Goal: Task Accomplishment & Management: Manage account settings

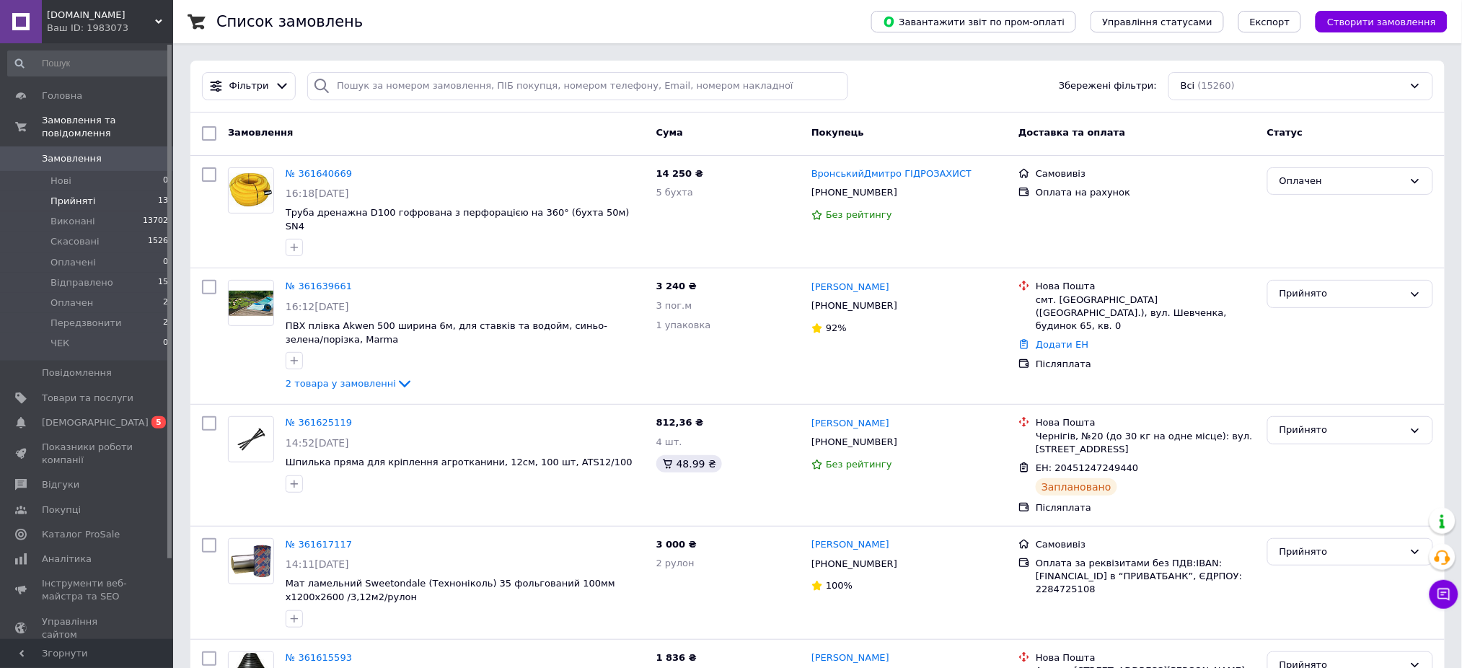
click at [52, 195] on span "Прийняті" at bounding box center [72, 201] width 45 height 13
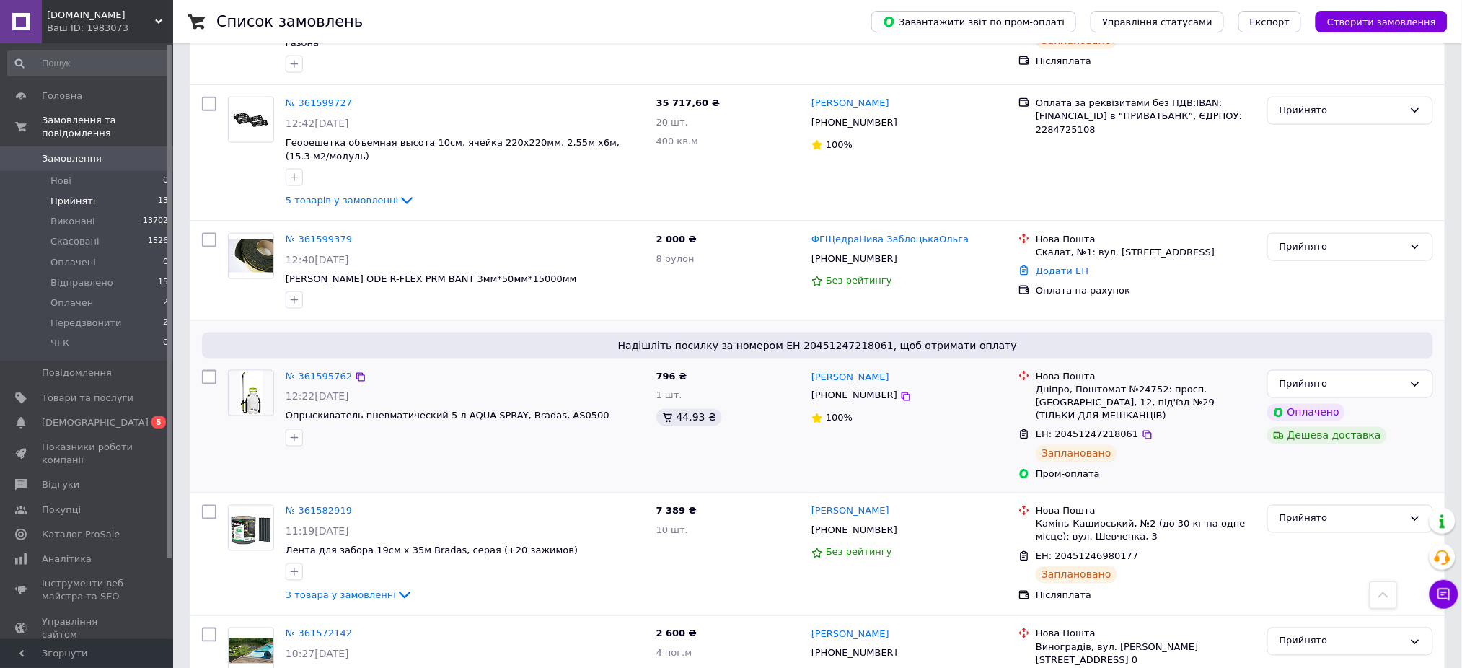
scroll to position [575, 0]
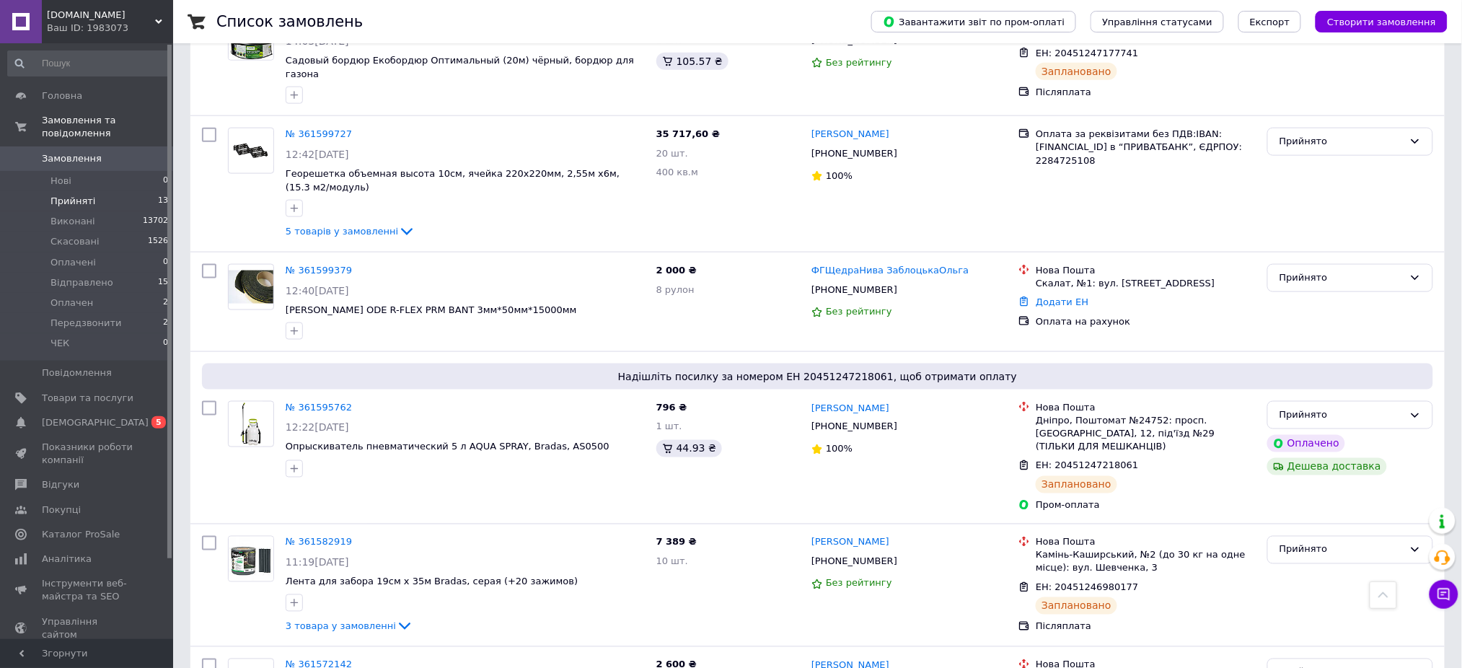
click at [301, 402] on link "№ 361595762" at bounding box center [319, 407] width 66 height 11
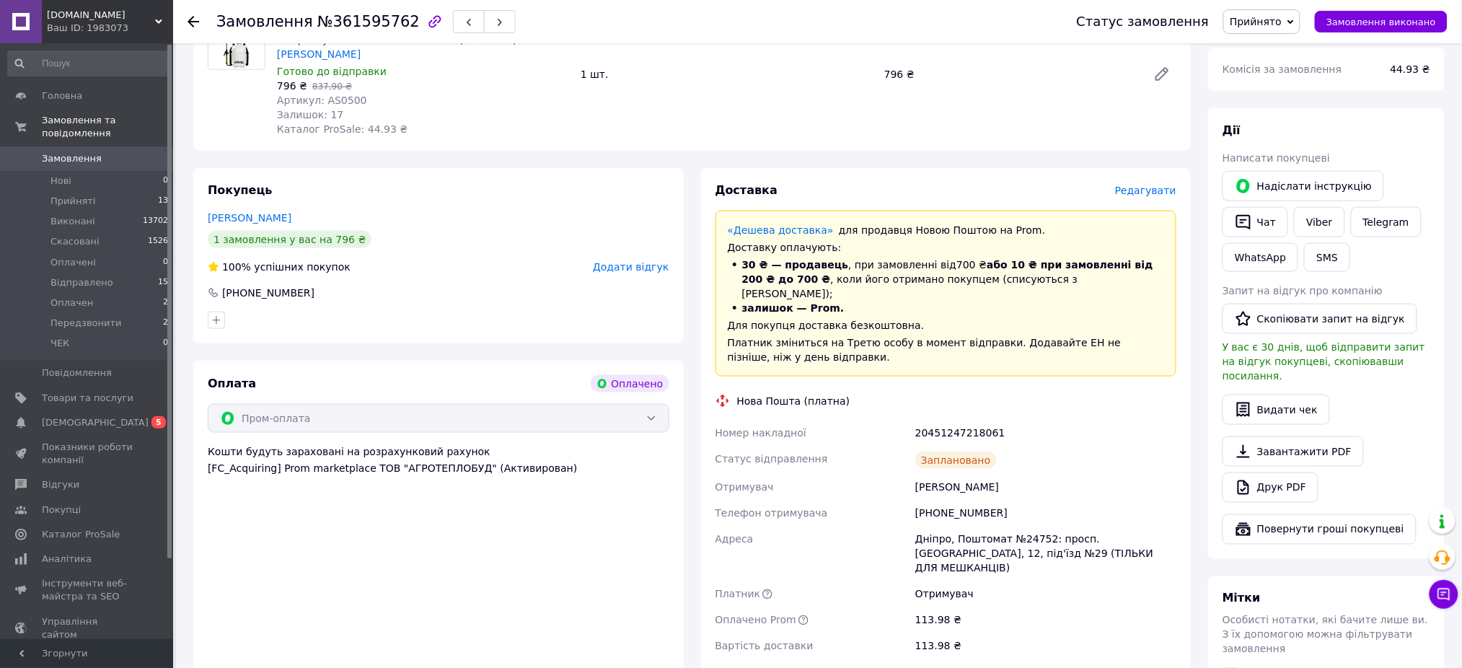
scroll to position [577, 0]
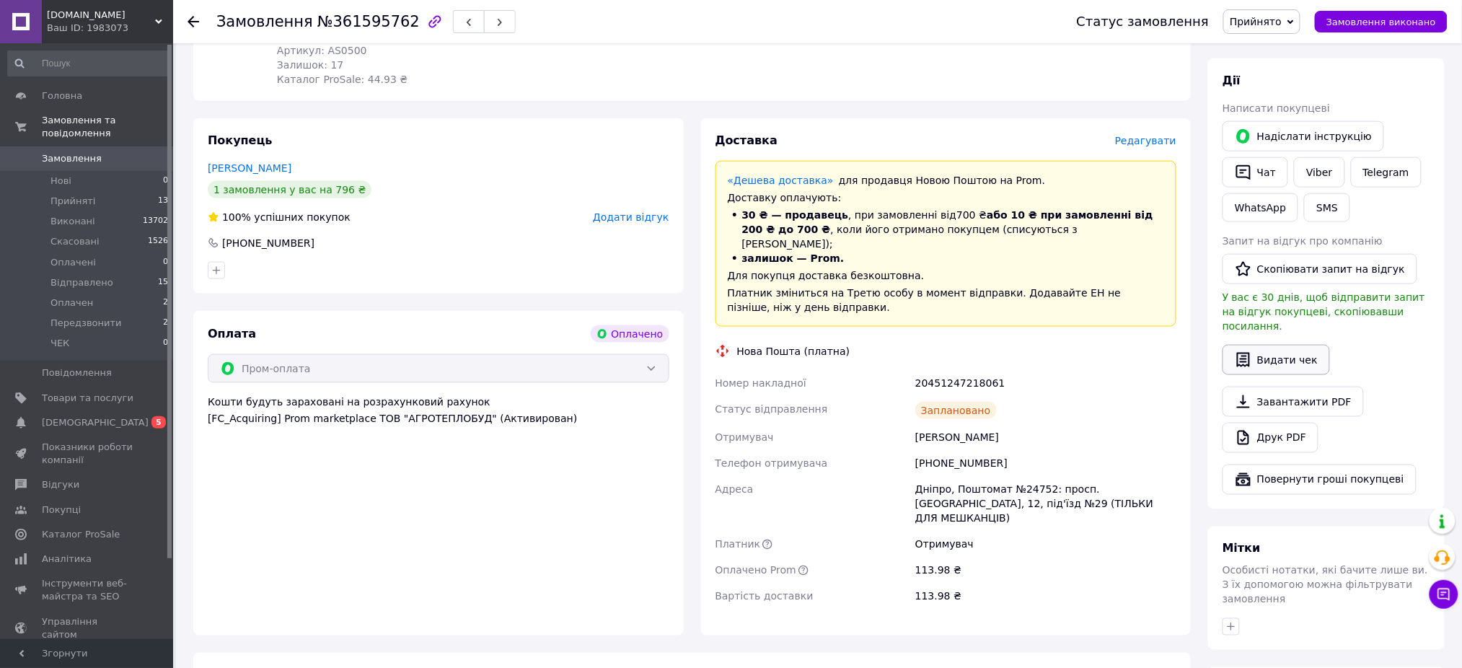
click at [1254, 345] on button "Видати чек" at bounding box center [1275, 360] width 107 height 30
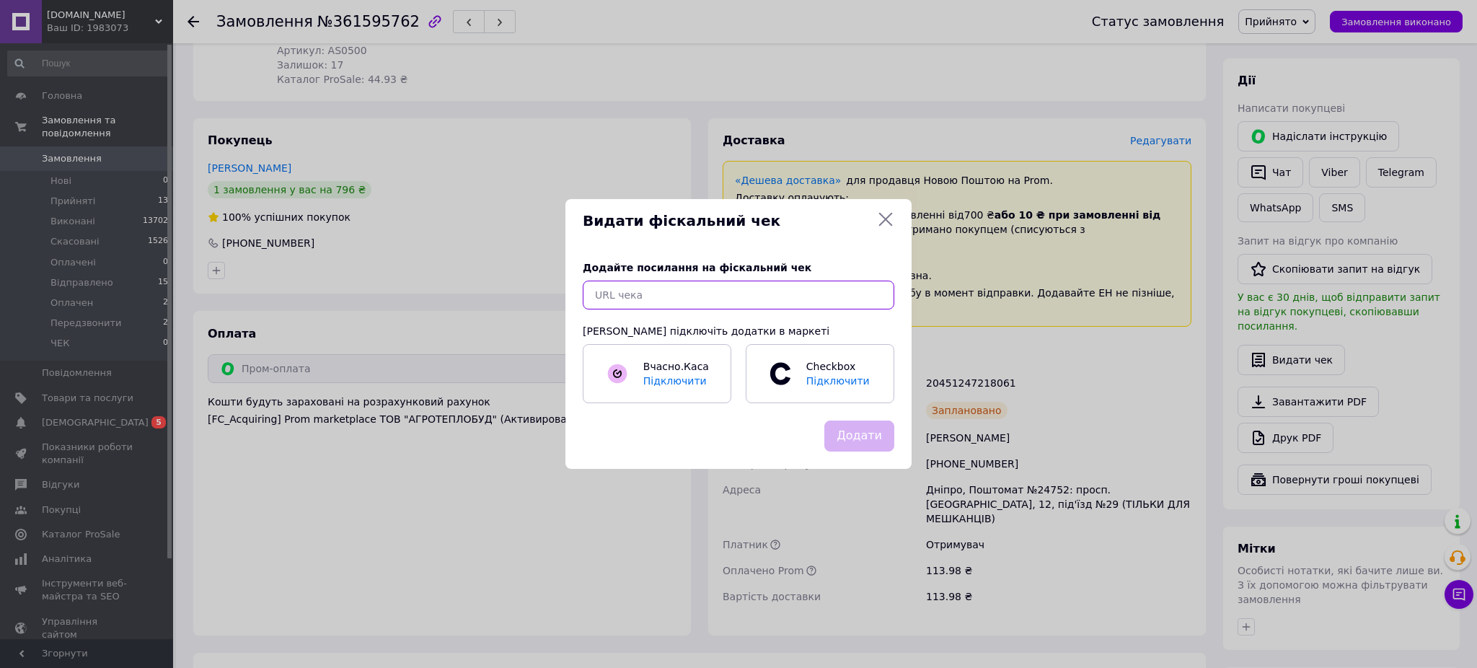
click at [845, 294] on input "text" at bounding box center [739, 295] width 312 height 29
paste input "[URL][DOMAIN_NAME]"
type input "[URL][DOMAIN_NAME]"
click at [863, 436] on button "Додати" at bounding box center [859, 435] width 70 height 31
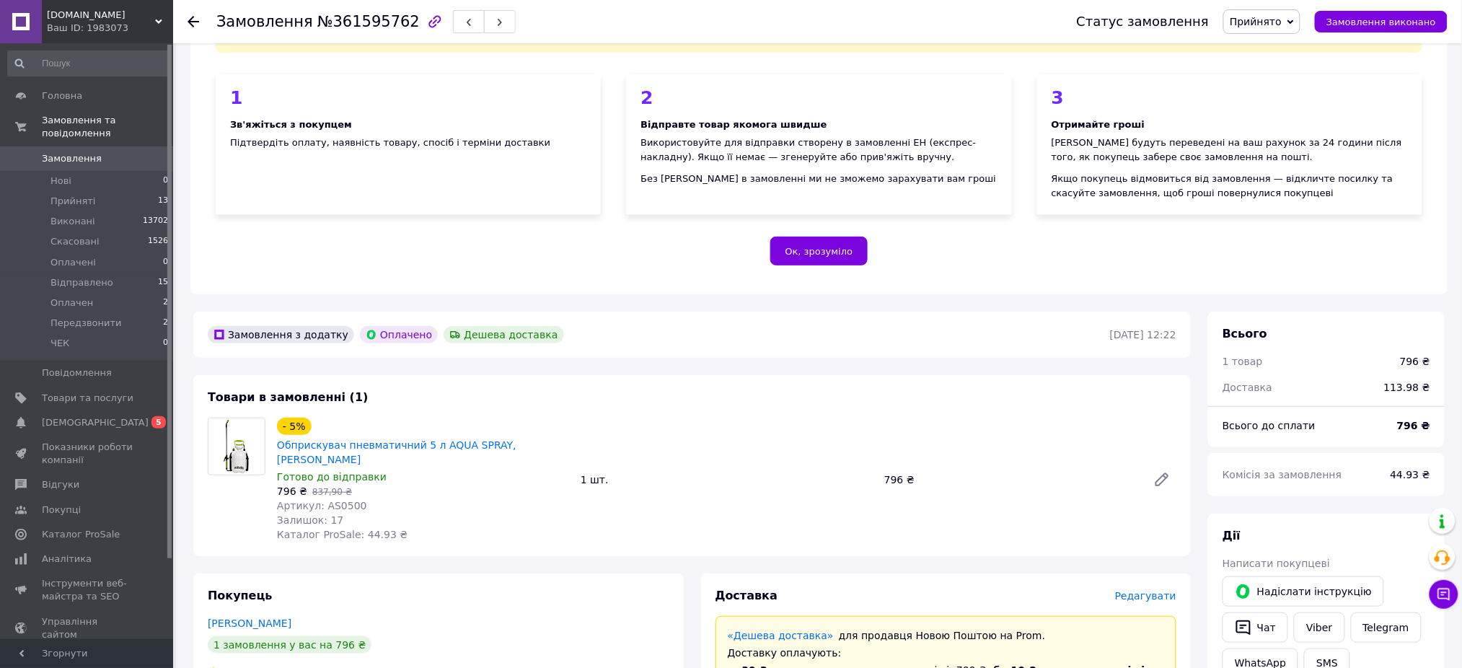
scroll to position [96, 0]
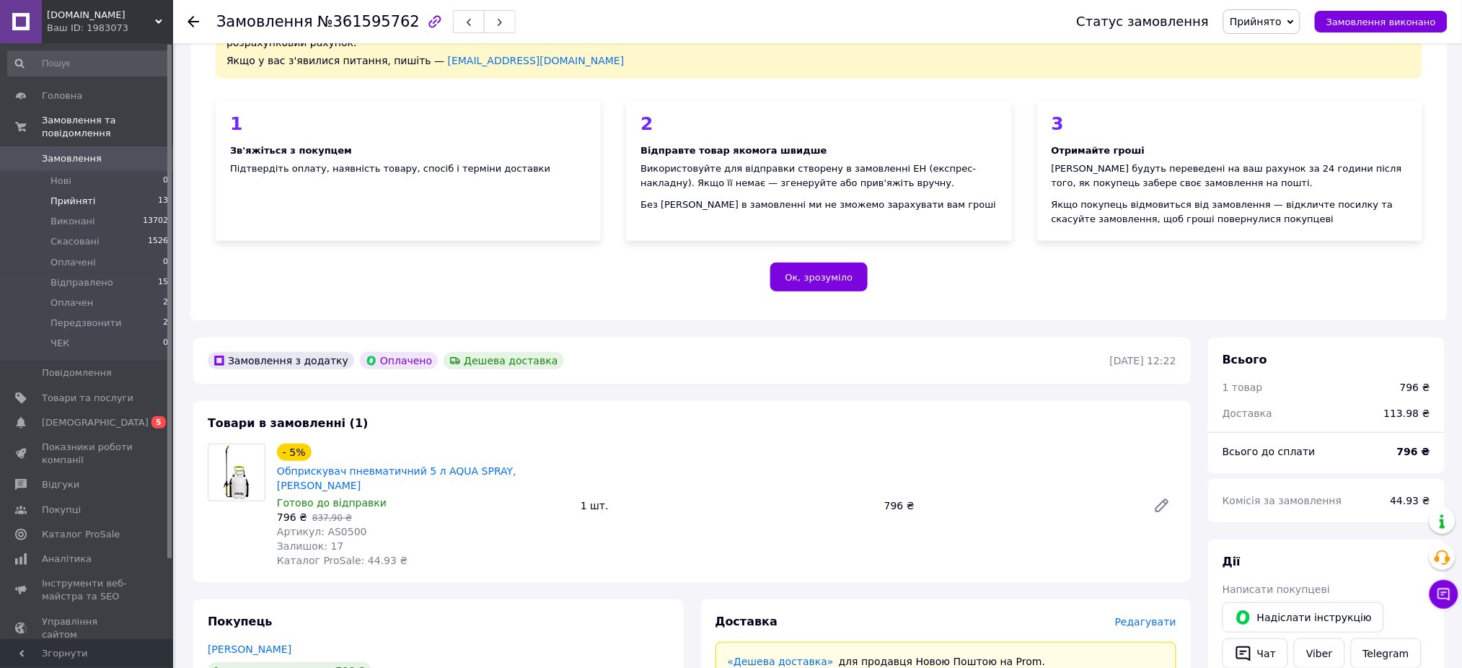
click at [65, 195] on span "Прийняті" at bounding box center [72, 201] width 45 height 13
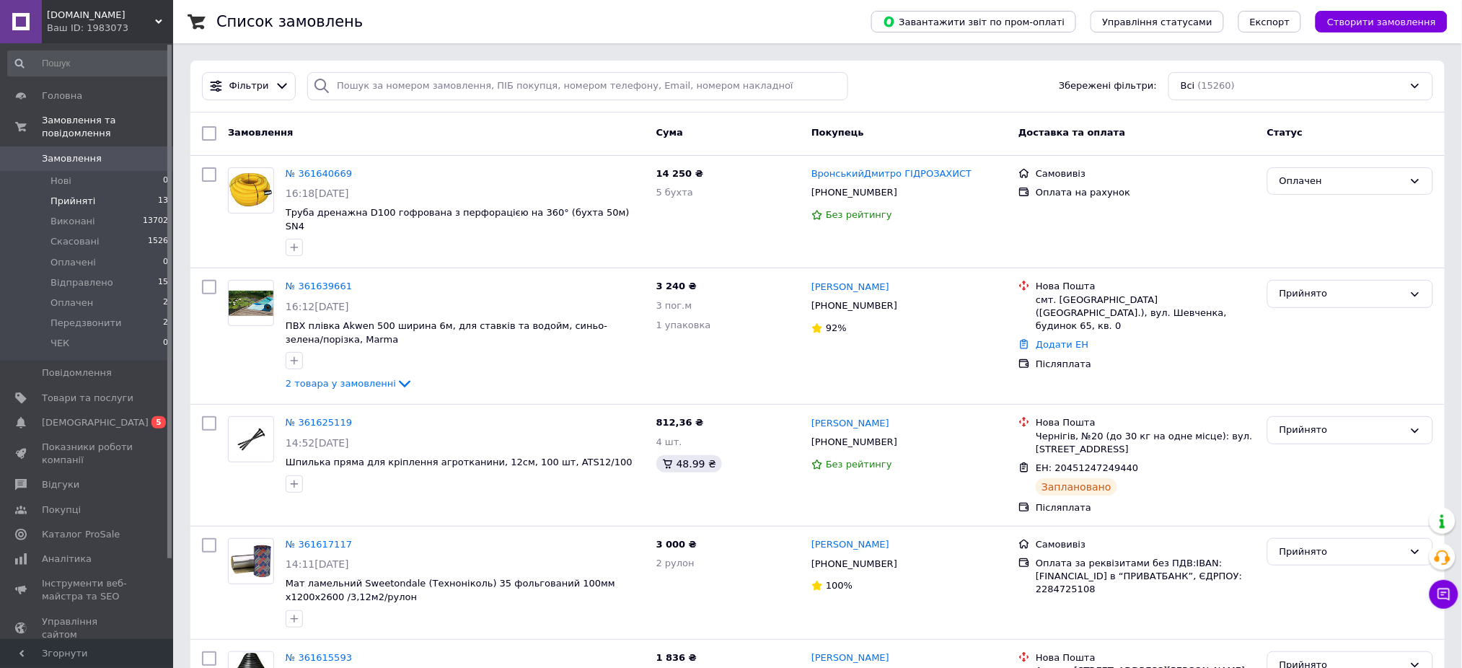
click at [74, 195] on span "Прийняті" at bounding box center [72, 201] width 45 height 13
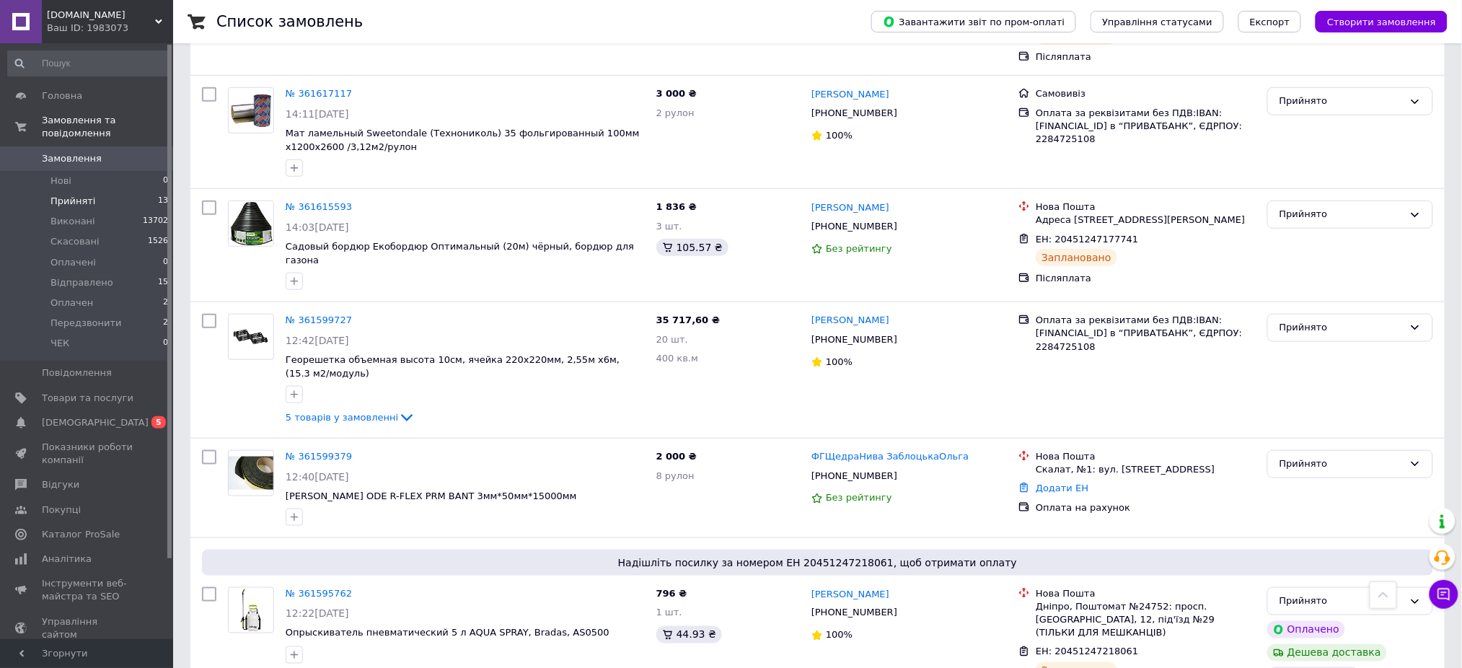
scroll to position [383, 0]
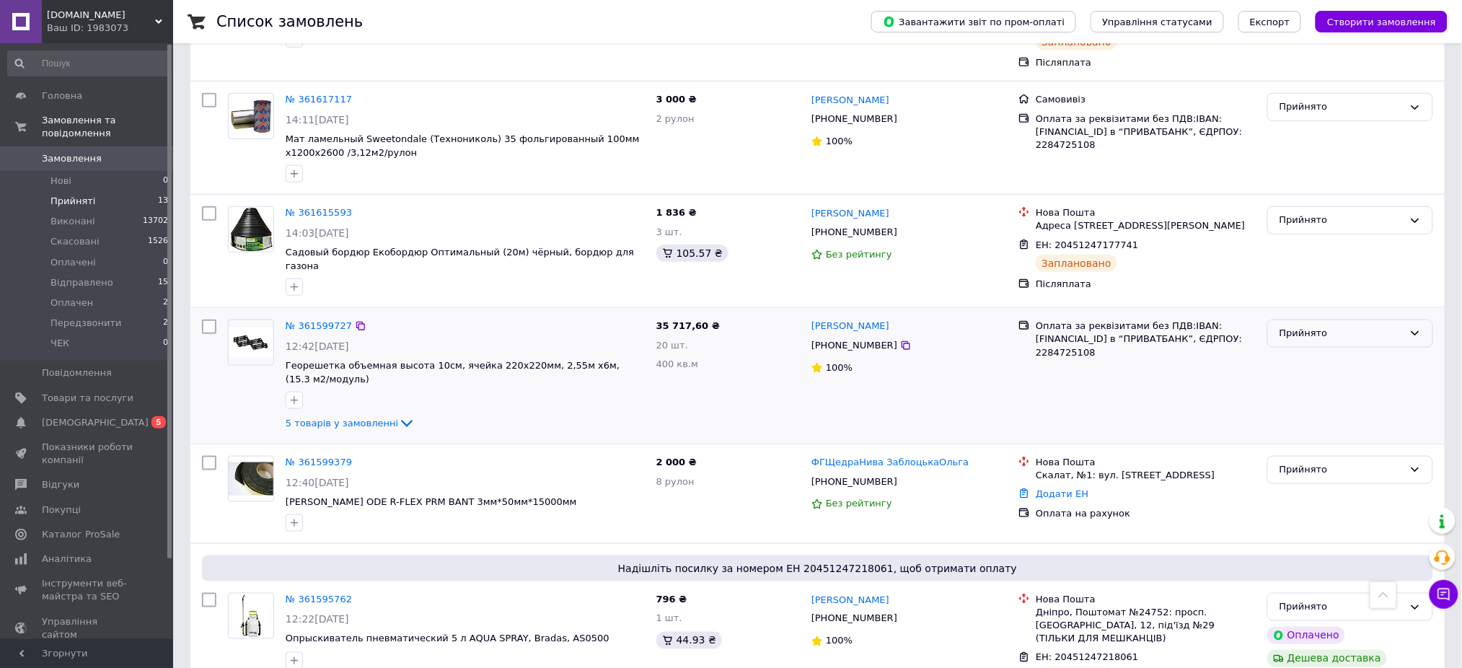
click at [1408, 330] on div "Прийнято" at bounding box center [1350, 333] width 166 height 28
click at [1330, 397] on li "Оплачен" at bounding box center [1350, 404] width 164 height 27
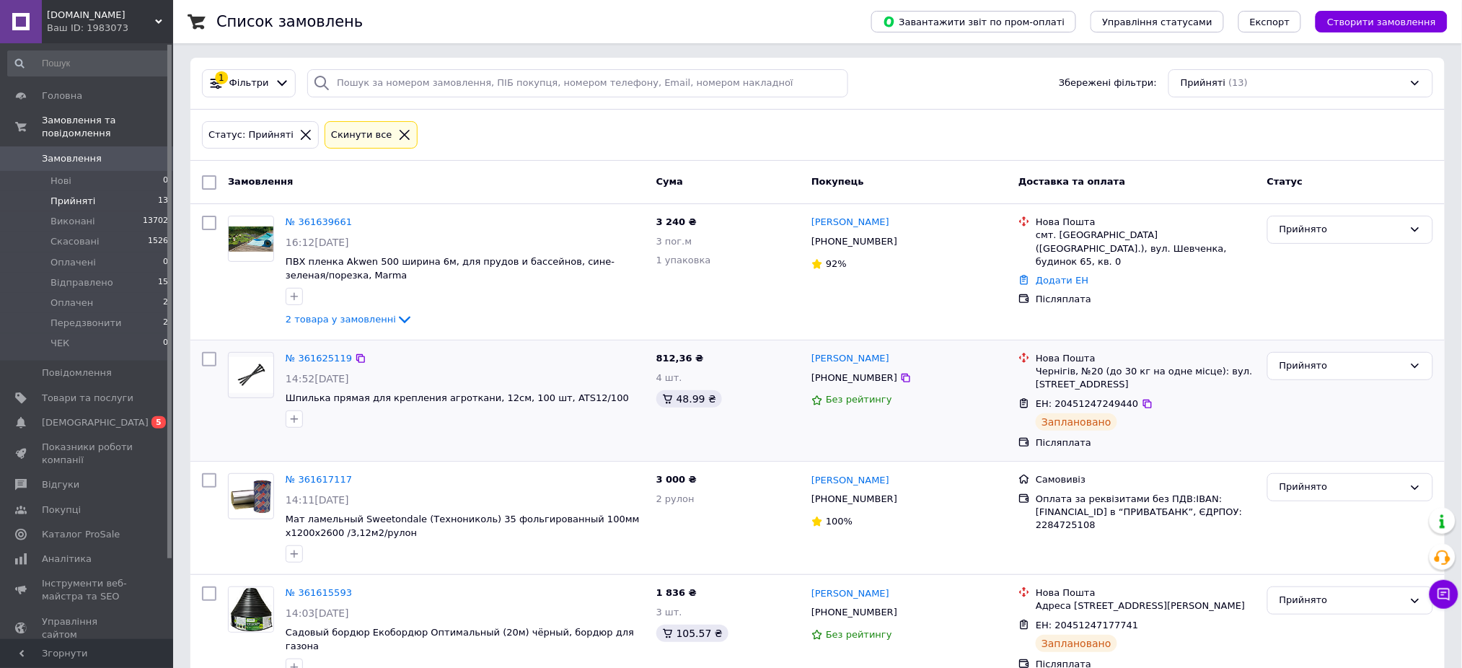
scroll to position [0, 0]
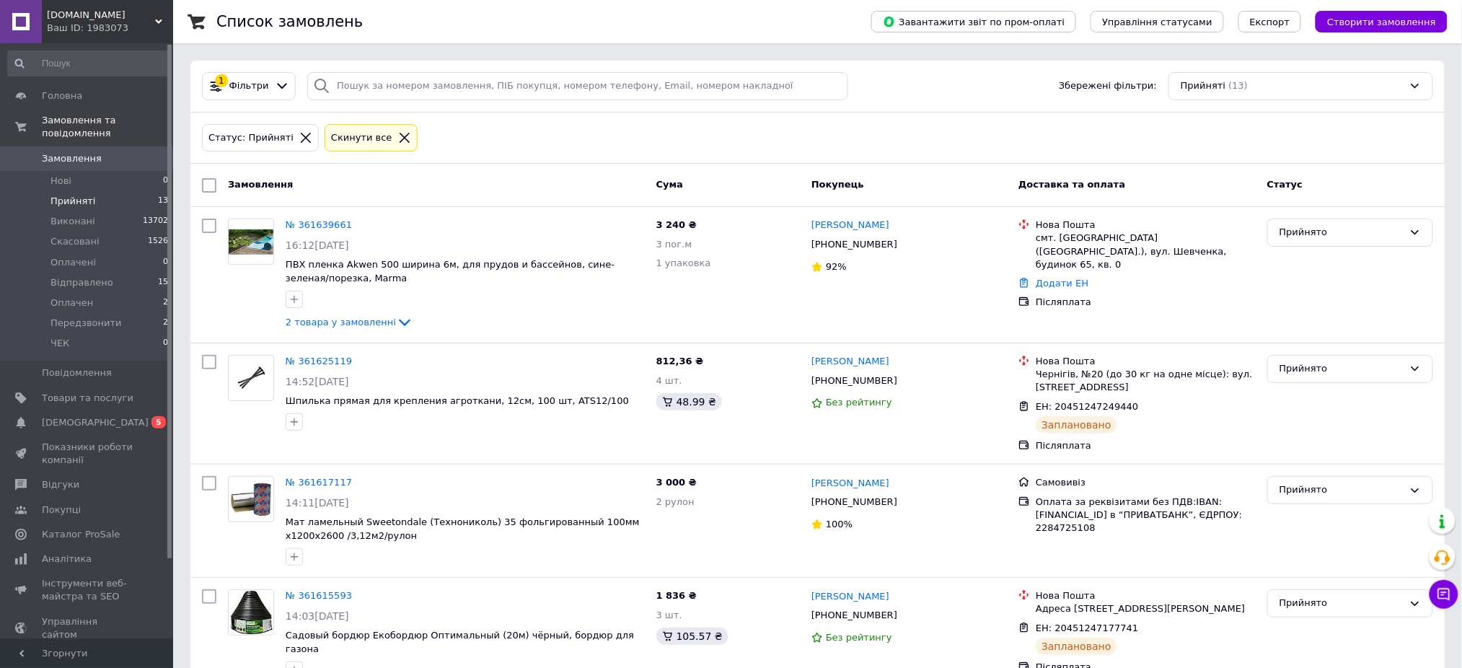
click at [43, 146] on link "Замовлення 0" at bounding box center [88, 158] width 177 height 25
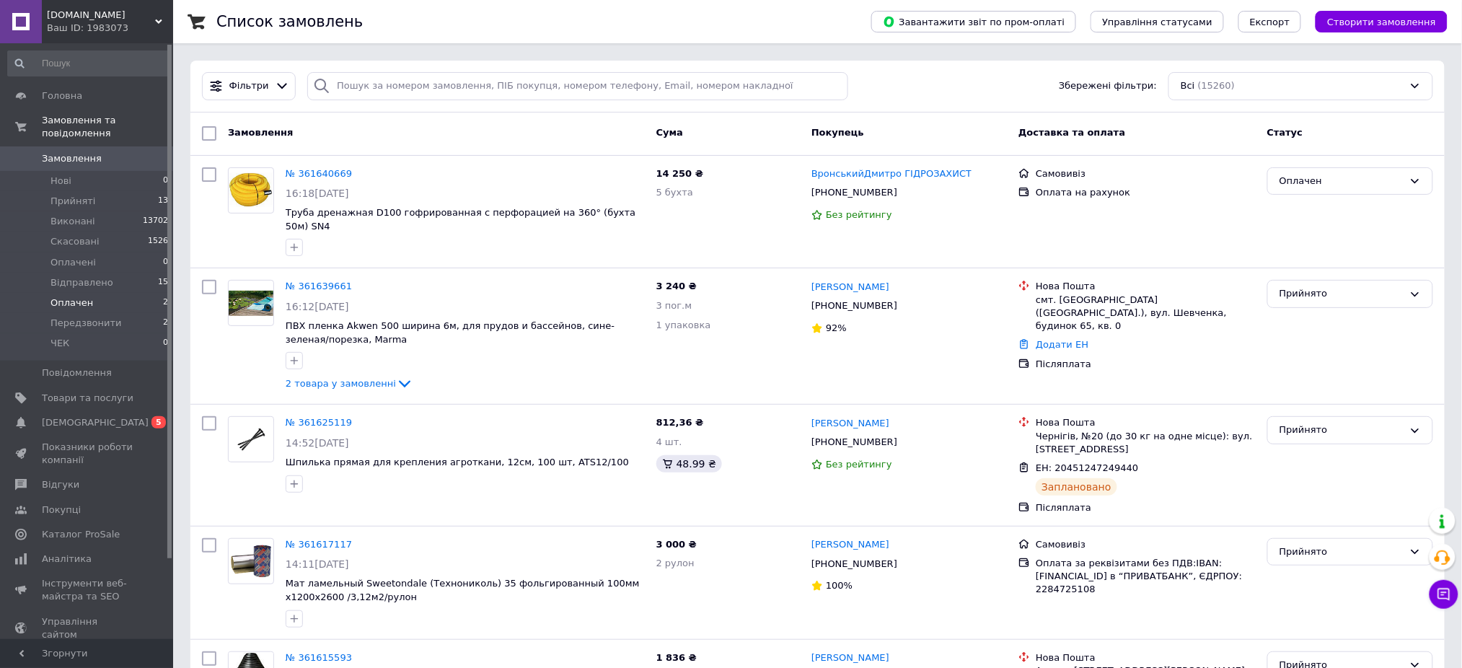
click at [68, 296] on span "Оплачен" at bounding box center [71, 302] width 43 height 13
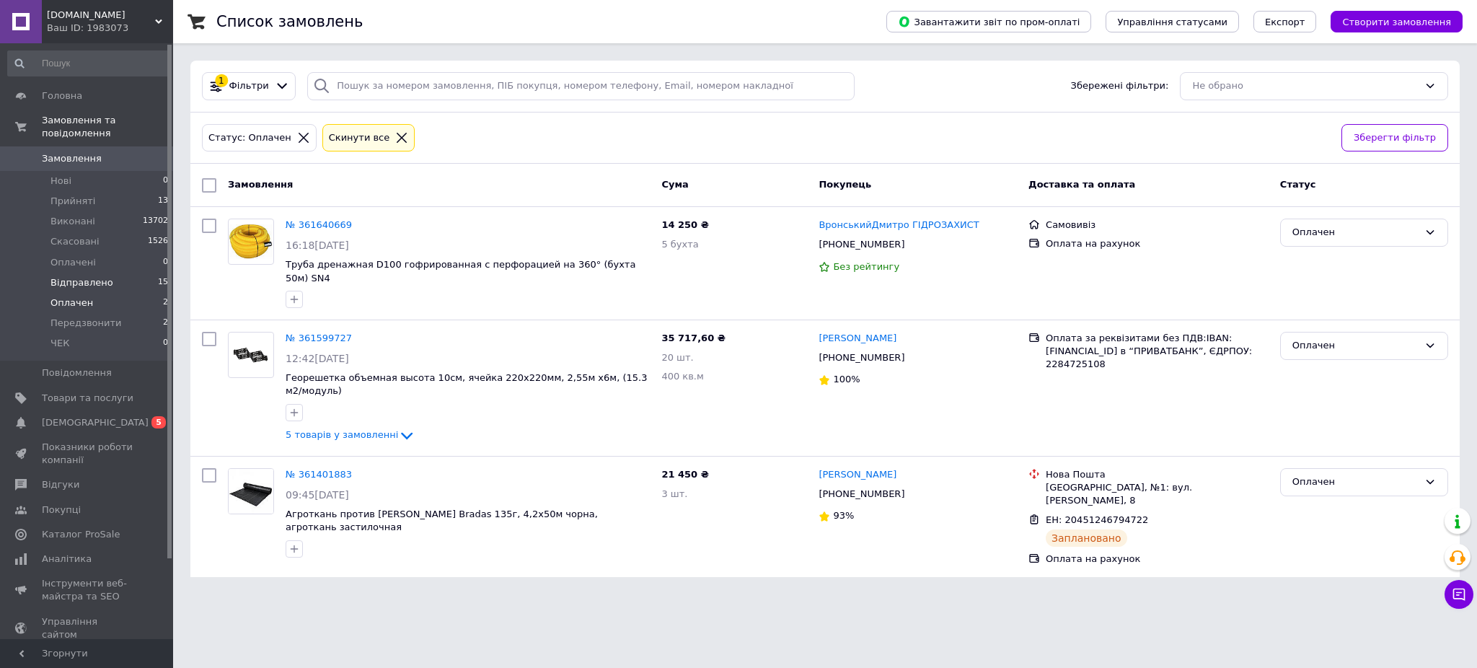
click at [63, 276] on span "Відправлено" at bounding box center [81, 282] width 63 height 13
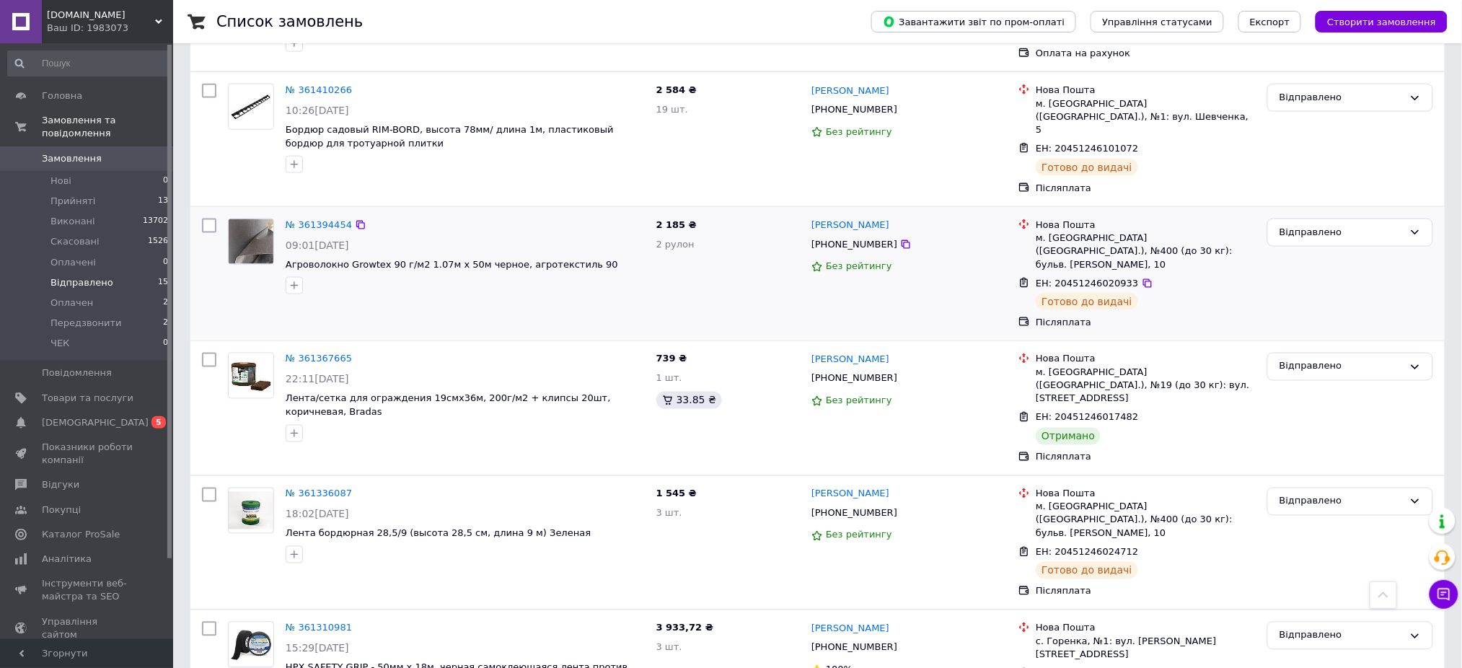
scroll to position [673, 0]
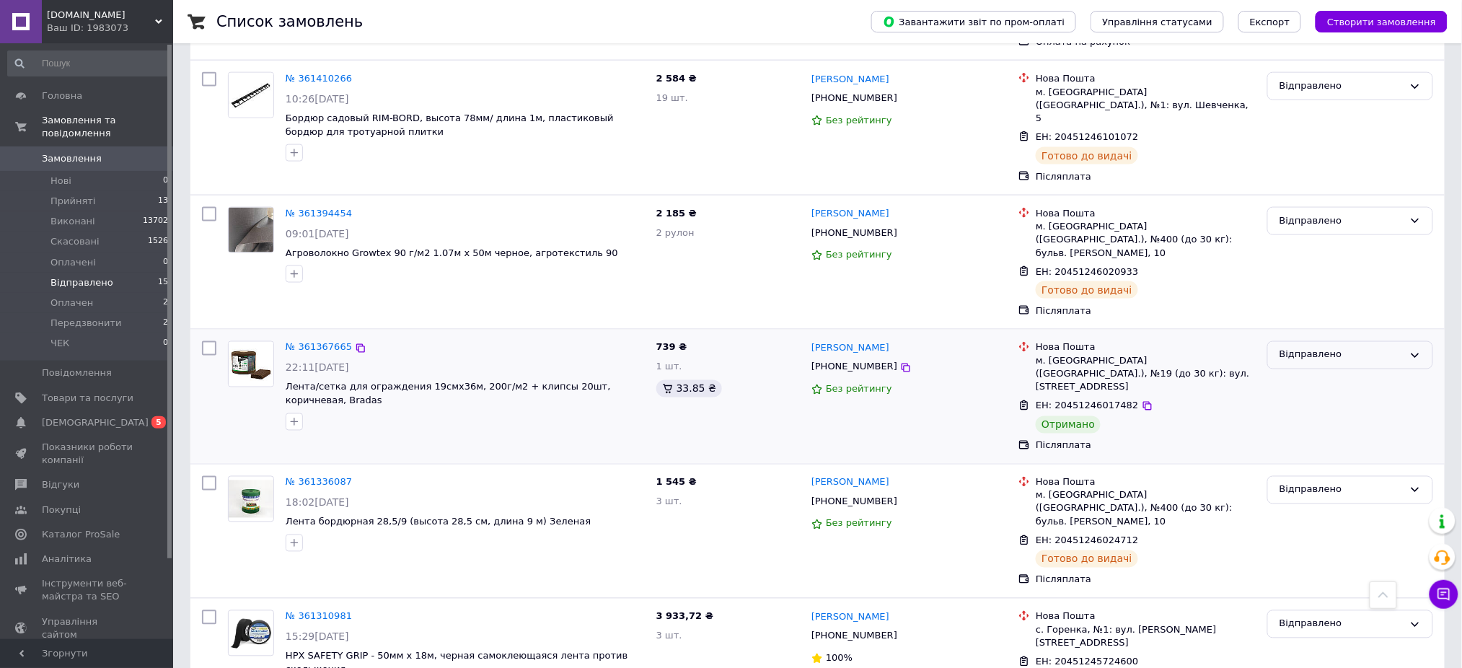
click at [1380, 348] on div "Відправлено" at bounding box center [1341, 355] width 124 height 15
click at [1306, 399] on li "Виконано" at bounding box center [1350, 412] width 164 height 27
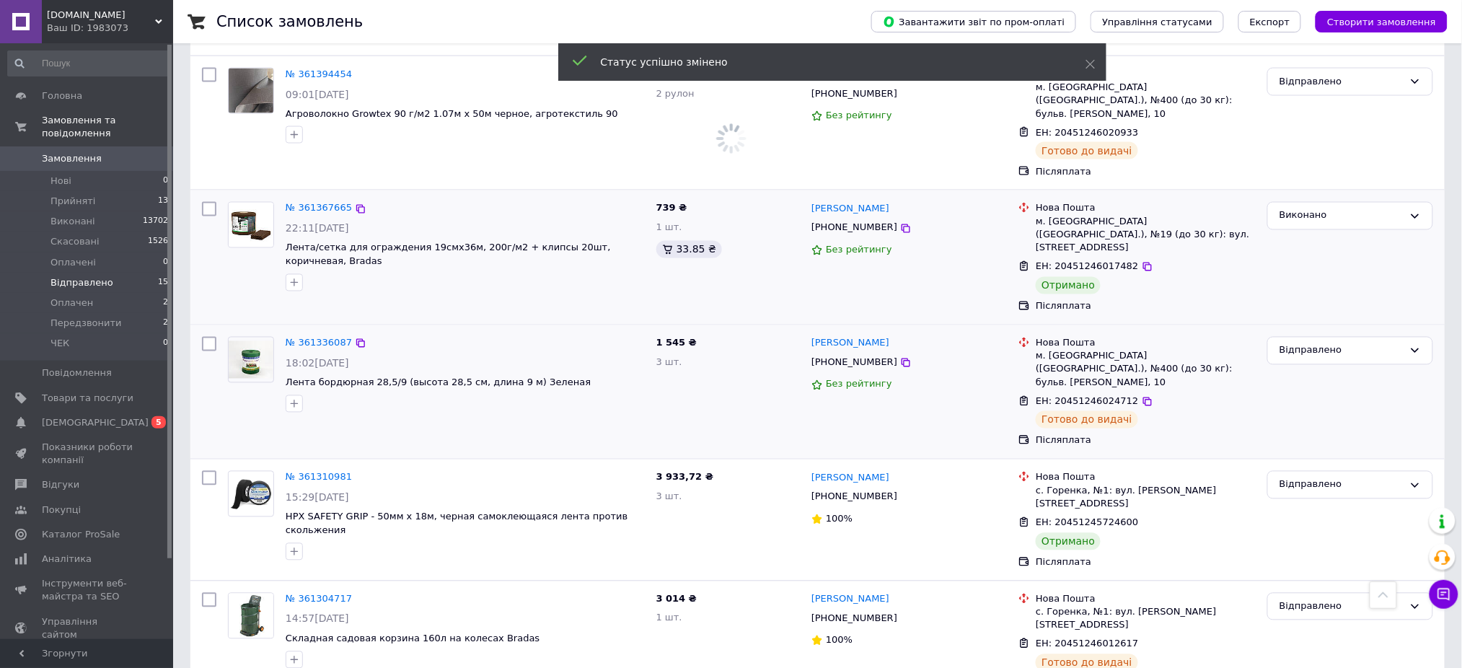
scroll to position [865, 0]
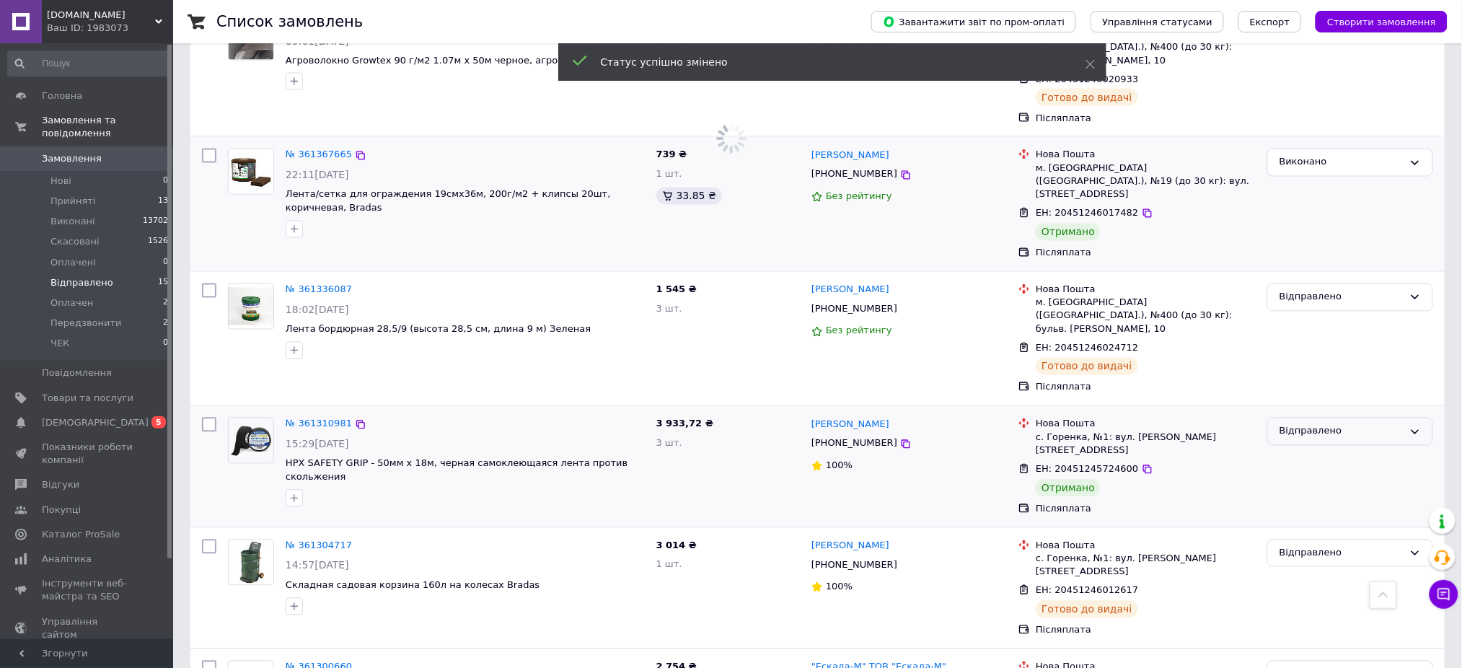
click at [1339, 424] on div "Відправлено" at bounding box center [1341, 431] width 124 height 15
click at [1310, 475] on li "Виконано" at bounding box center [1350, 488] width 164 height 27
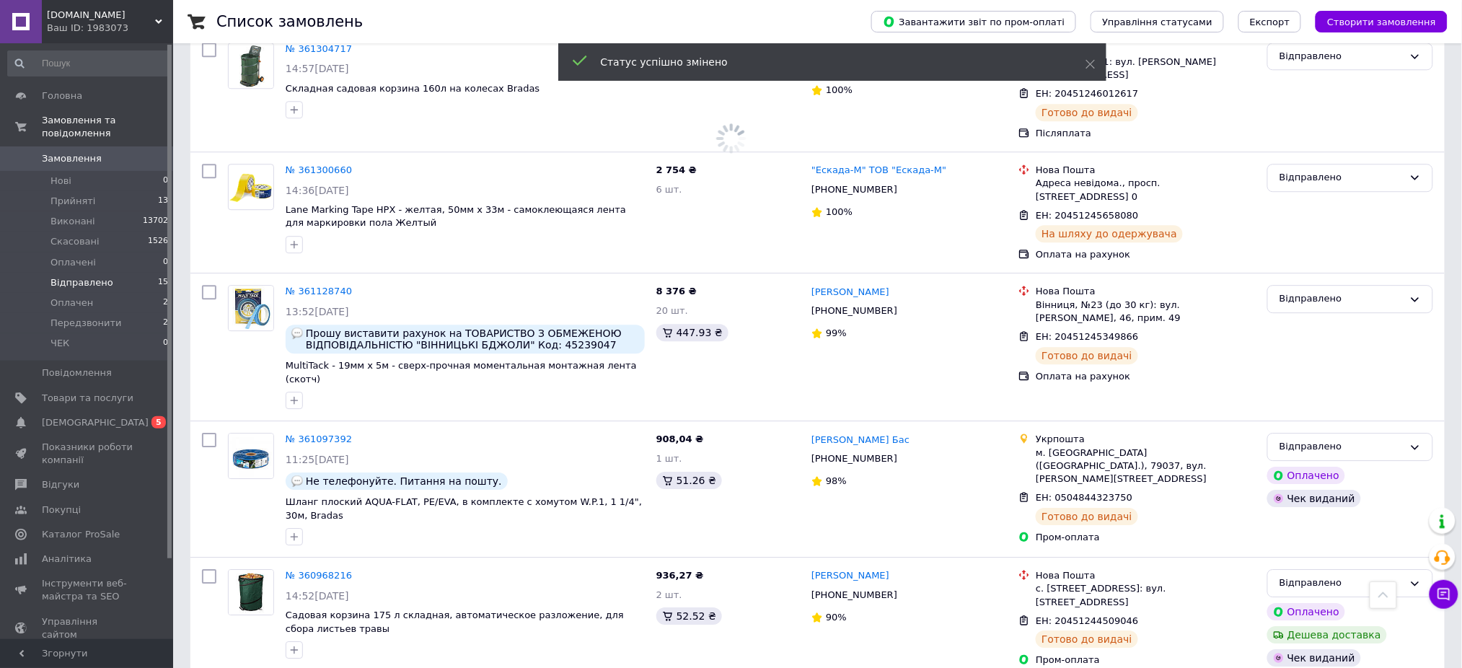
scroll to position [1373, 0]
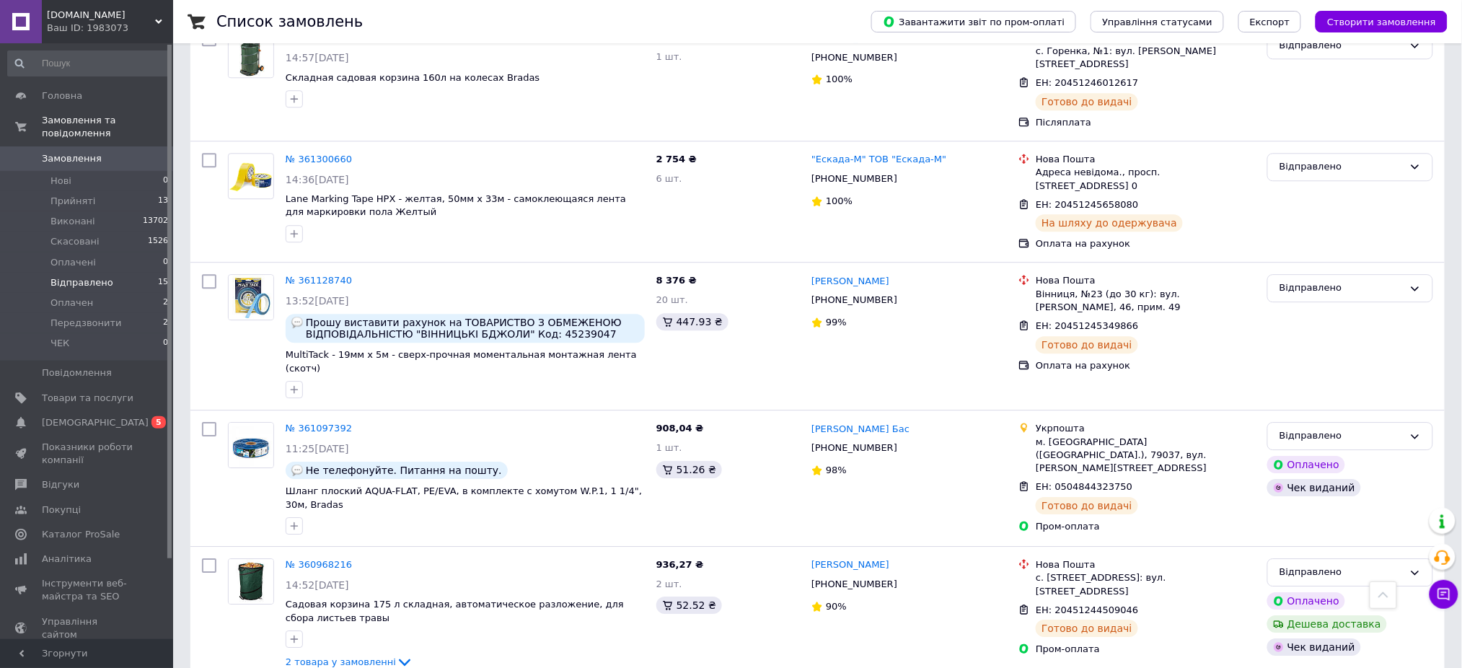
click at [63, 152] on span "Замовлення" at bounding box center [72, 158] width 60 height 13
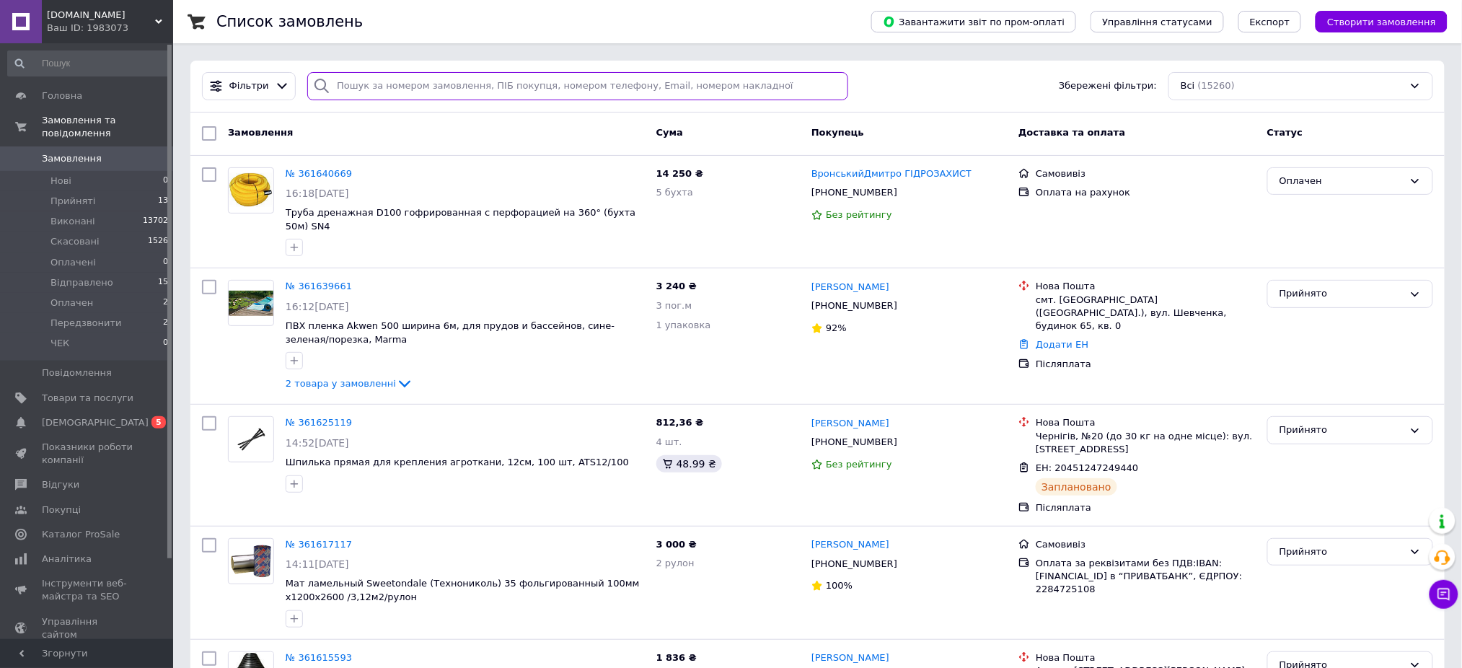
click at [337, 84] on input "search" at bounding box center [577, 86] width 541 height 28
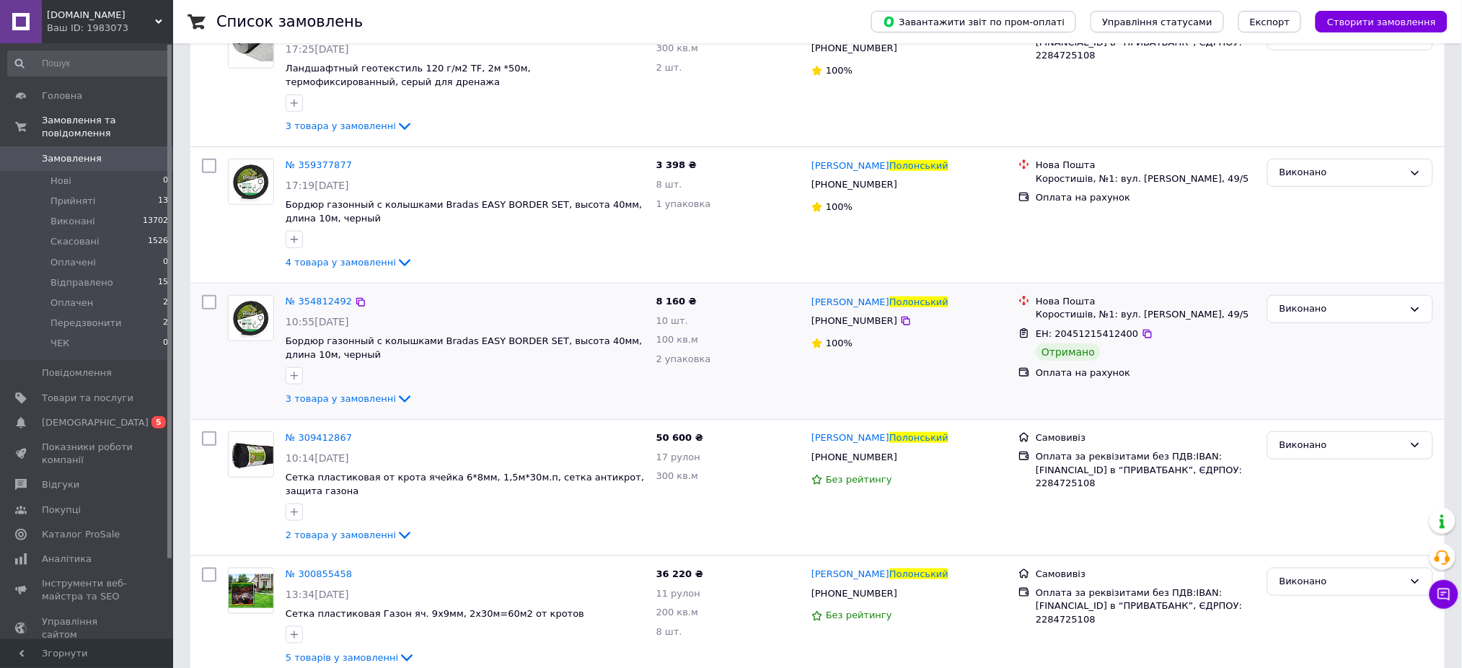
scroll to position [288, 0]
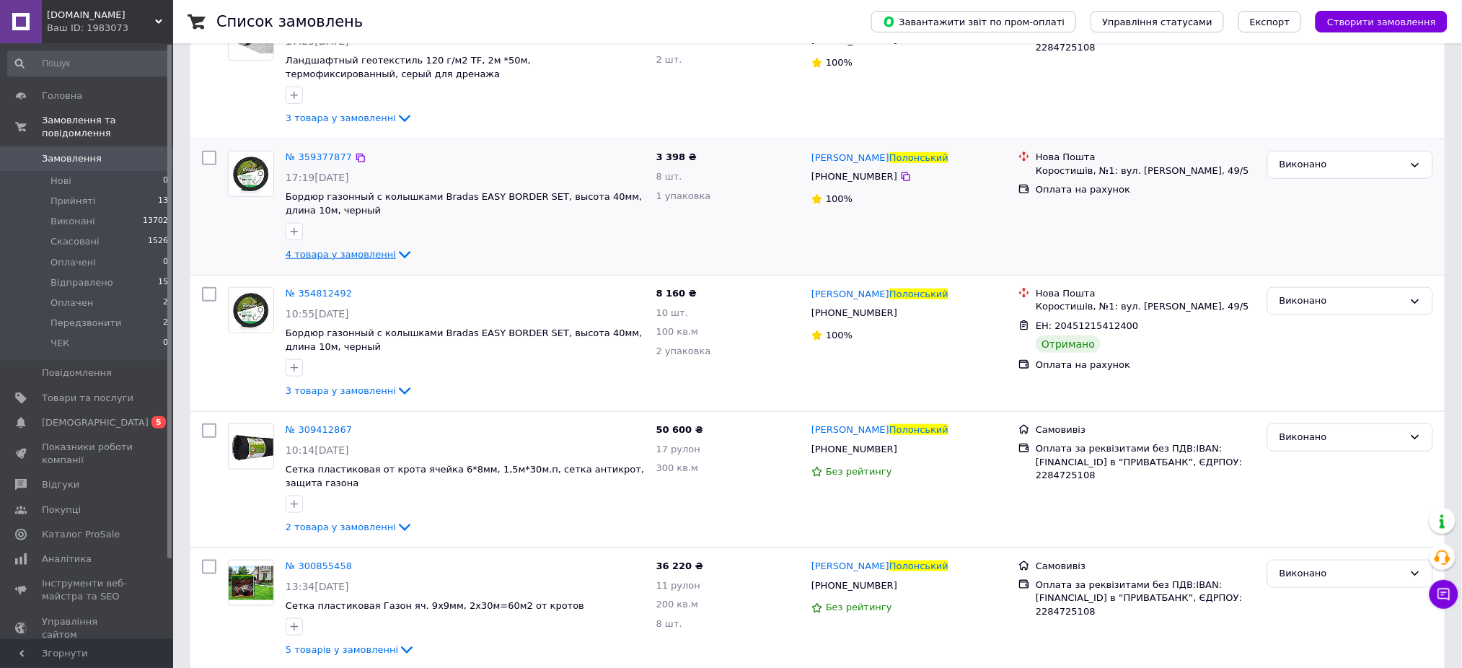
click at [396, 250] on icon at bounding box center [404, 254] width 17 height 17
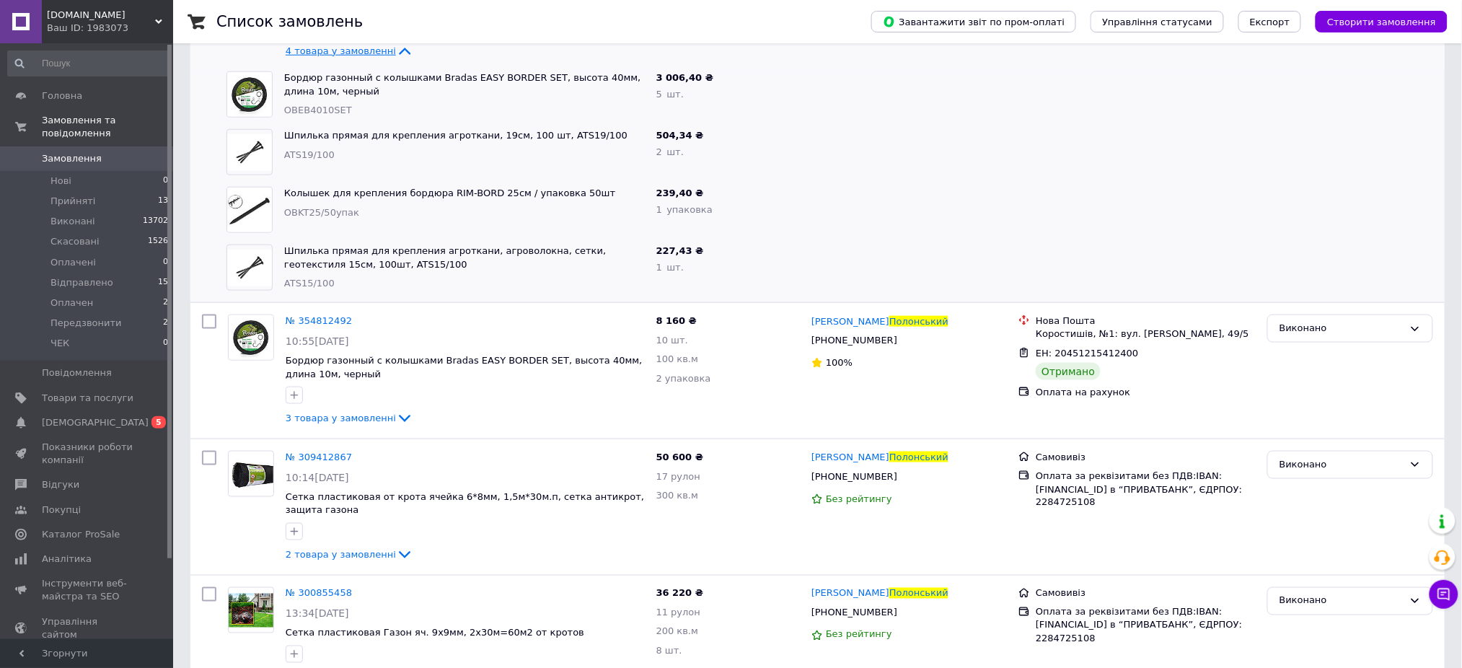
scroll to position [577, 0]
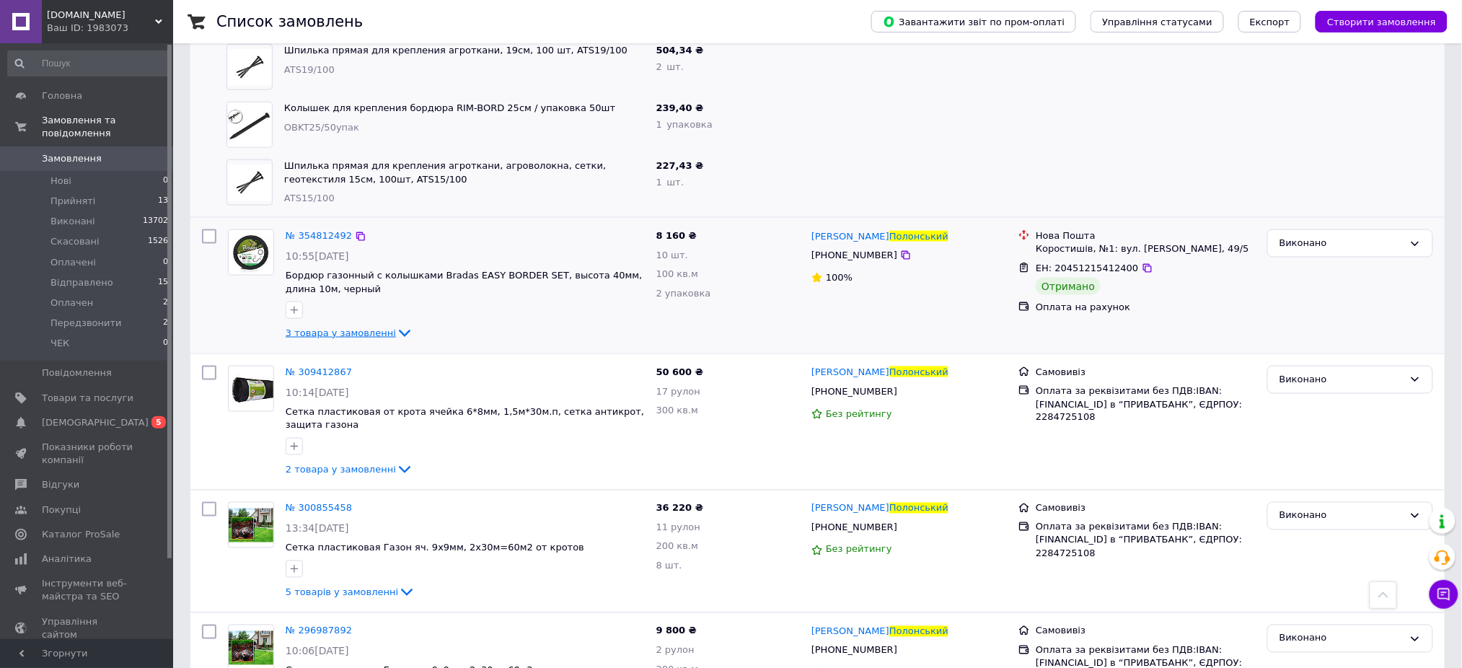
click at [399, 335] on icon at bounding box center [405, 333] width 12 height 7
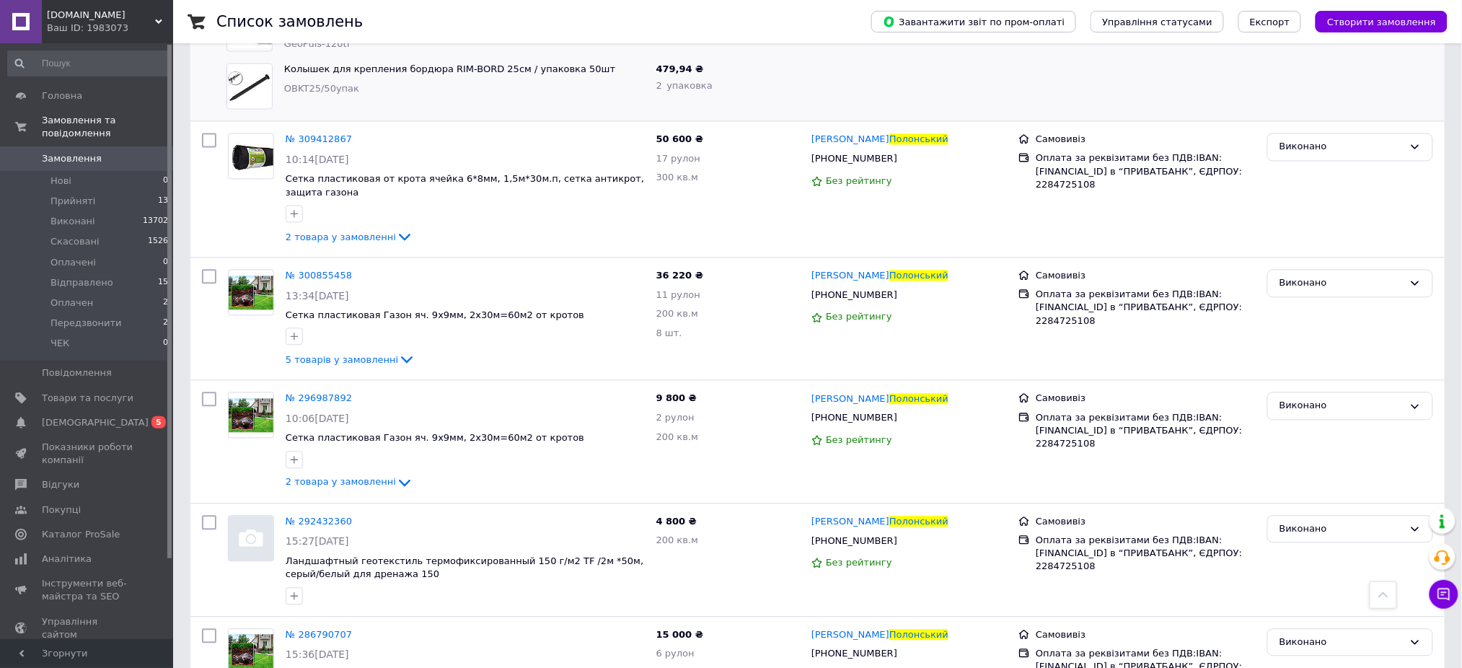
scroll to position [1057, 0]
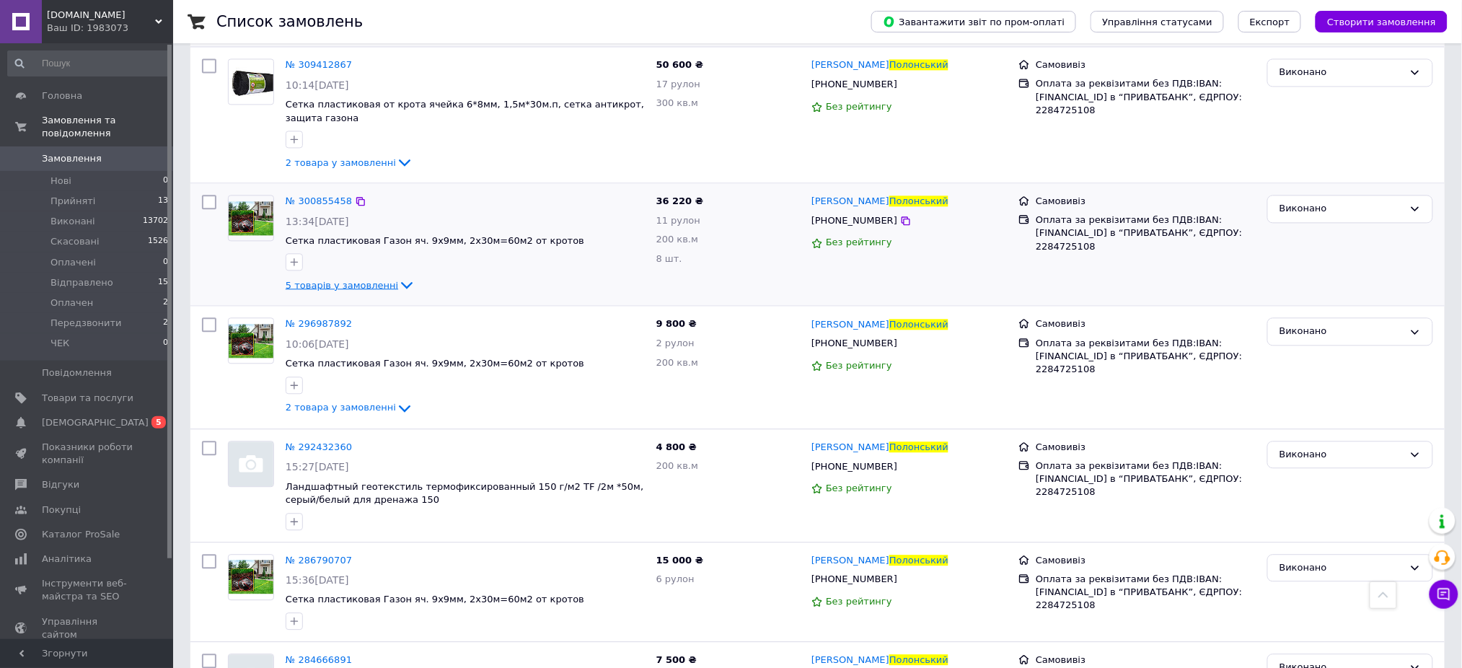
click at [398, 285] on icon at bounding box center [406, 284] width 17 height 17
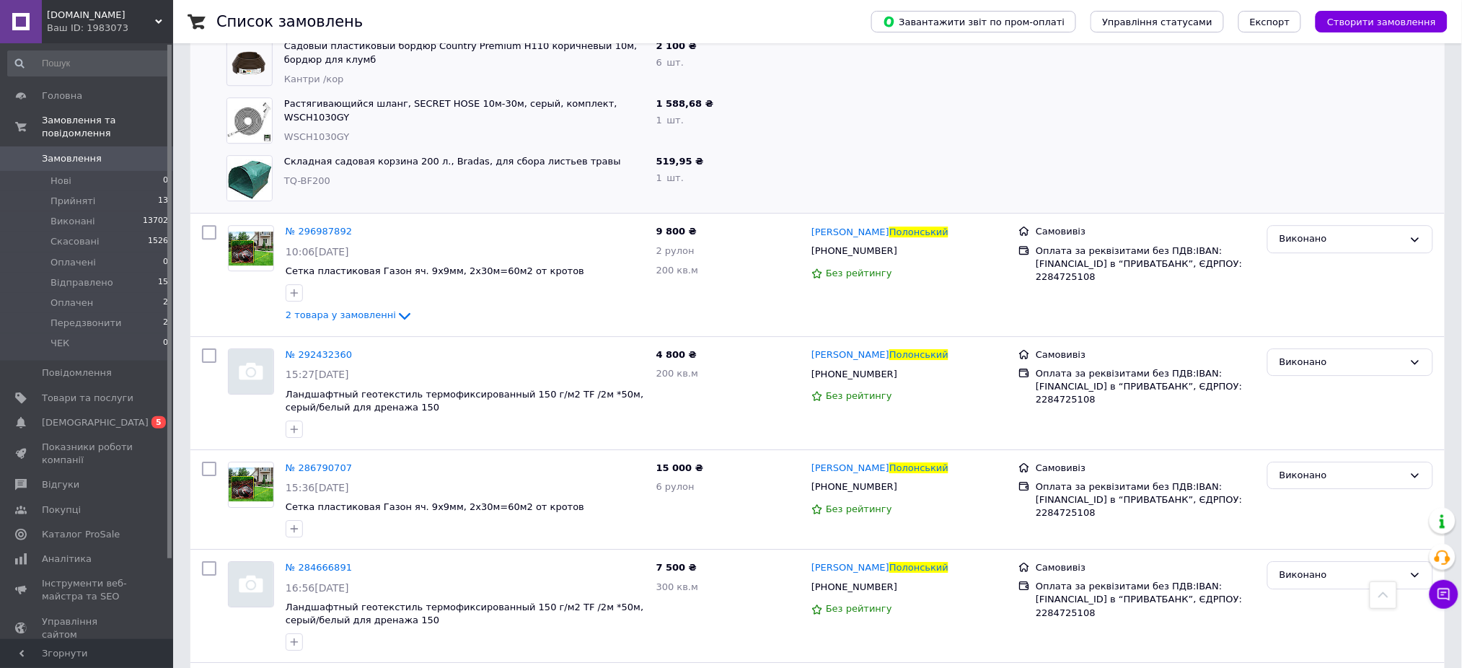
scroll to position [1442, 0]
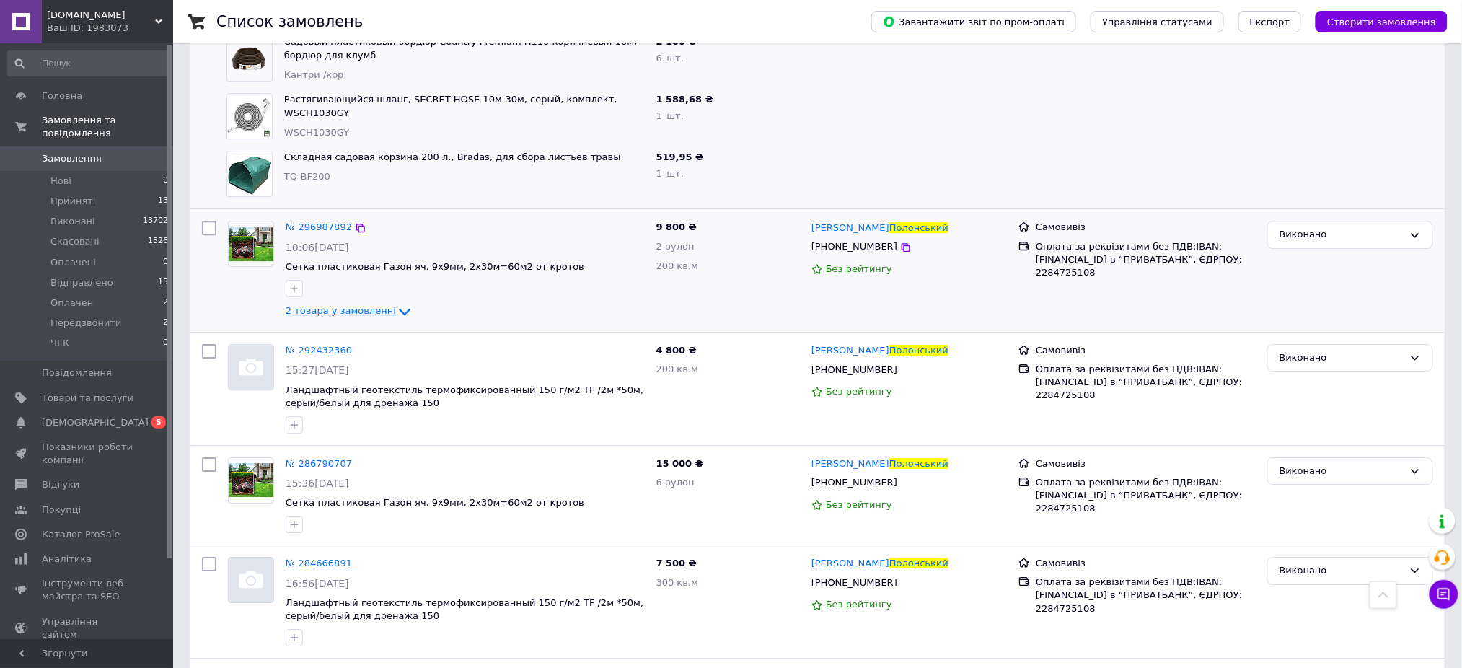
click at [396, 309] on icon at bounding box center [404, 311] width 17 height 17
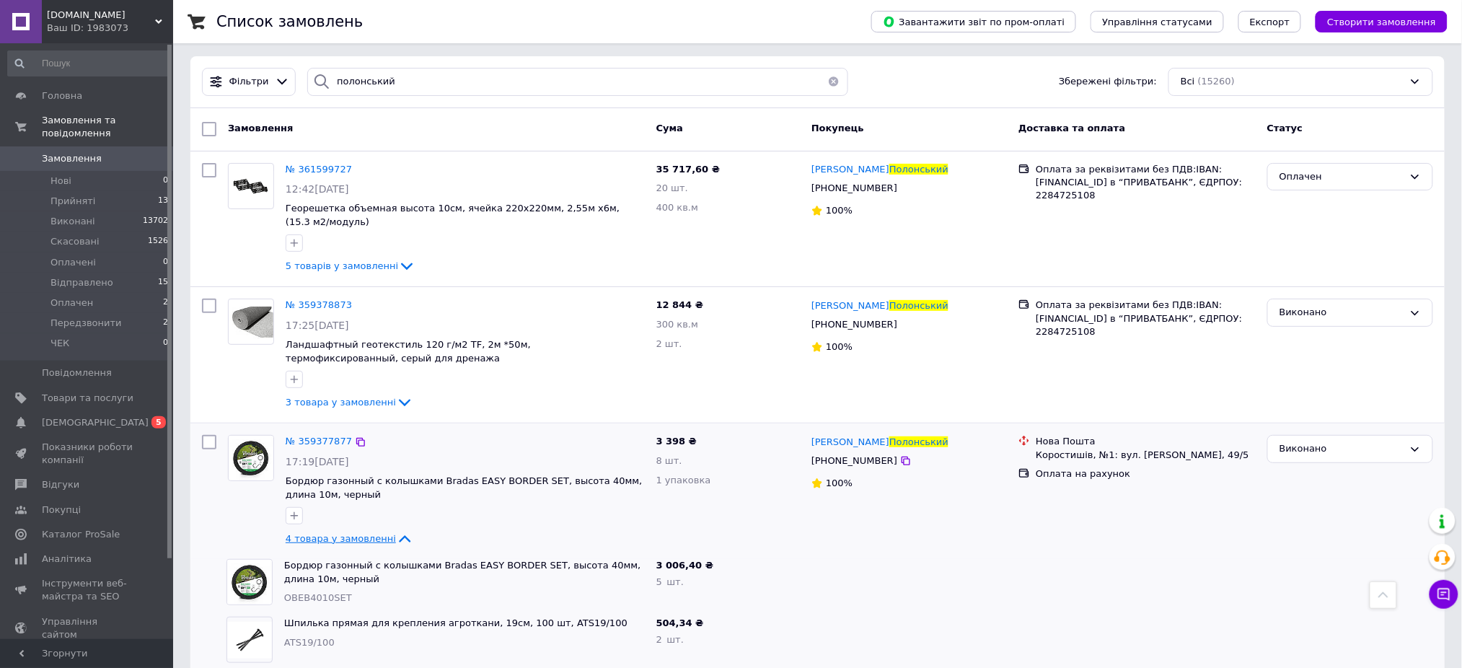
scroll to position [0, 0]
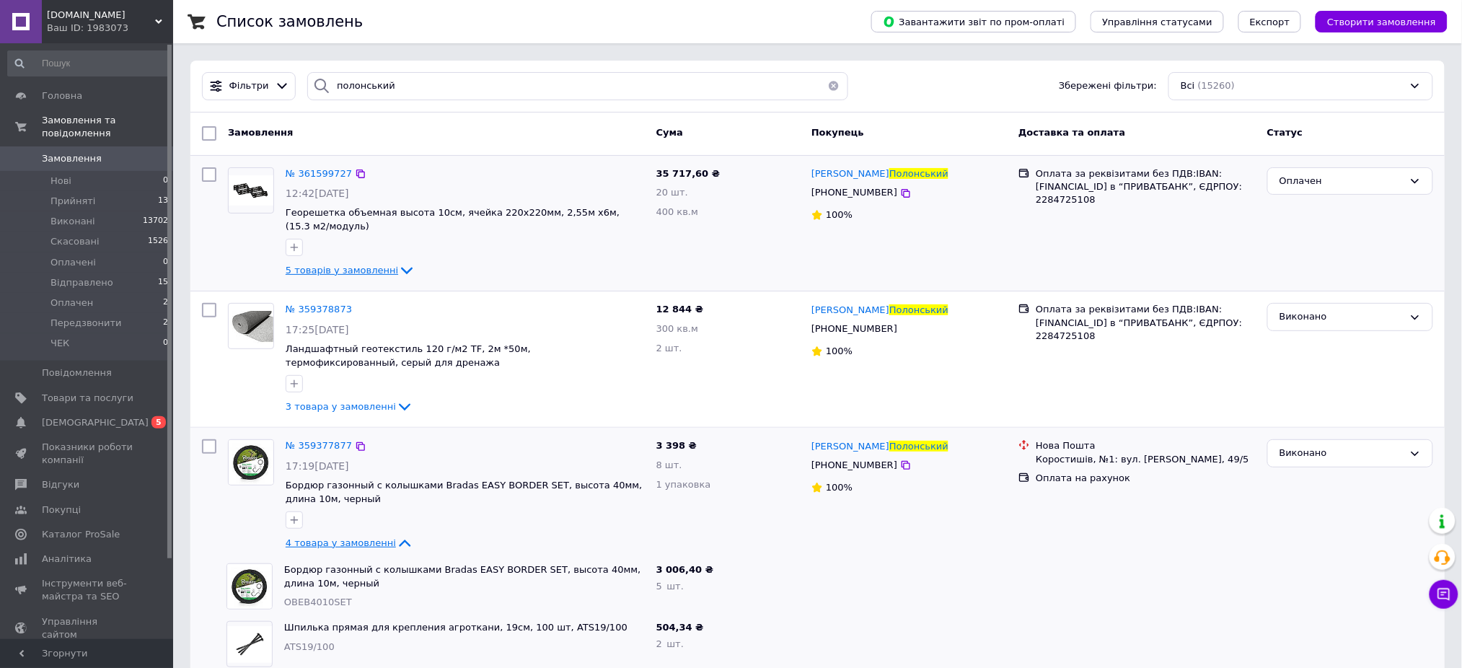
click at [398, 266] on icon at bounding box center [406, 270] width 17 height 17
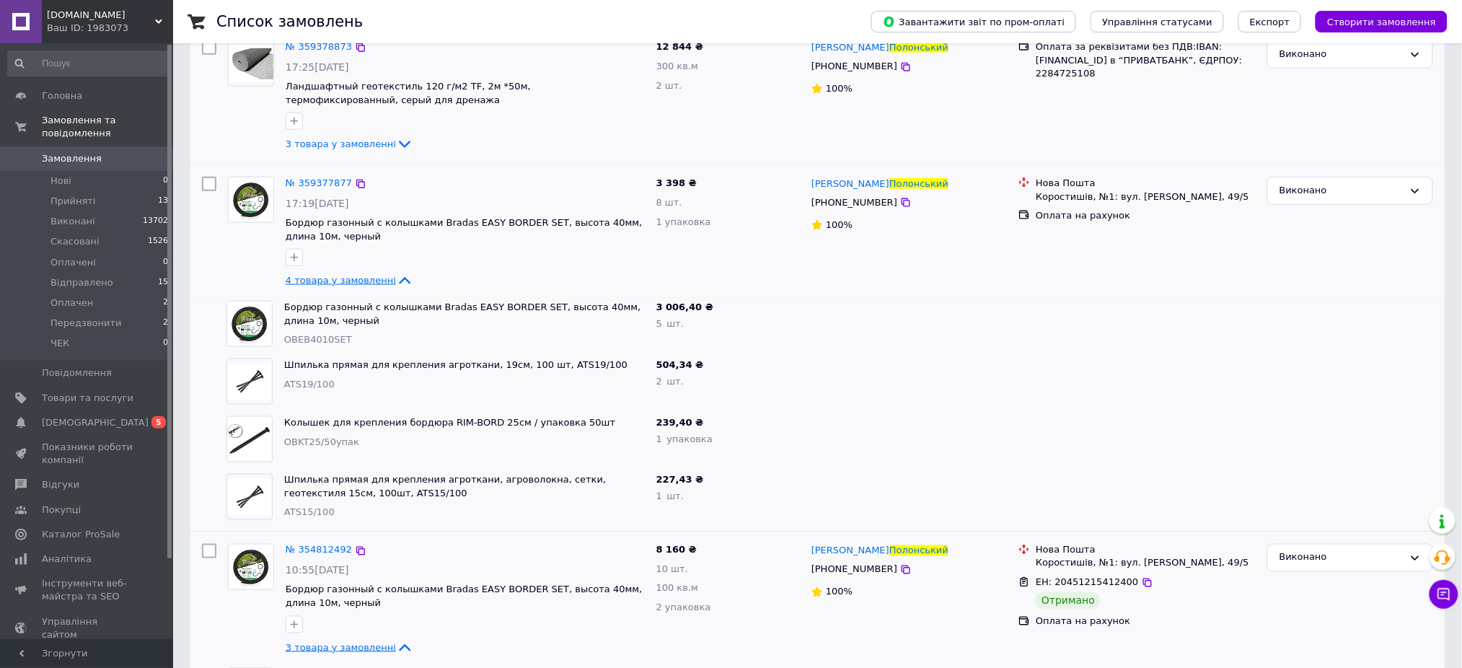
scroll to position [577, 0]
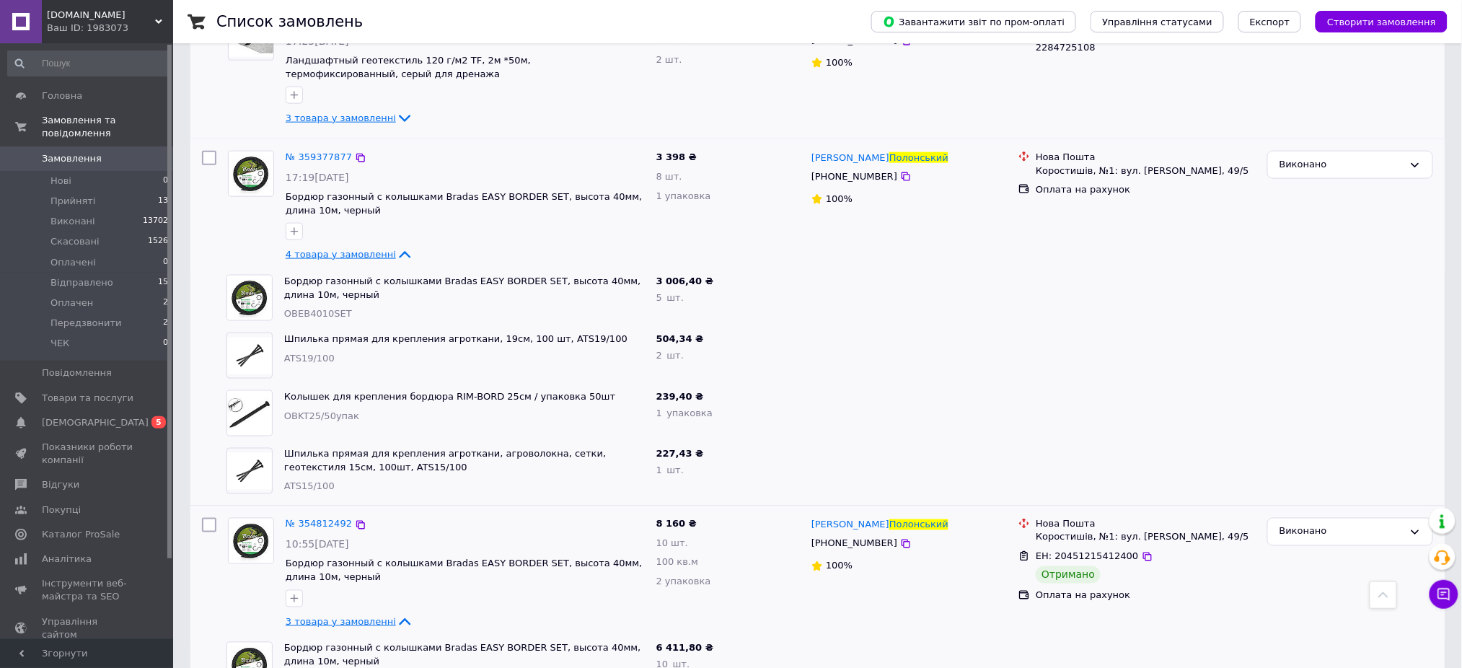
click at [399, 117] on icon at bounding box center [405, 118] width 12 height 7
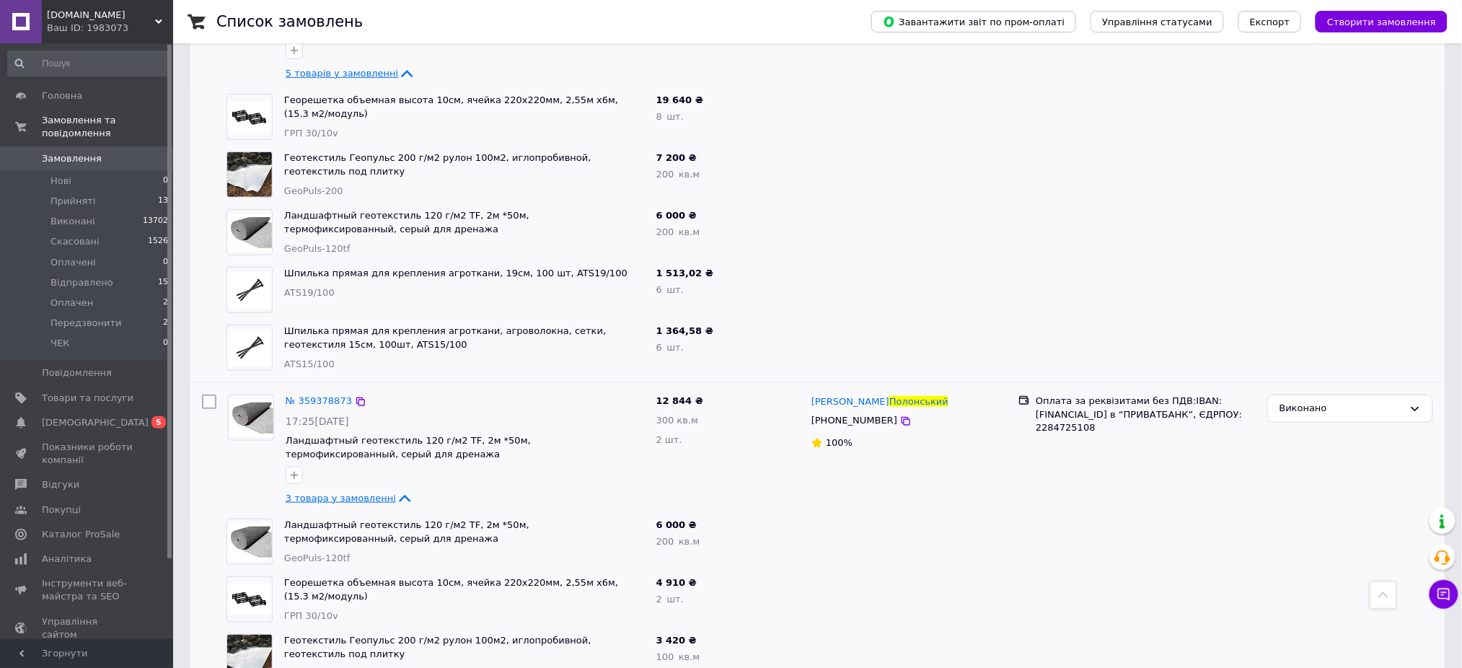
scroll to position [0, 0]
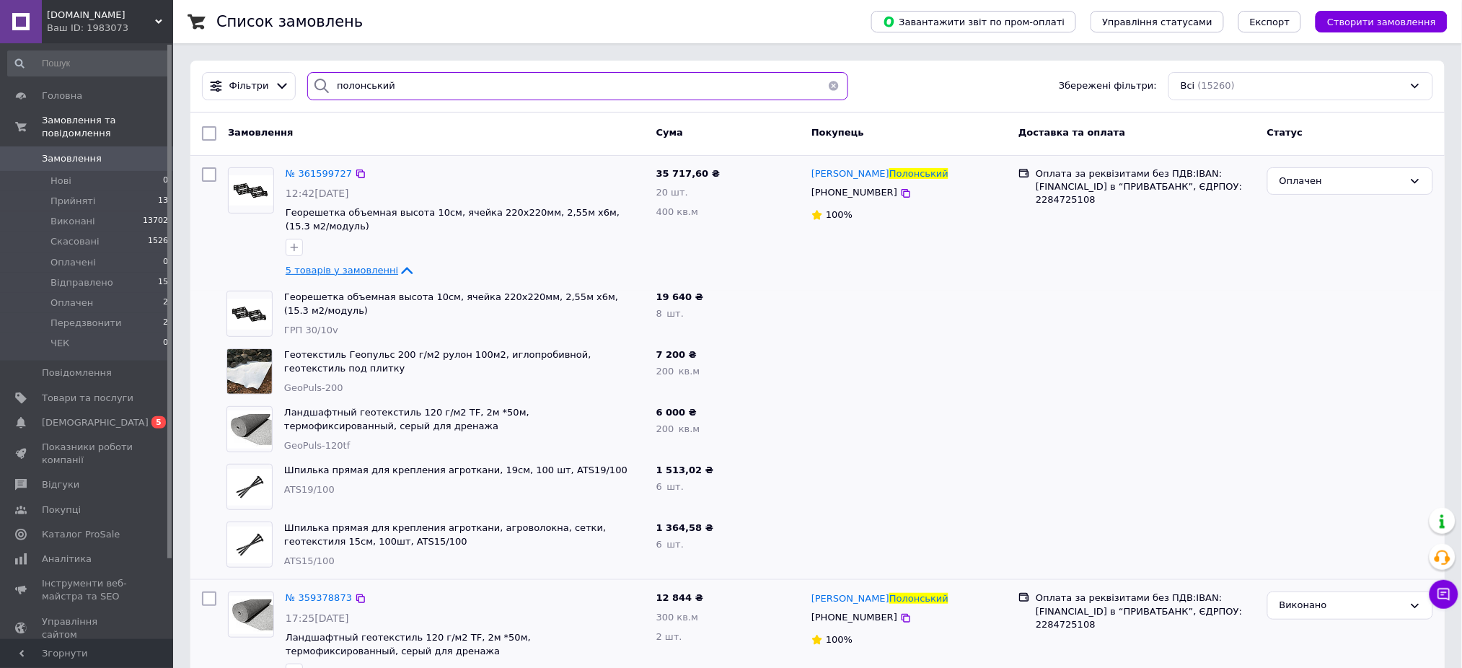
click at [364, 85] on input "полонський" at bounding box center [577, 86] width 541 height 28
click at [402, 270] on icon at bounding box center [408, 271] width 12 height 7
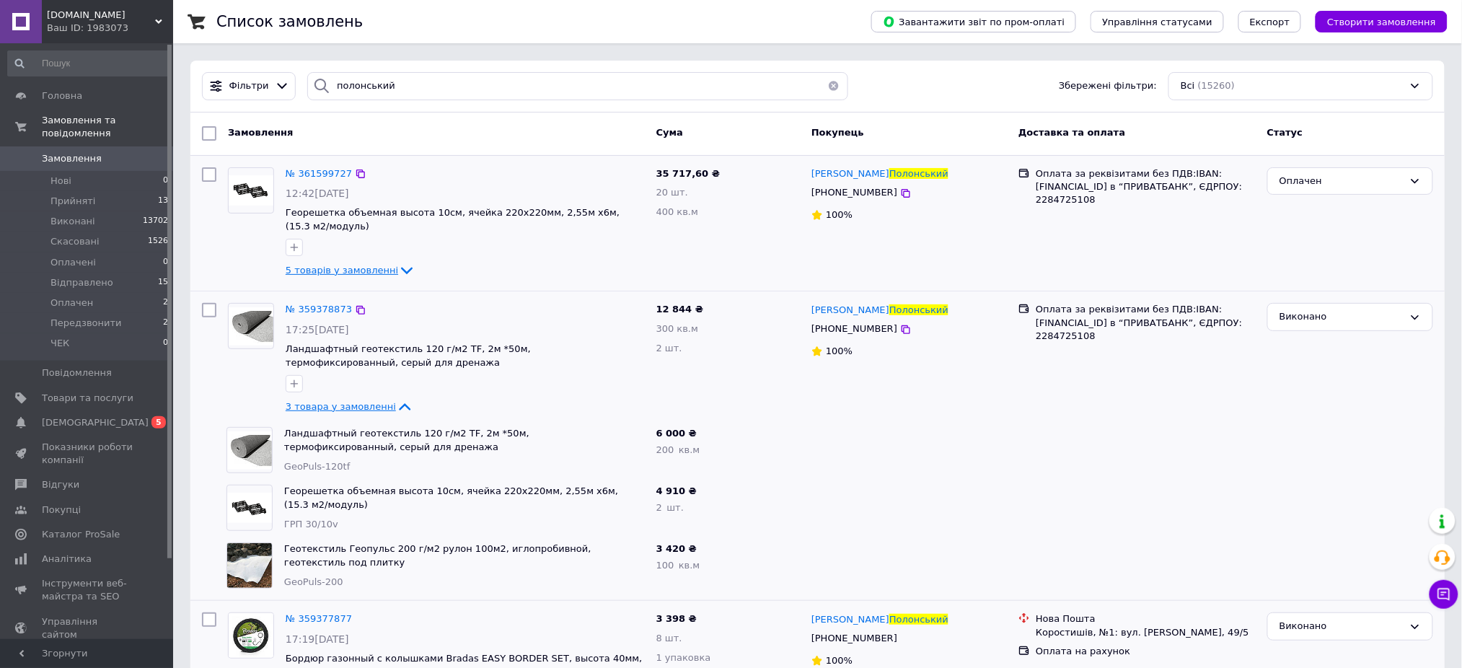
click at [396, 410] on icon at bounding box center [404, 406] width 17 height 17
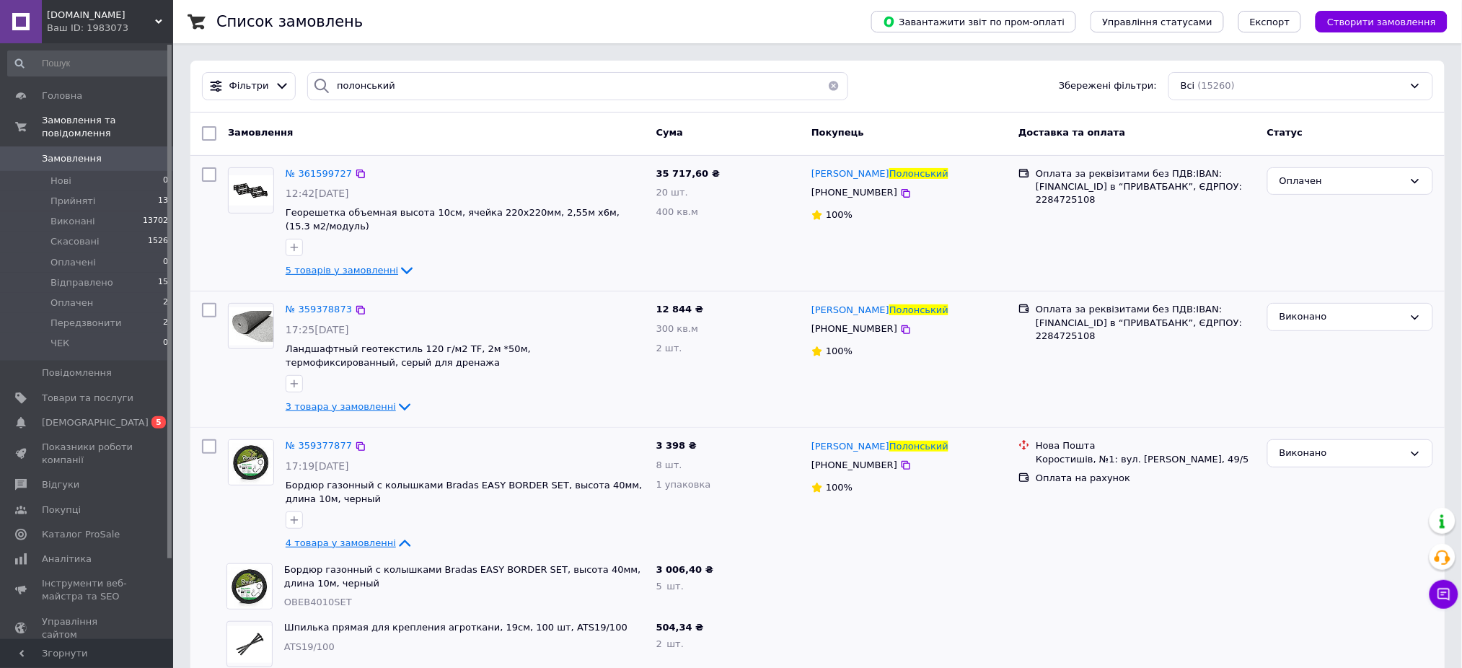
click at [396, 548] on icon at bounding box center [404, 542] width 17 height 17
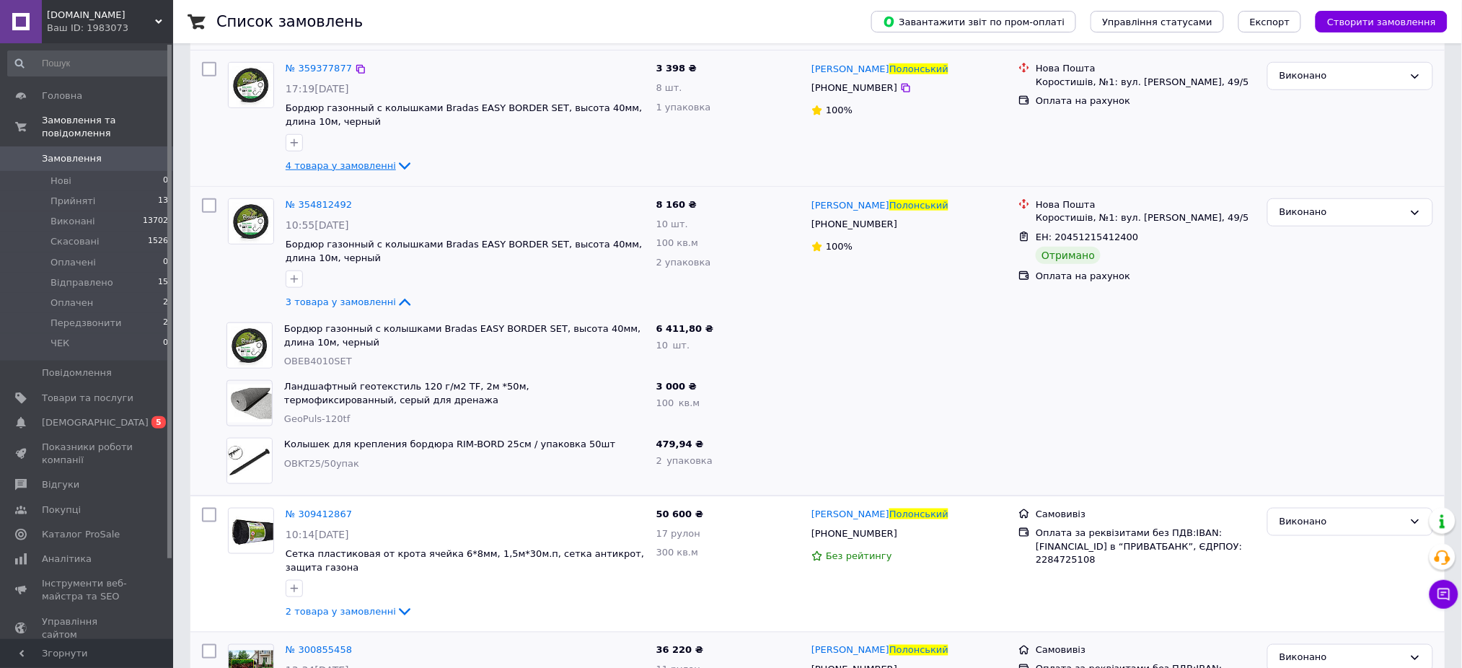
scroll to position [384, 0]
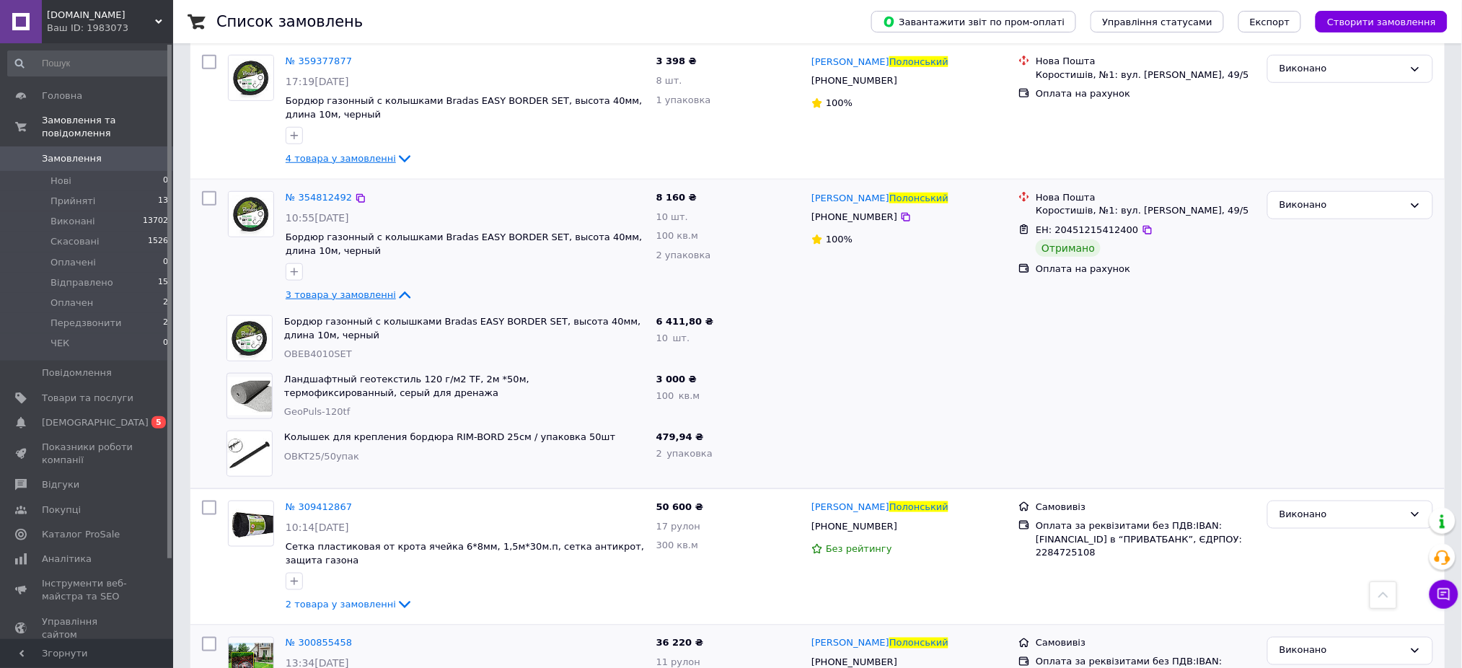
click at [396, 298] on icon at bounding box center [404, 294] width 17 height 17
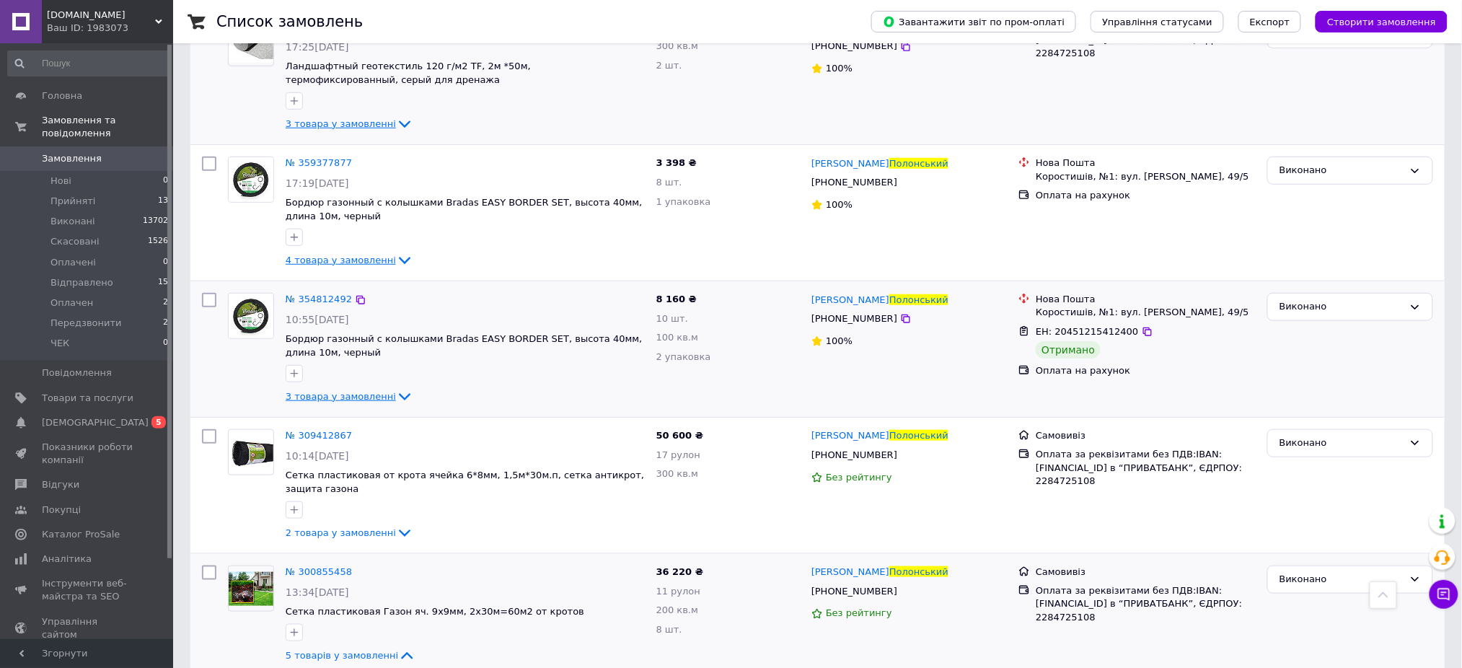
scroll to position [0, 0]
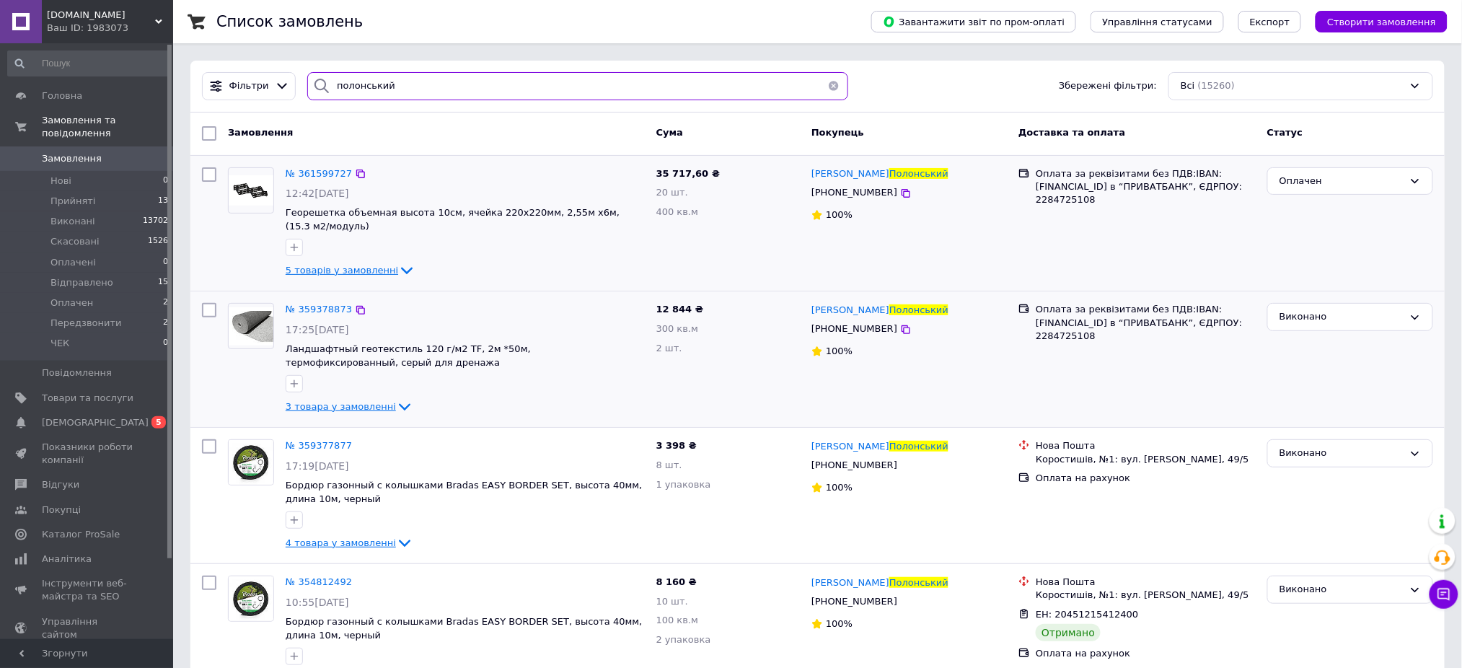
click at [366, 85] on input "полонський" at bounding box center [577, 86] width 541 height 28
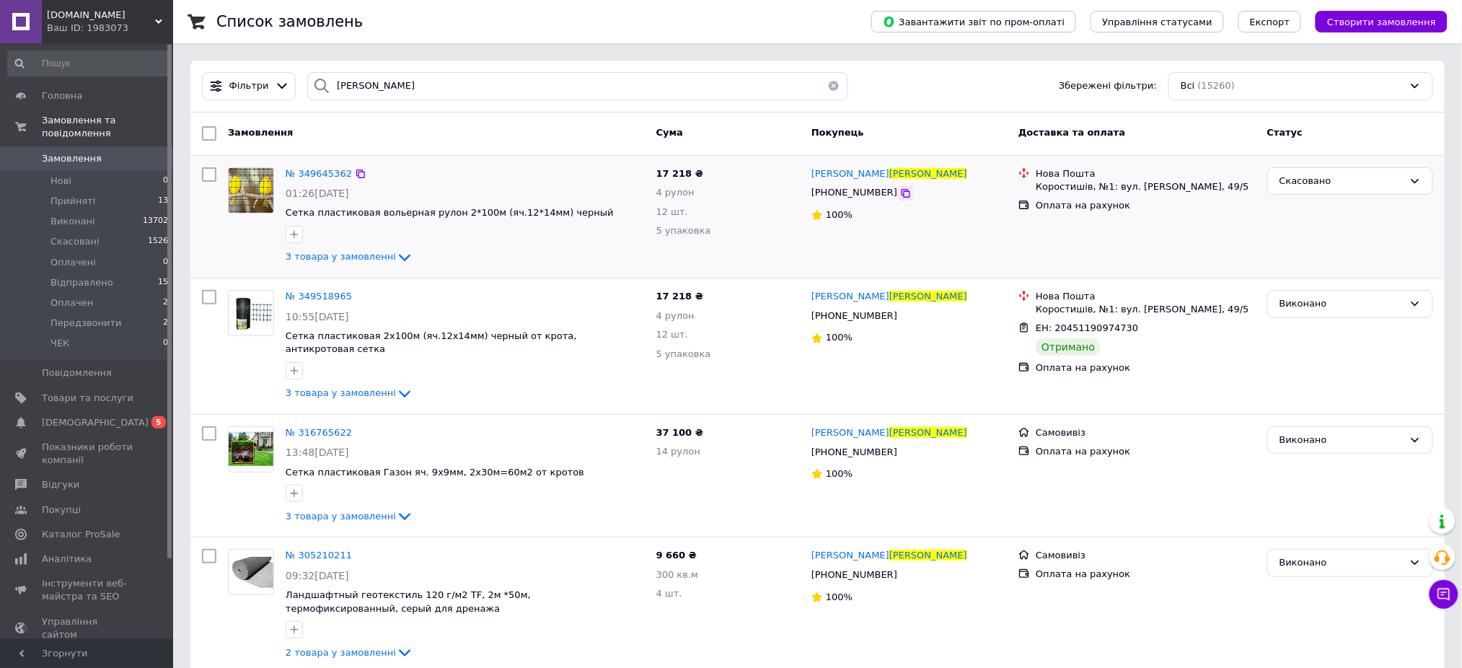
click at [900, 193] on icon at bounding box center [906, 193] width 12 height 12
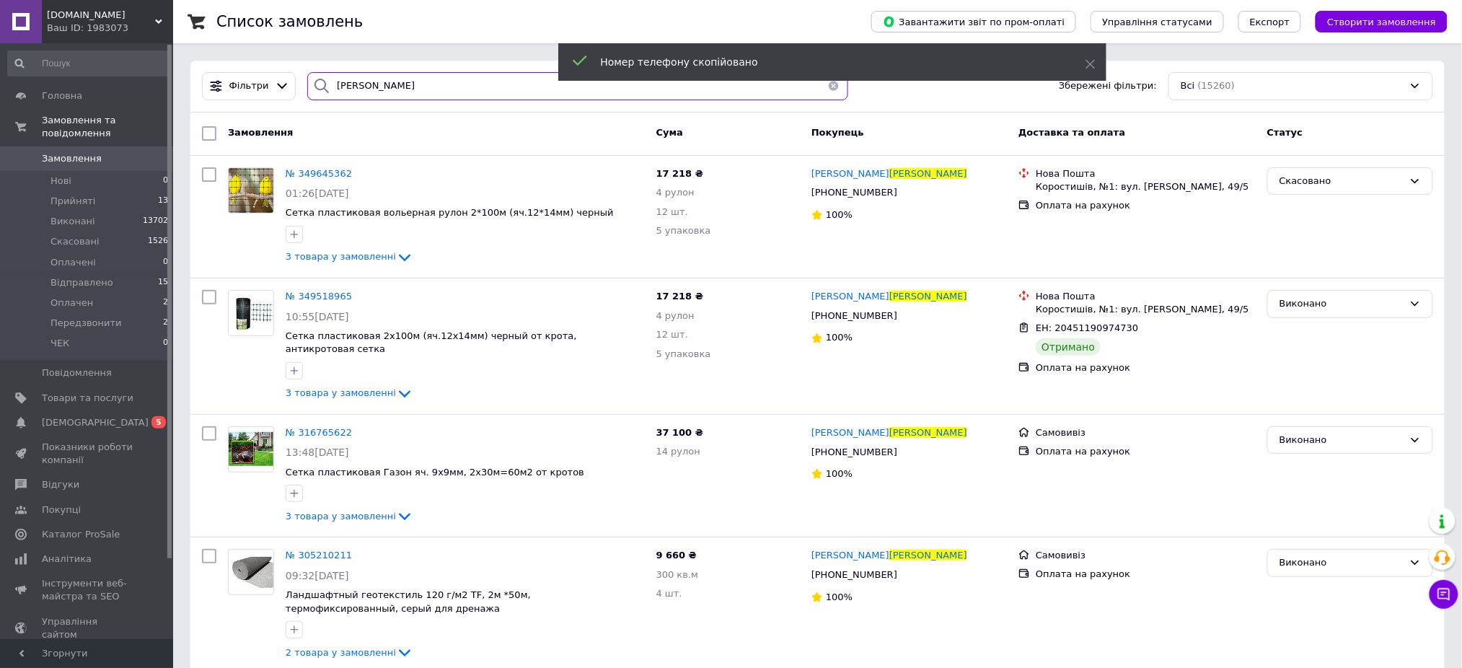
drag, startPoint x: 388, startPoint y: 86, endPoint x: 283, endPoint y: 70, distance: 106.5
click at [284, 70] on div "[PERSON_NAME] Збережені фільтри: Всі (15260)" at bounding box center [817, 87] width 1254 height 52
paste input "[PHONE_NUMBER]"
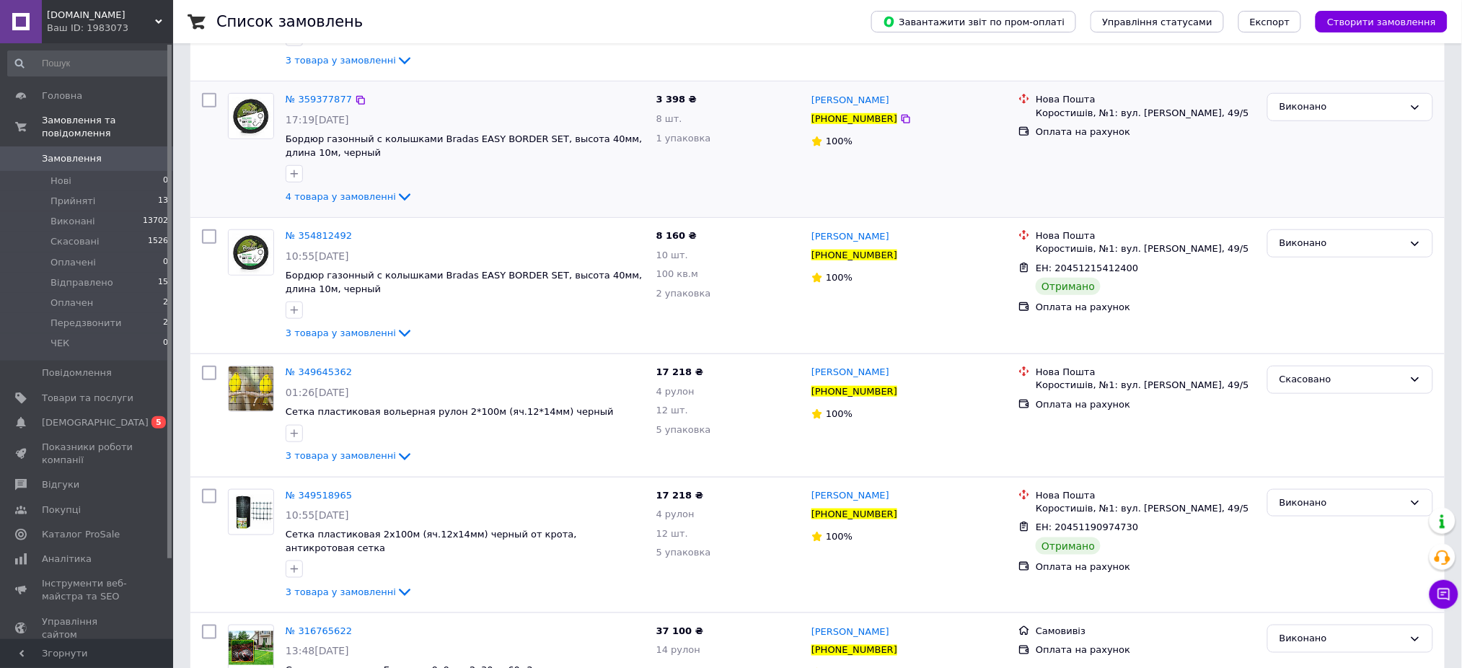
scroll to position [384, 0]
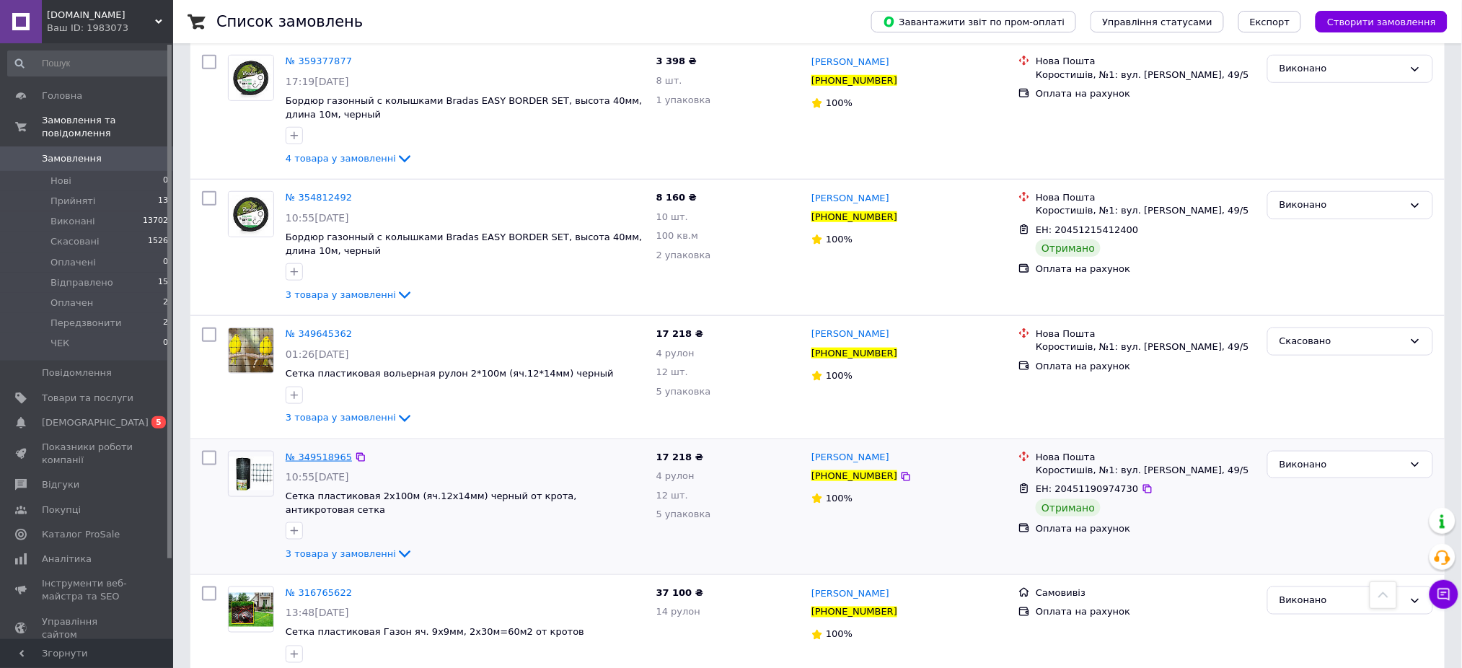
type input "[PHONE_NUMBER]"
click at [325, 451] on span "№ 349518965" at bounding box center [319, 456] width 66 height 11
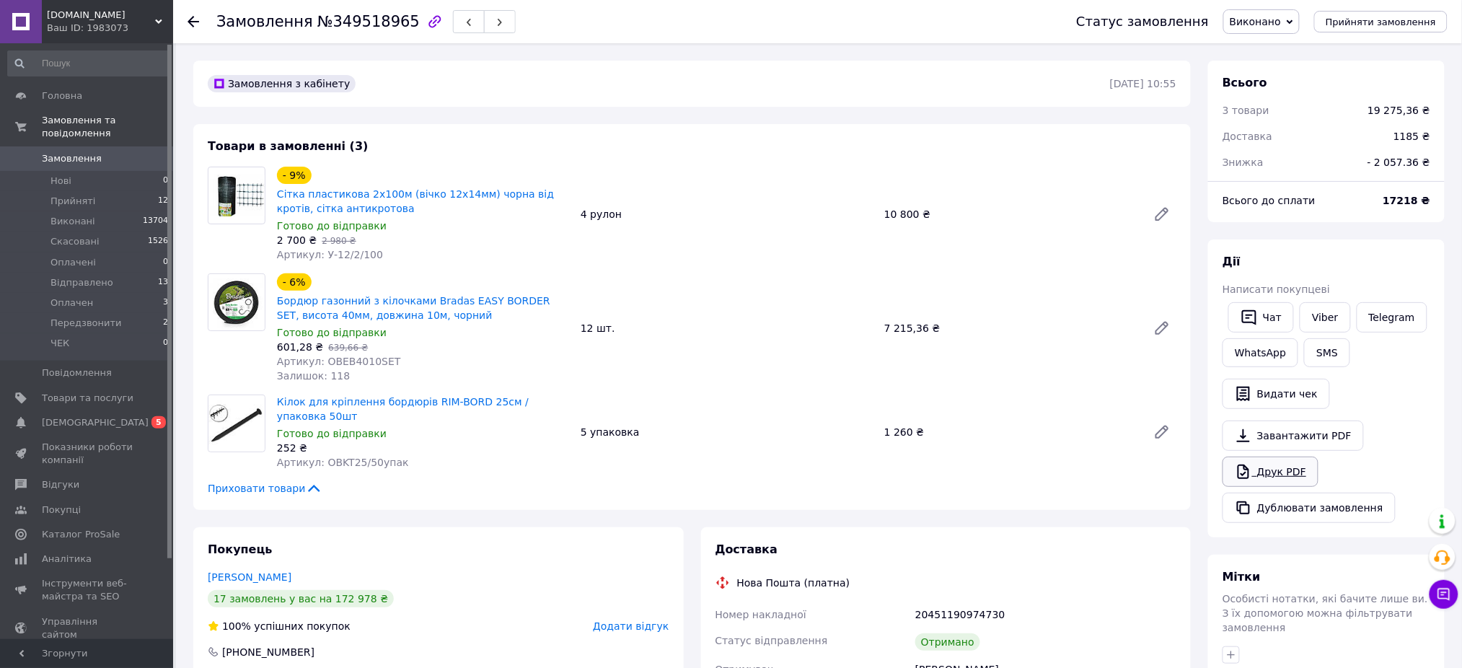
scroll to position [346, 0]
click at [1272, 511] on button "Дублювати замовлення" at bounding box center [1308, 508] width 173 height 30
click at [188, 21] on use at bounding box center [193, 22] width 12 height 12
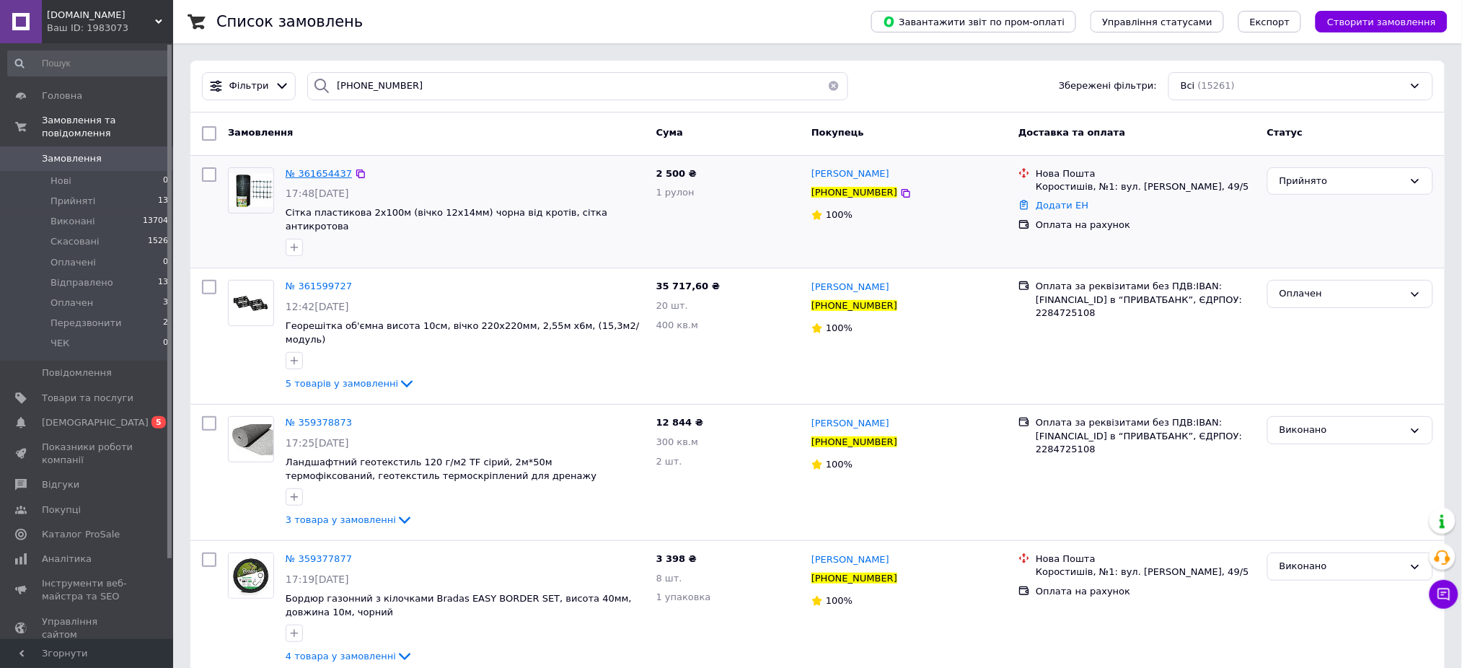
click at [312, 174] on span "№ 361654437" at bounding box center [319, 173] width 66 height 11
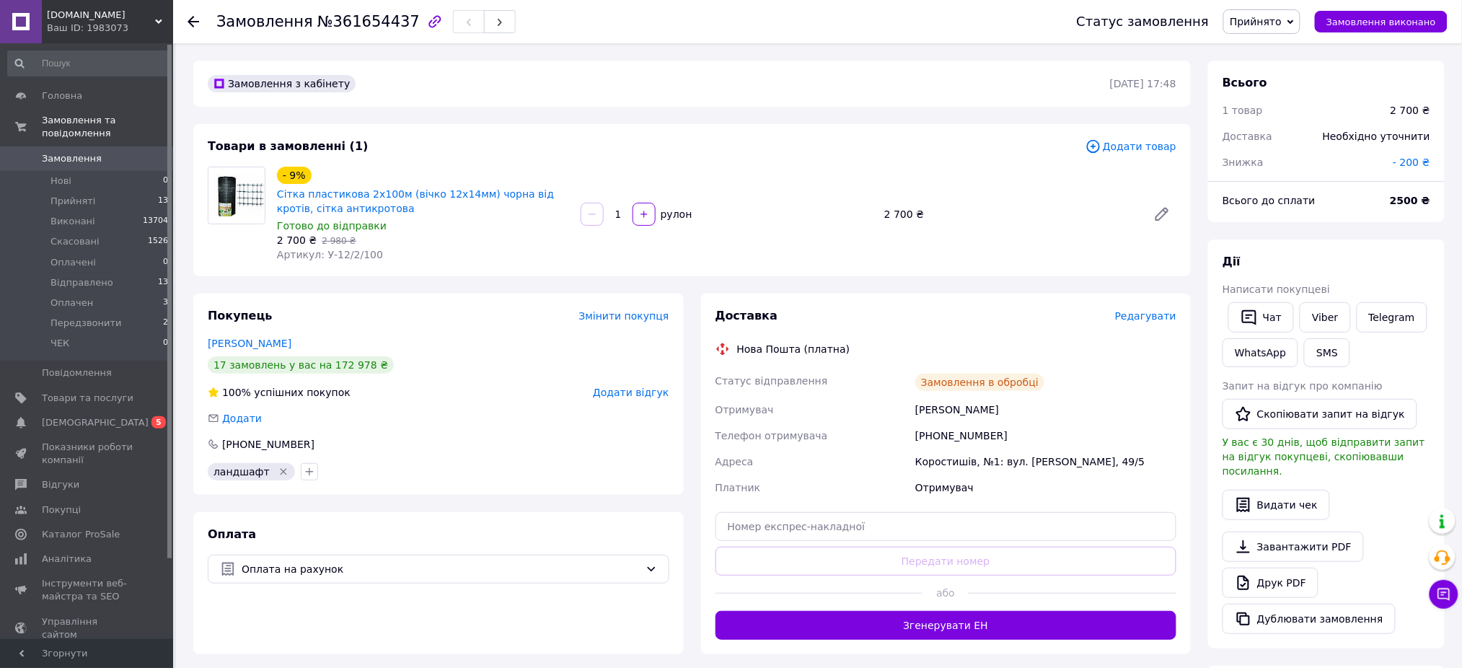
click at [625, 319] on span "Змінити покупця" at bounding box center [624, 316] width 90 height 12
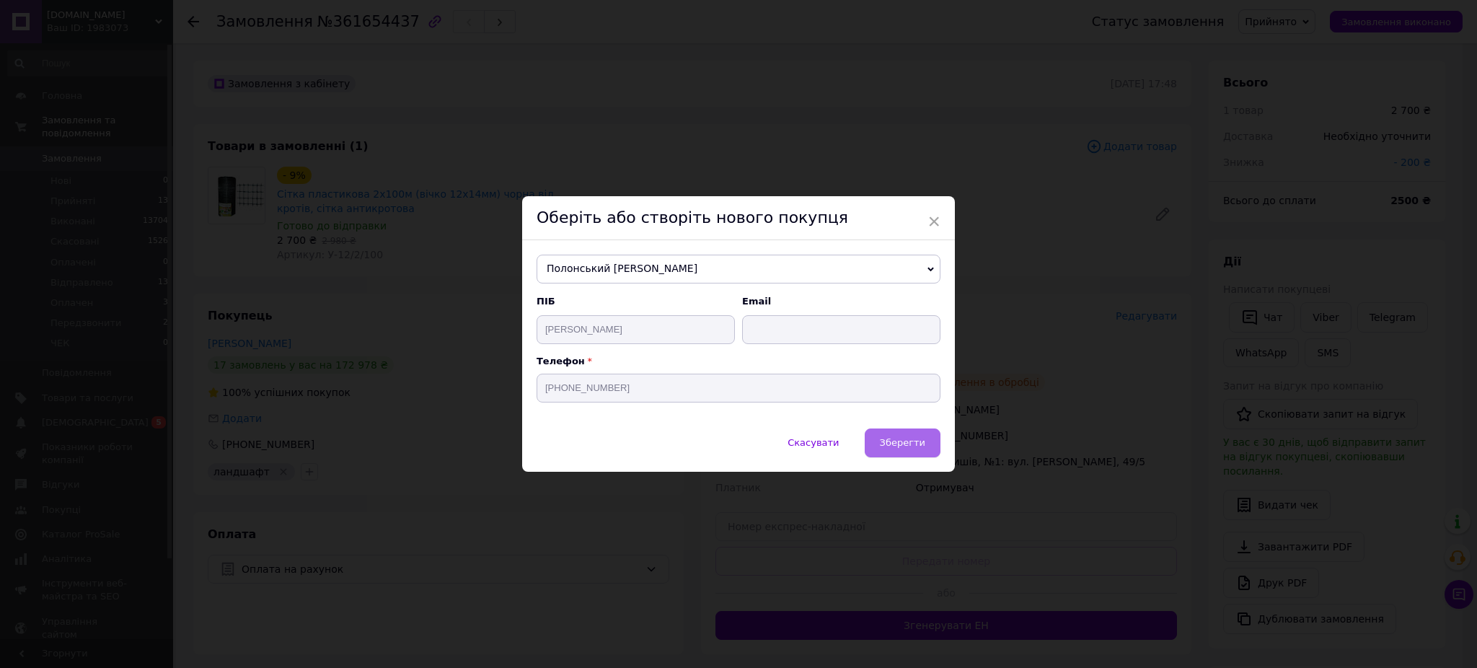
click at [875, 443] on button "Зберегти" at bounding box center [903, 442] width 76 height 29
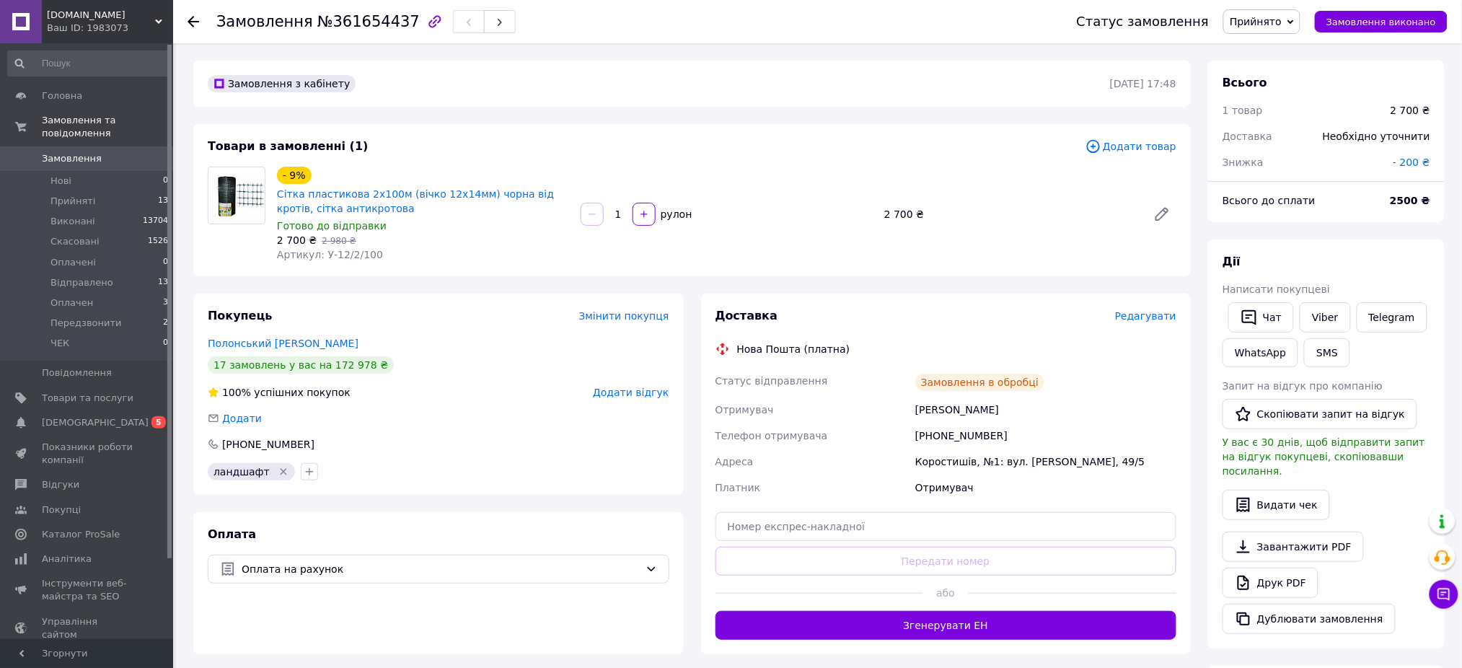
click at [196, 17] on icon at bounding box center [193, 22] width 12 height 12
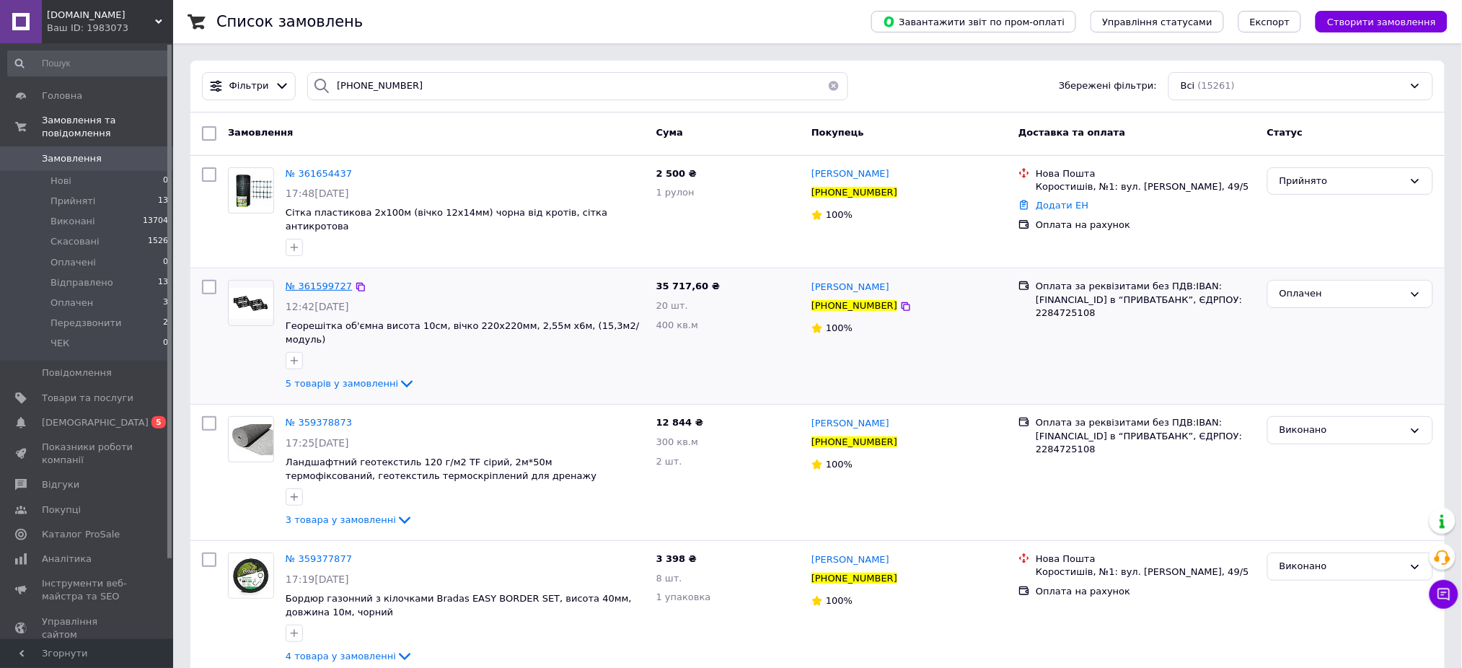
click at [321, 281] on span "№ 361599727" at bounding box center [319, 286] width 66 height 11
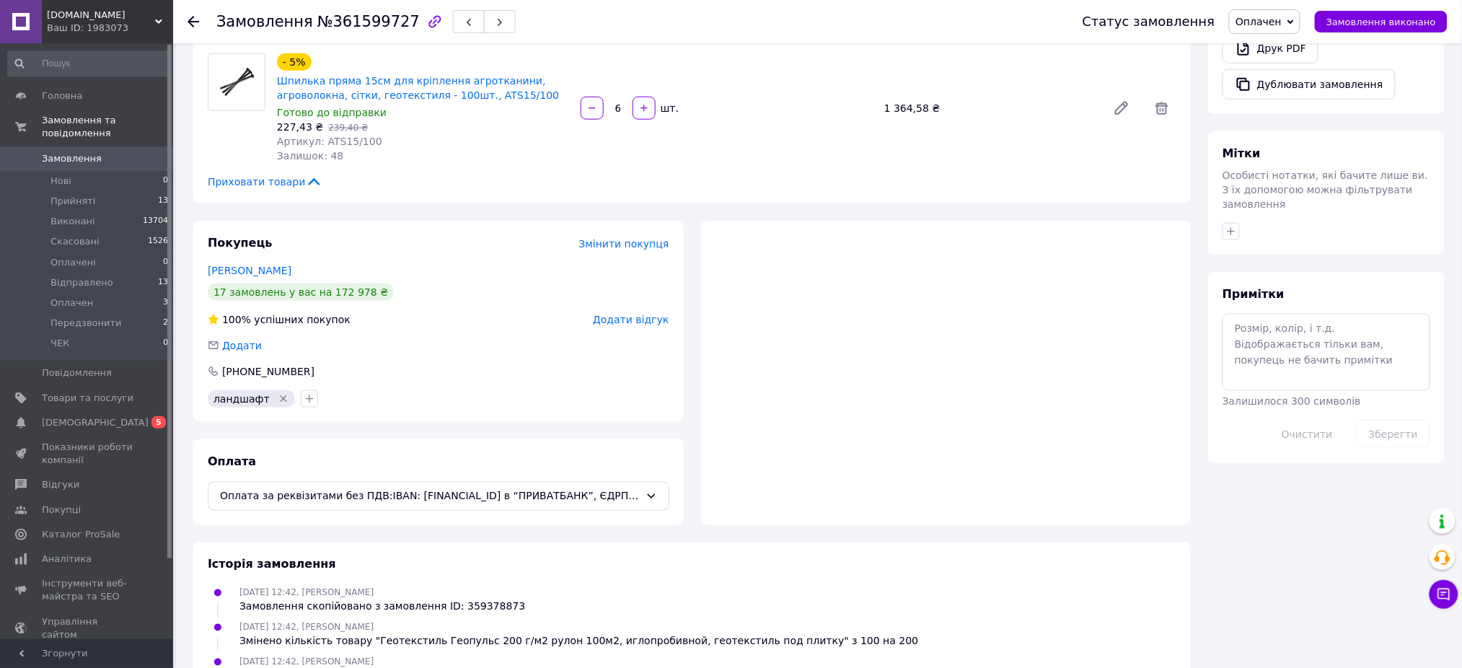
scroll to position [577, 0]
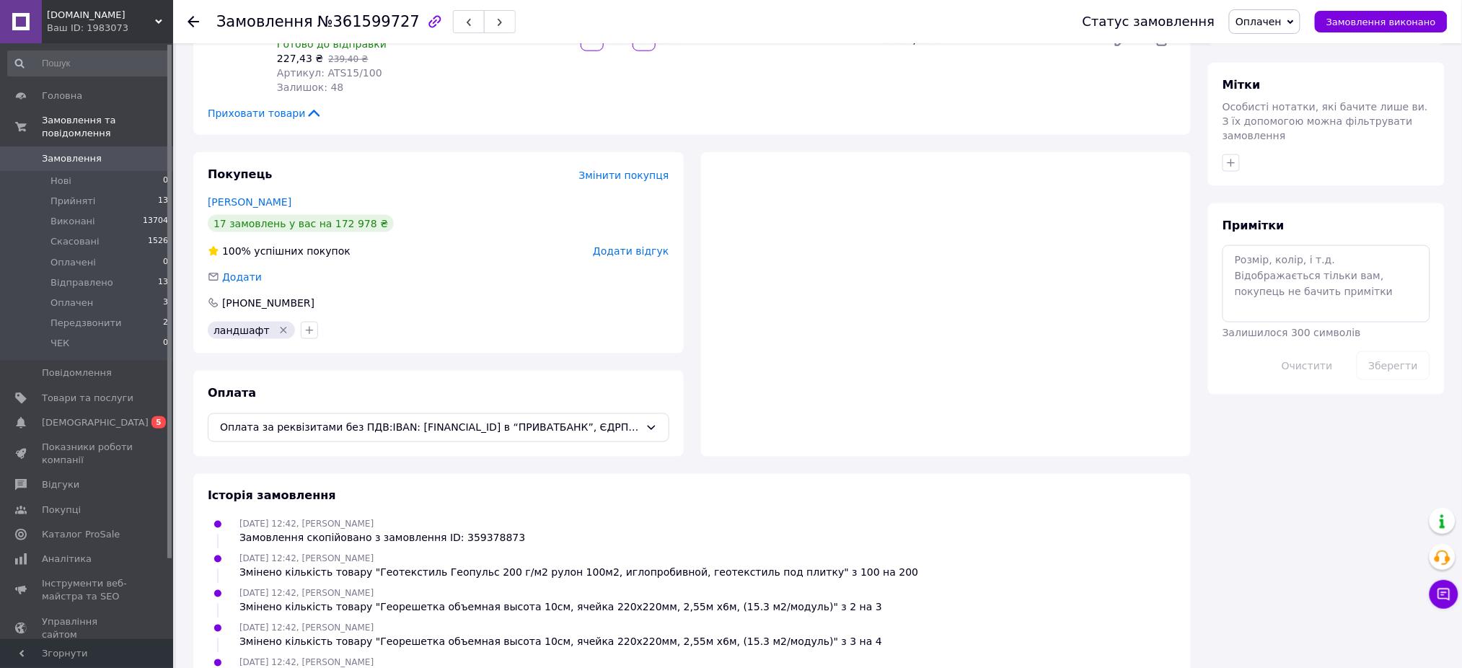
click at [630, 169] on span "Змінити покупця" at bounding box center [624, 175] width 90 height 12
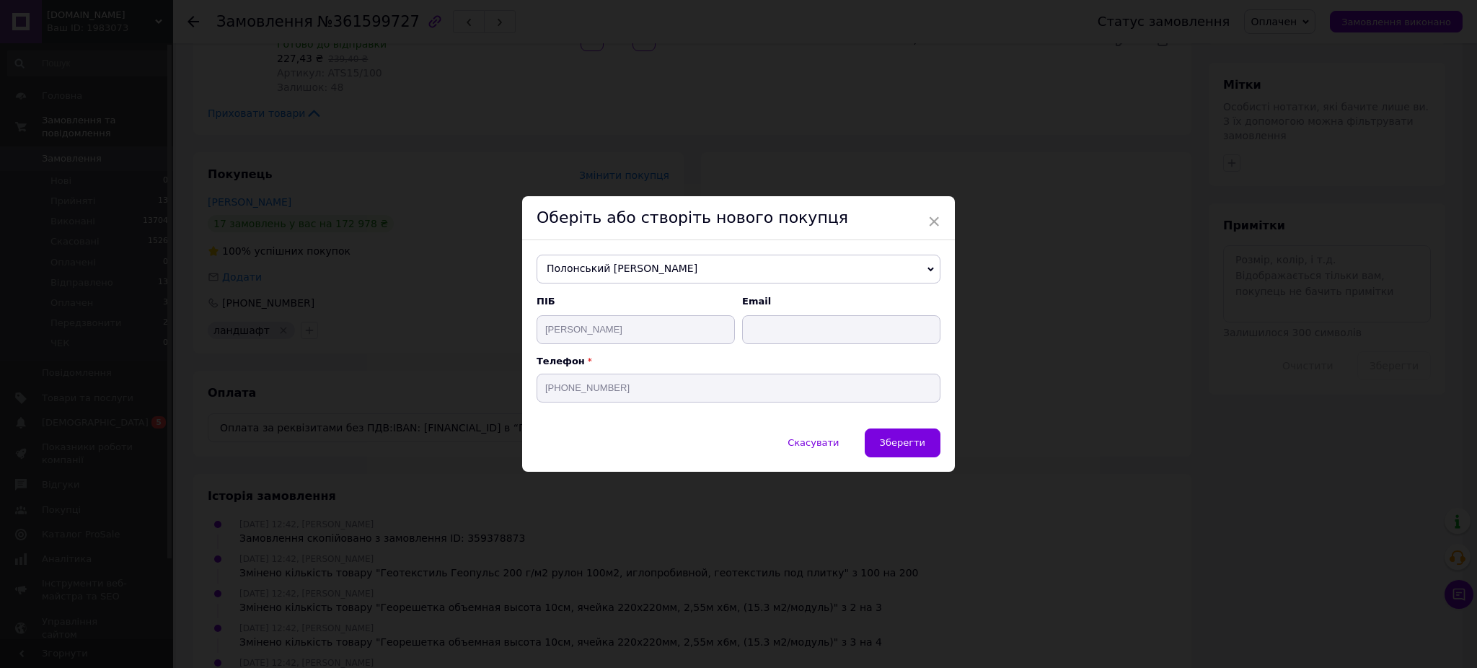
drag, startPoint x: 891, startPoint y: 444, endPoint x: 891, endPoint y: 451, distance: 8.0
click at [891, 444] on span "Зберегти" at bounding box center [902, 442] width 45 height 11
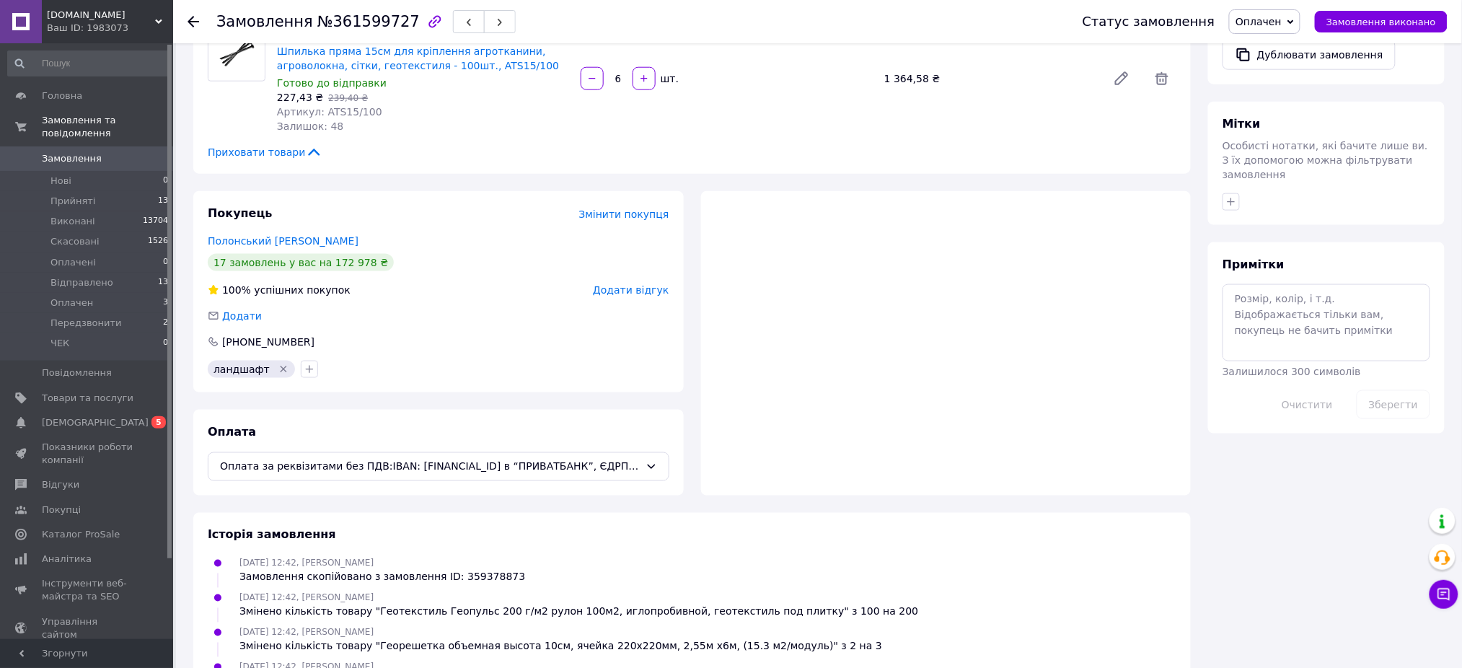
scroll to position [769, 0]
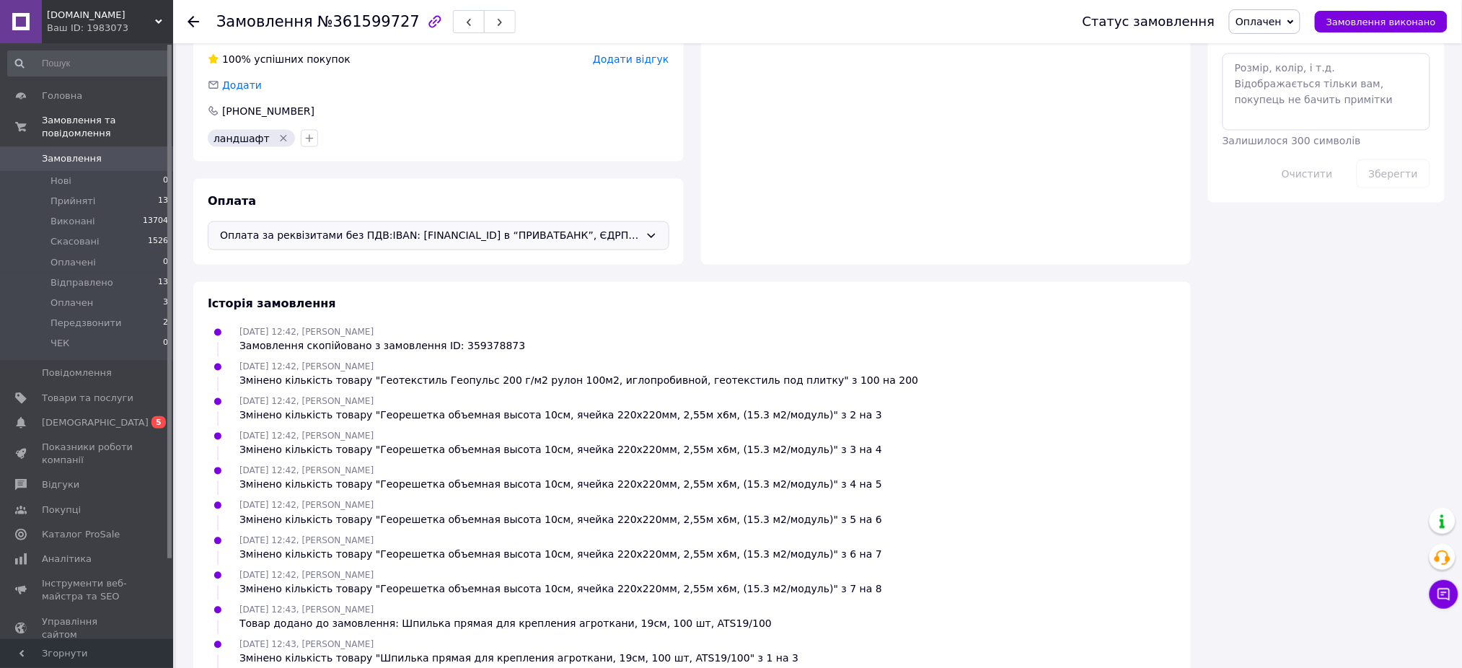
click at [645, 230] on icon at bounding box center [651, 236] width 12 height 12
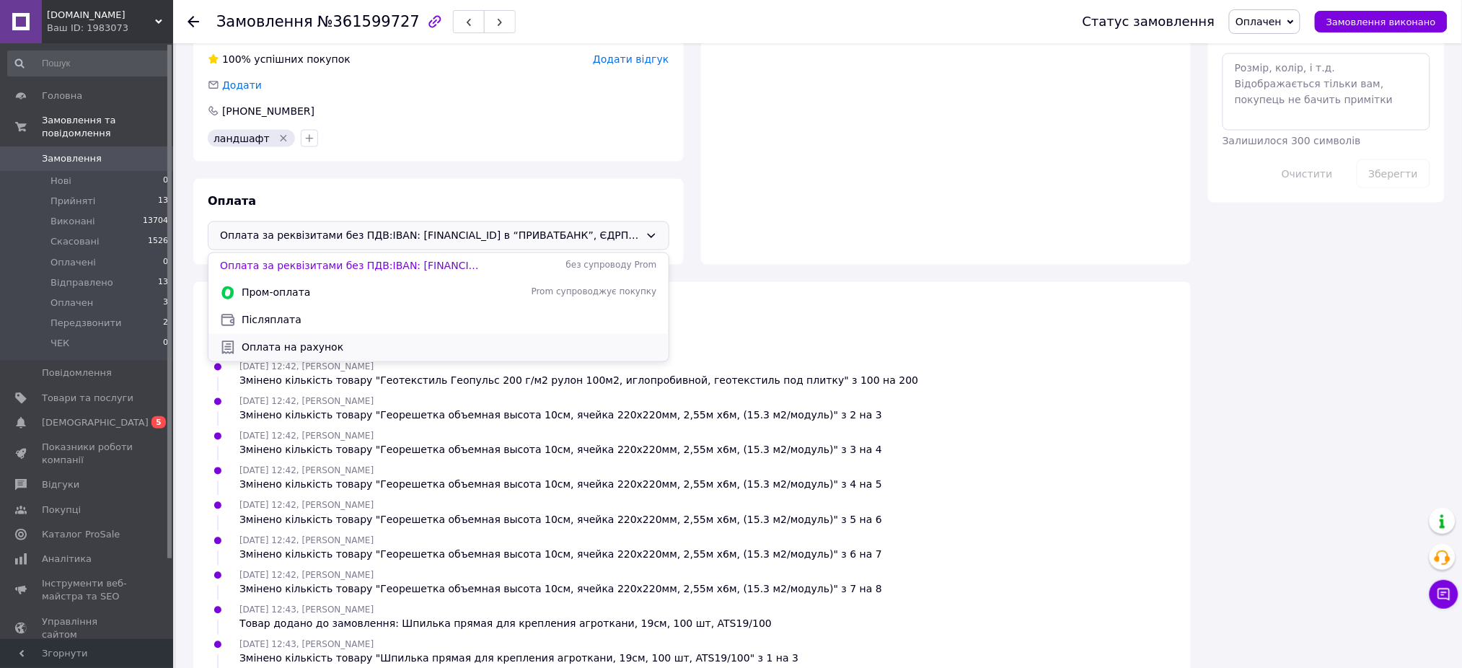
click at [272, 340] on span "Оплата на рахунок" at bounding box center [449, 347] width 415 height 14
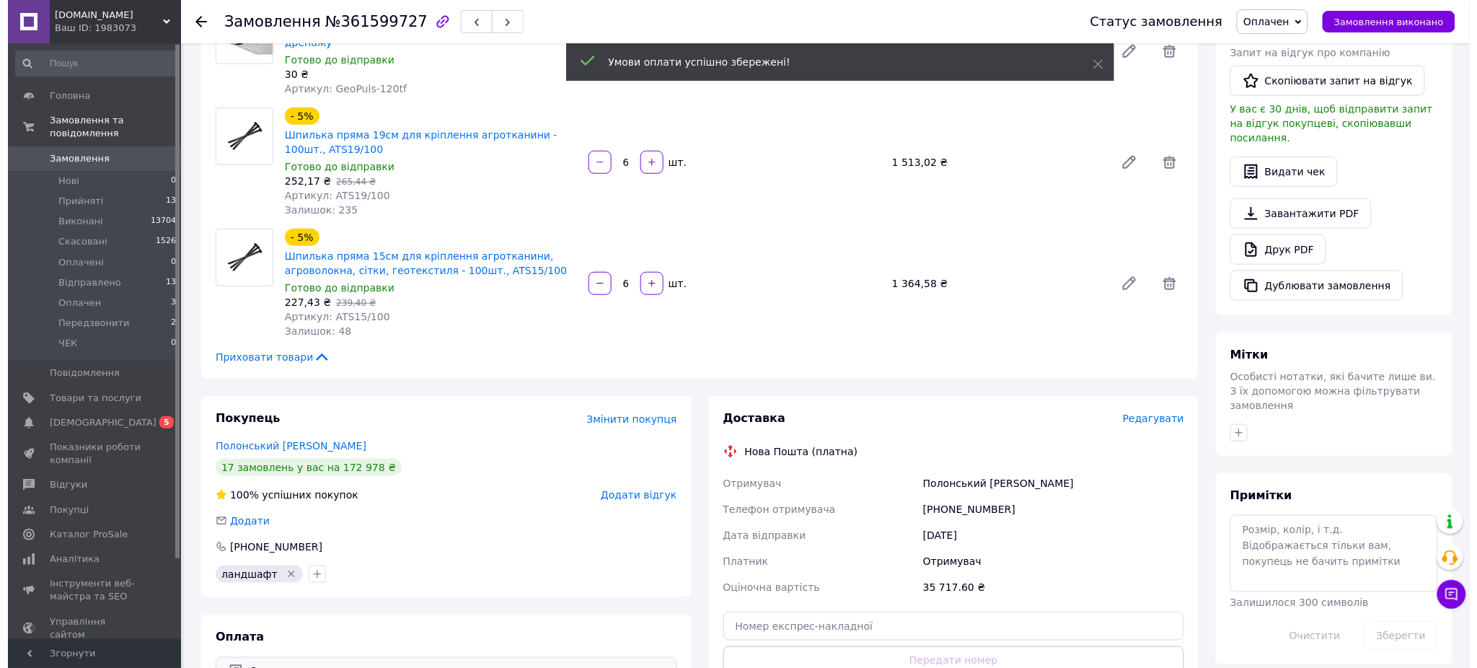
scroll to position [288, 0]
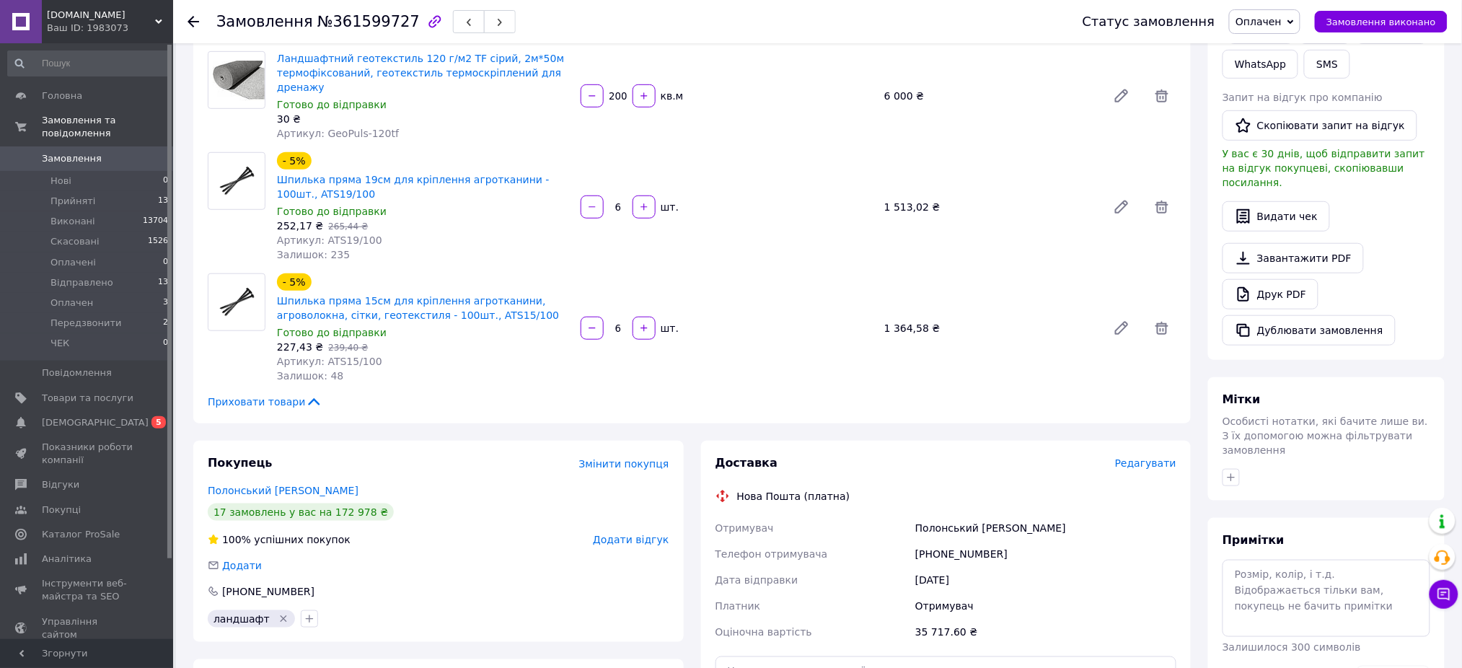
click at [1150, 457] on span "Редагувати" at bounding box center [1145, 463] width 61 height 12
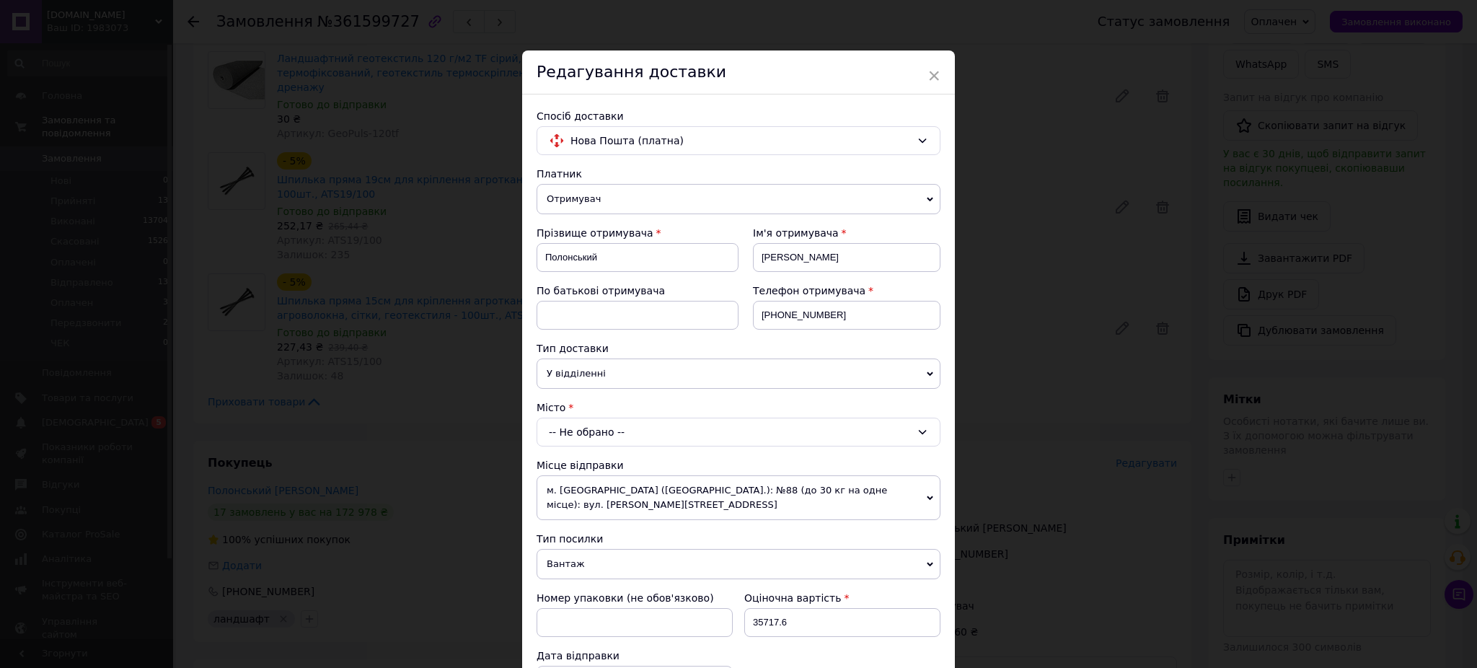
click at [625, 427] on div "-- Не обрано --" at bounding box center [739, 432] width 404 height 29
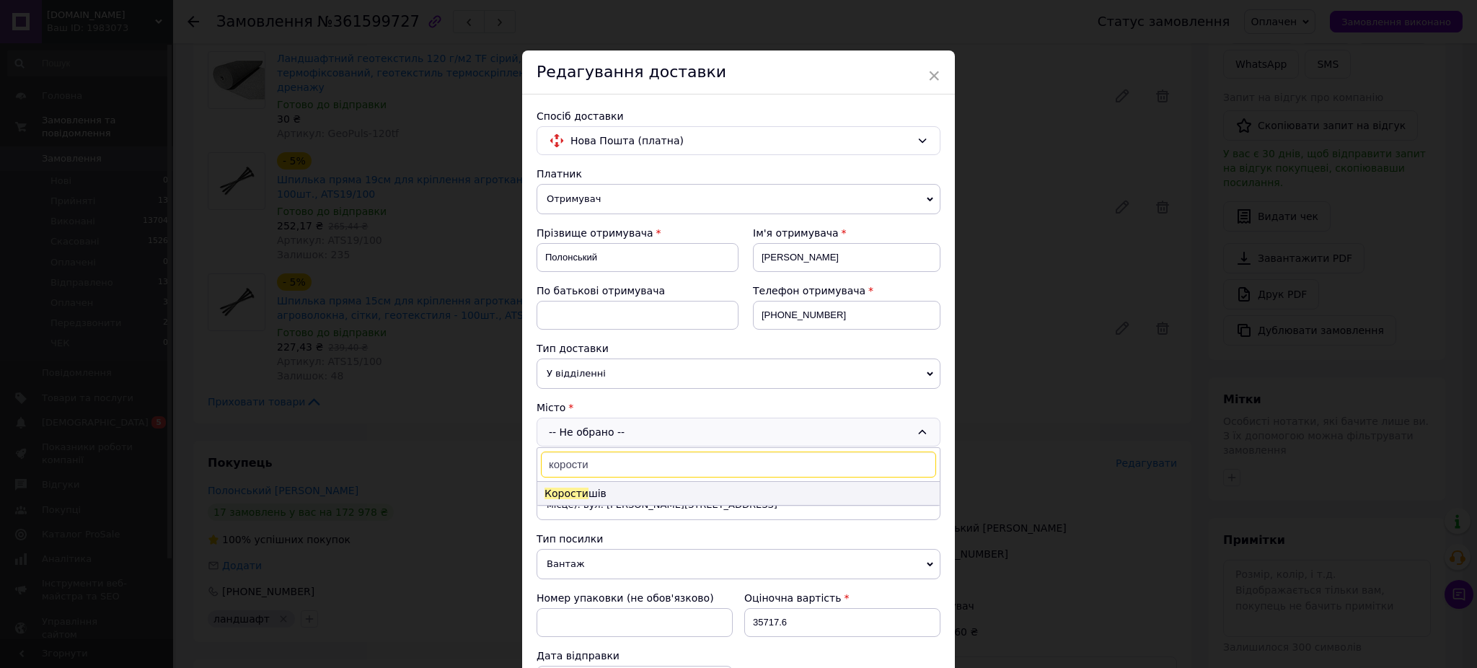
type input "корости"
click at [598, 495] on li "Корости шів" at bounding box center [738, 493] width 402 height 23
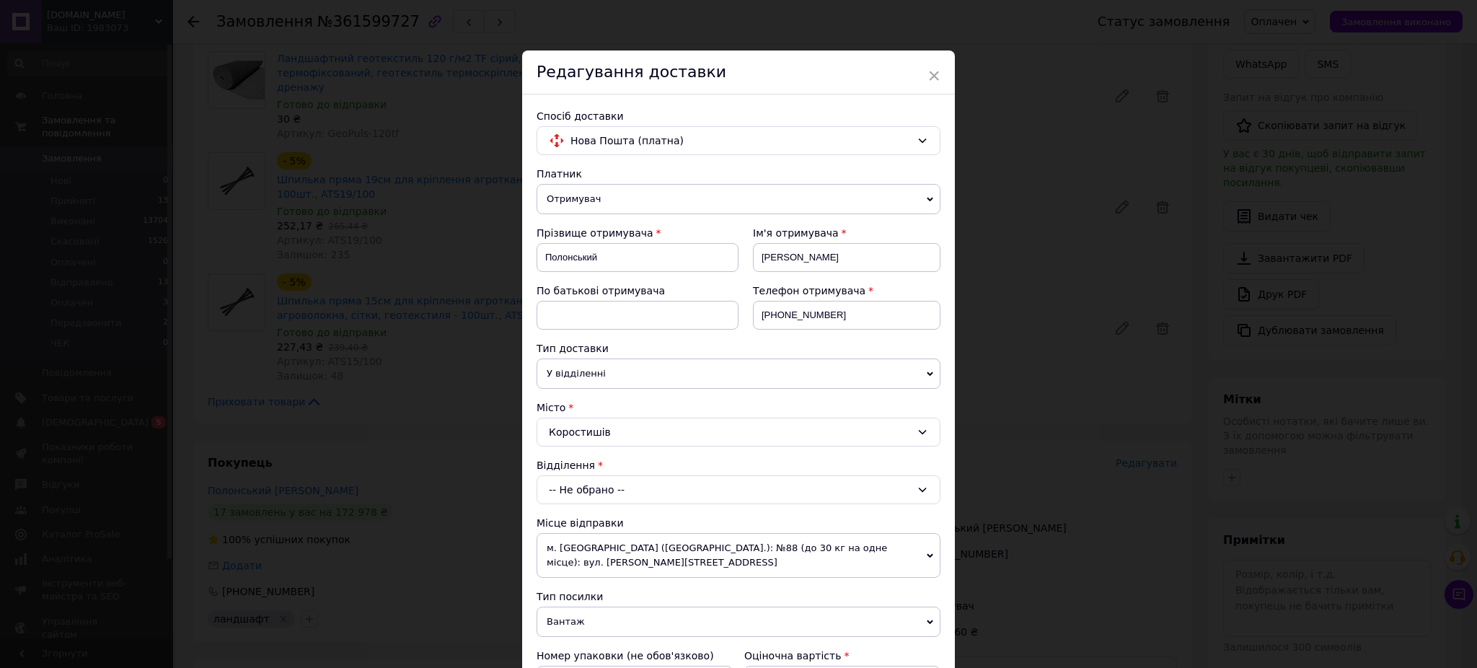
click at [583, 491] on div "-- Не обрано --" at bounding box center [739, 489] width 404 height 29
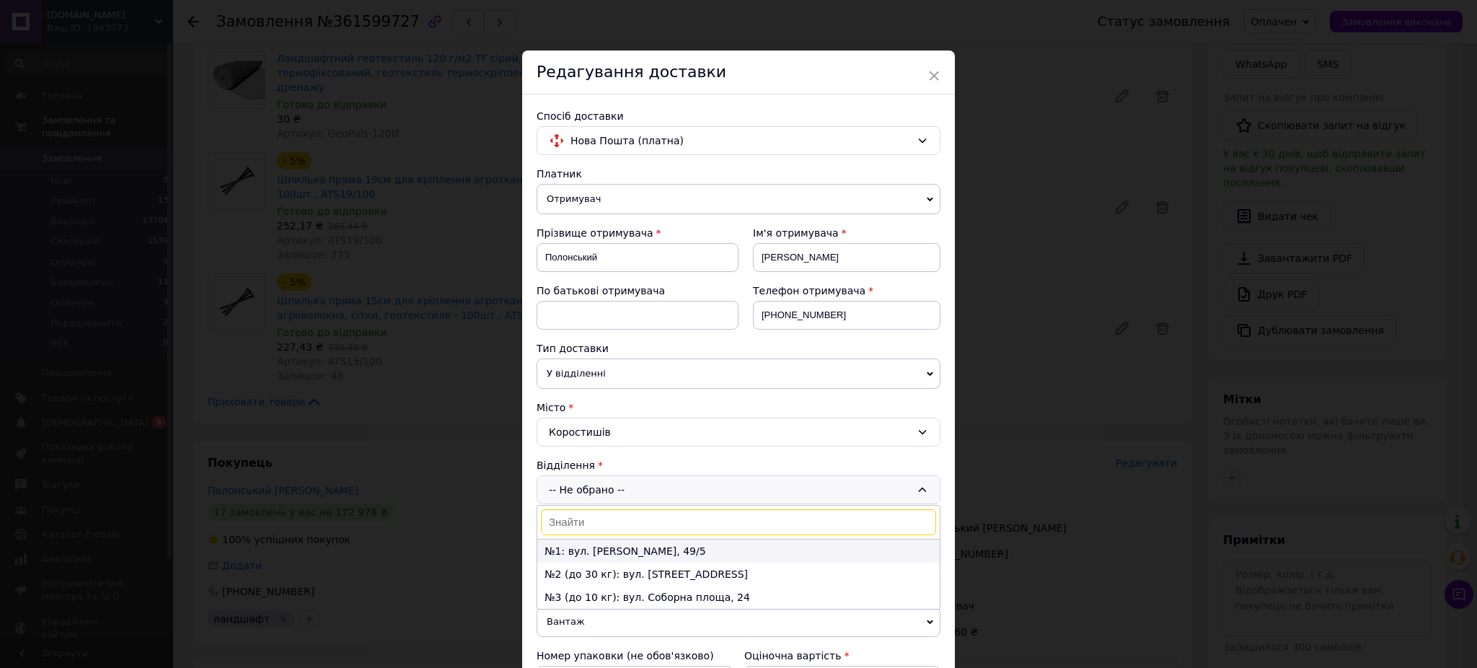
click at [582, 551] on li "№1: вул. [PERSON_NAME], 49/5" at bounding box center [738, 550] width 402 height 23
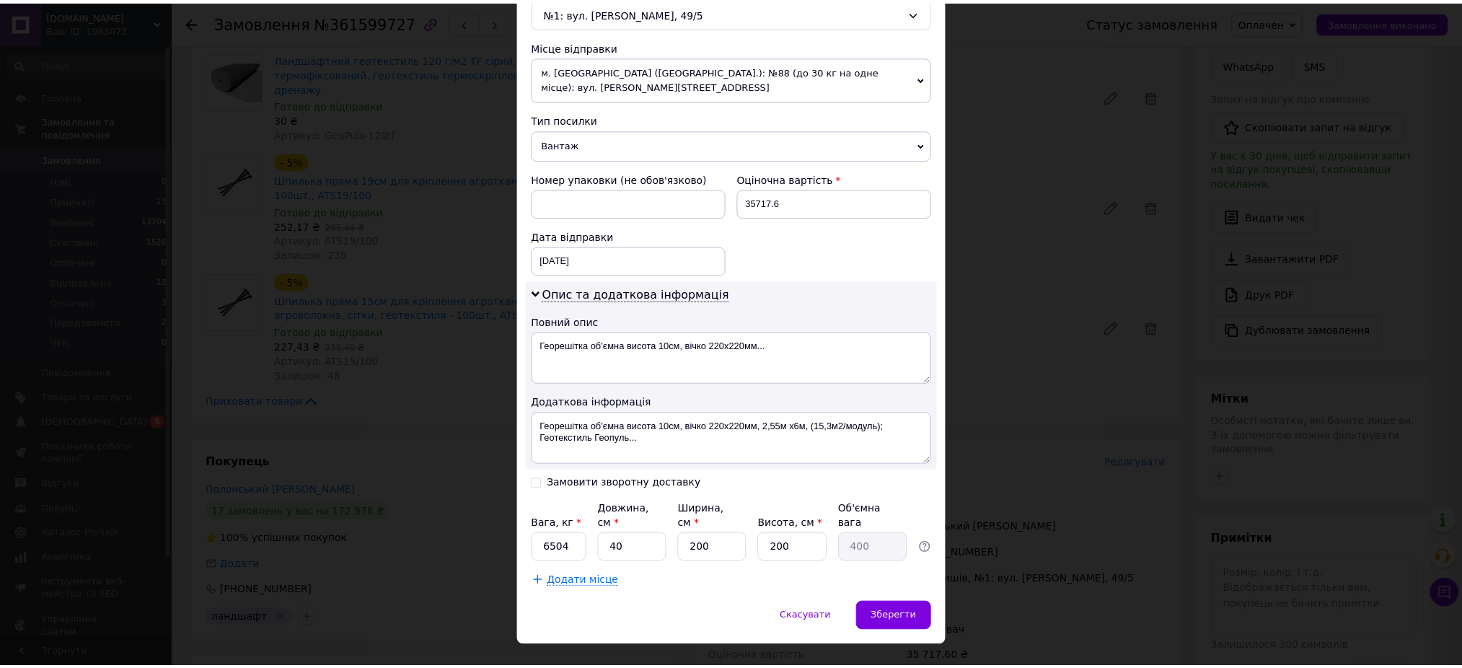
scroll to position [478, 0]
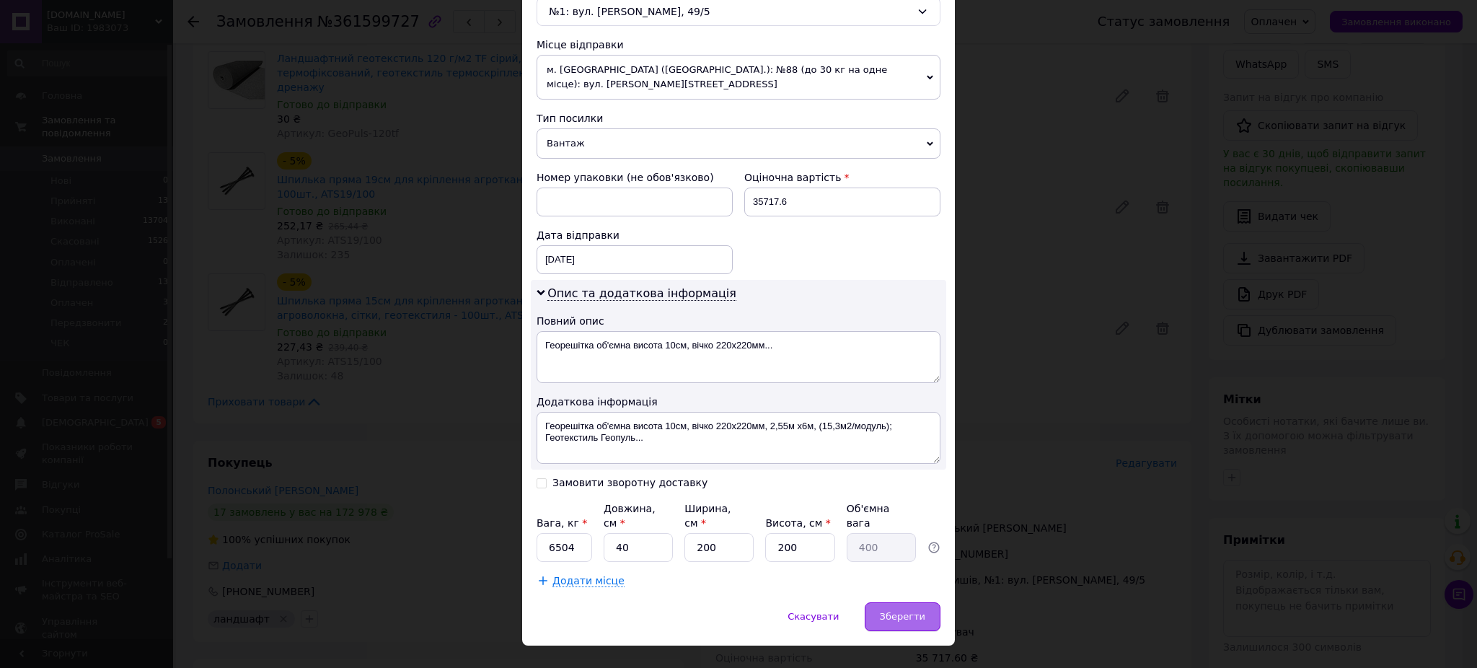
click at [927, 602] on div "Зберегти" at bounding box center [903, 616] width 76 height 29
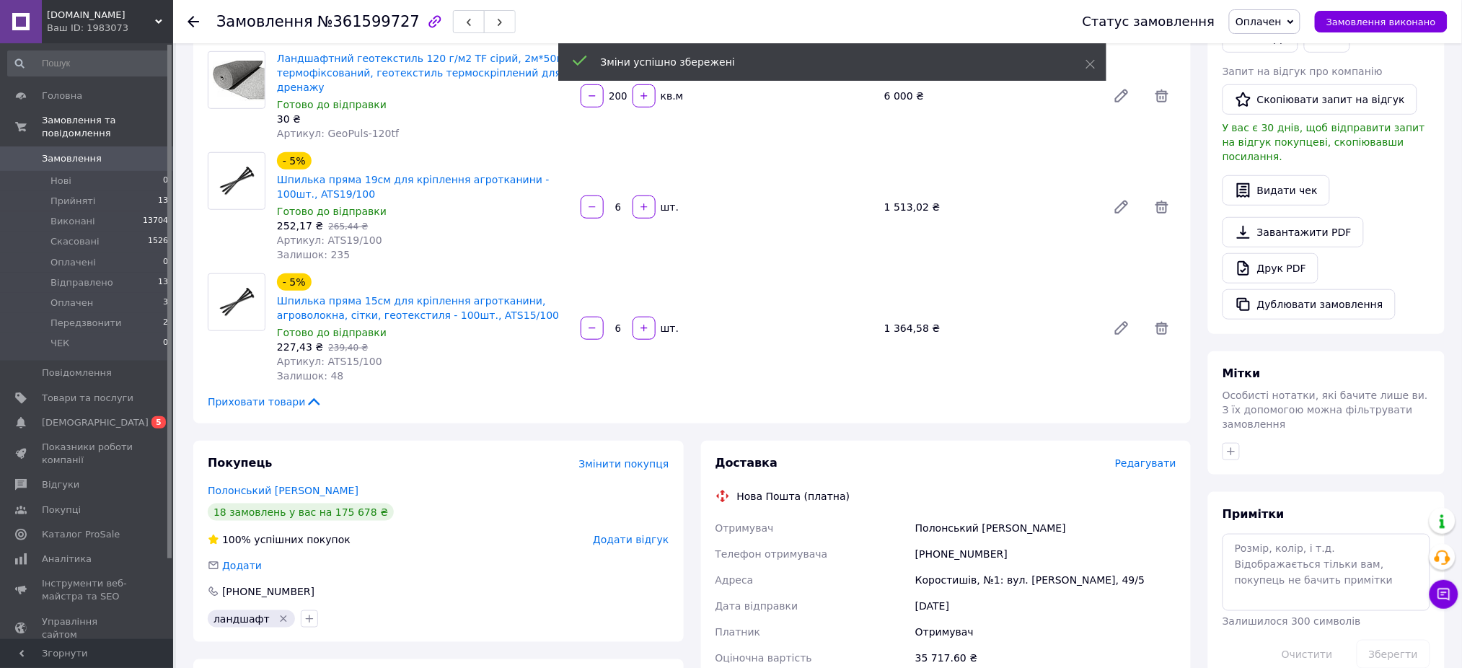
scroll to position [331, 0]
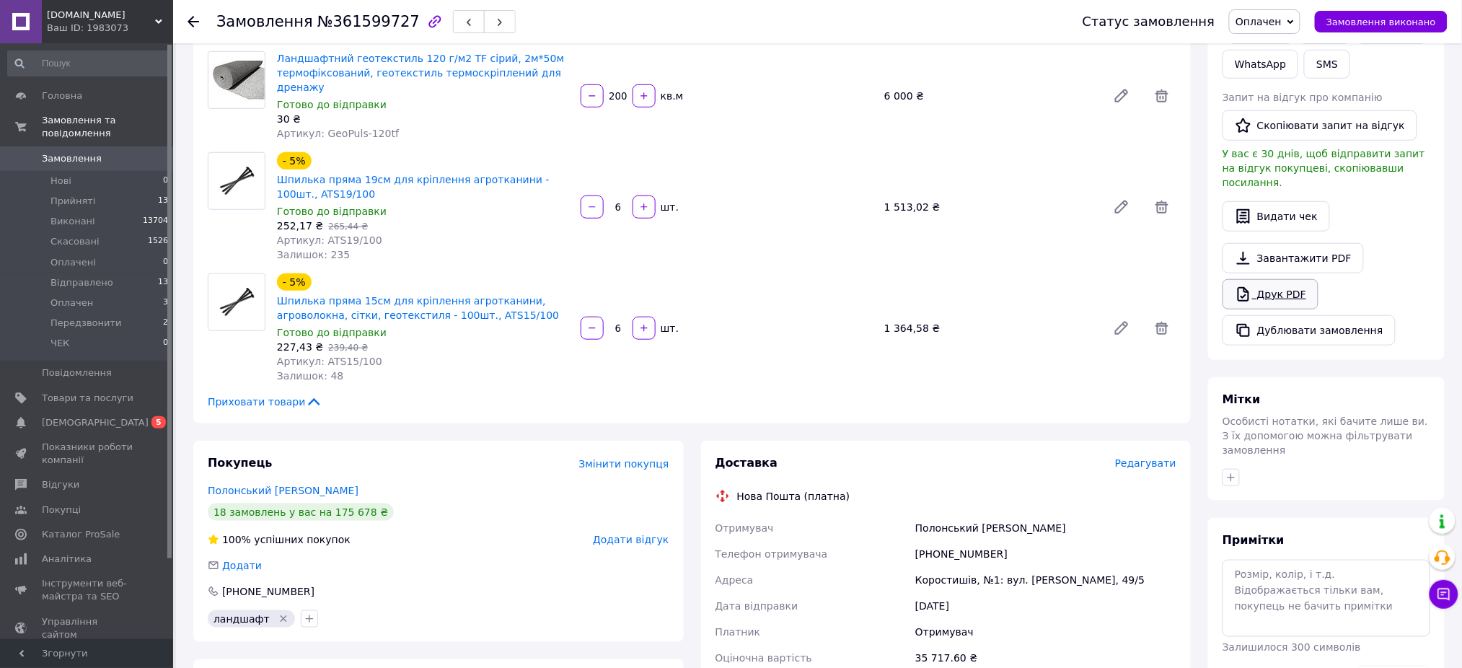
click at [1293, 282] on link "Друк PDF" at bounding box center [1270, 294] width 96 height 30
drag, startPoint x: 200, startPoint y: 19, endPoint x: 220, endPoint y: 50, distance: 37.6
click at [200, 19] on div at bounding box center [201, 21] width 29 height 43
click at [191, 25] on icon at bounding box center [193, 22] width 12 height 12
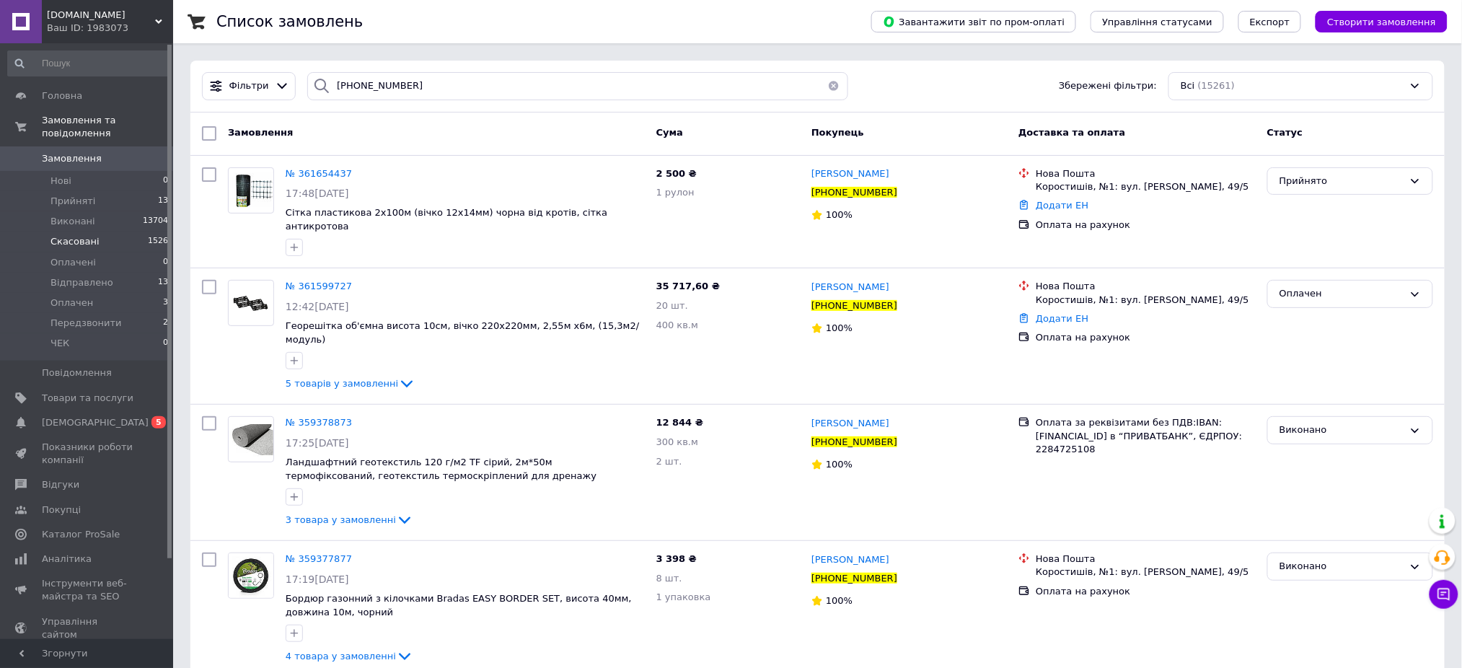
drag, startPoint x: 78, startPoint y: 146, endPoint x: 121, endPoint y: 219, distance: 85.3
click at [78, 152] on span "Замовлення" at bounding box center [72, 158] width 60 height 13
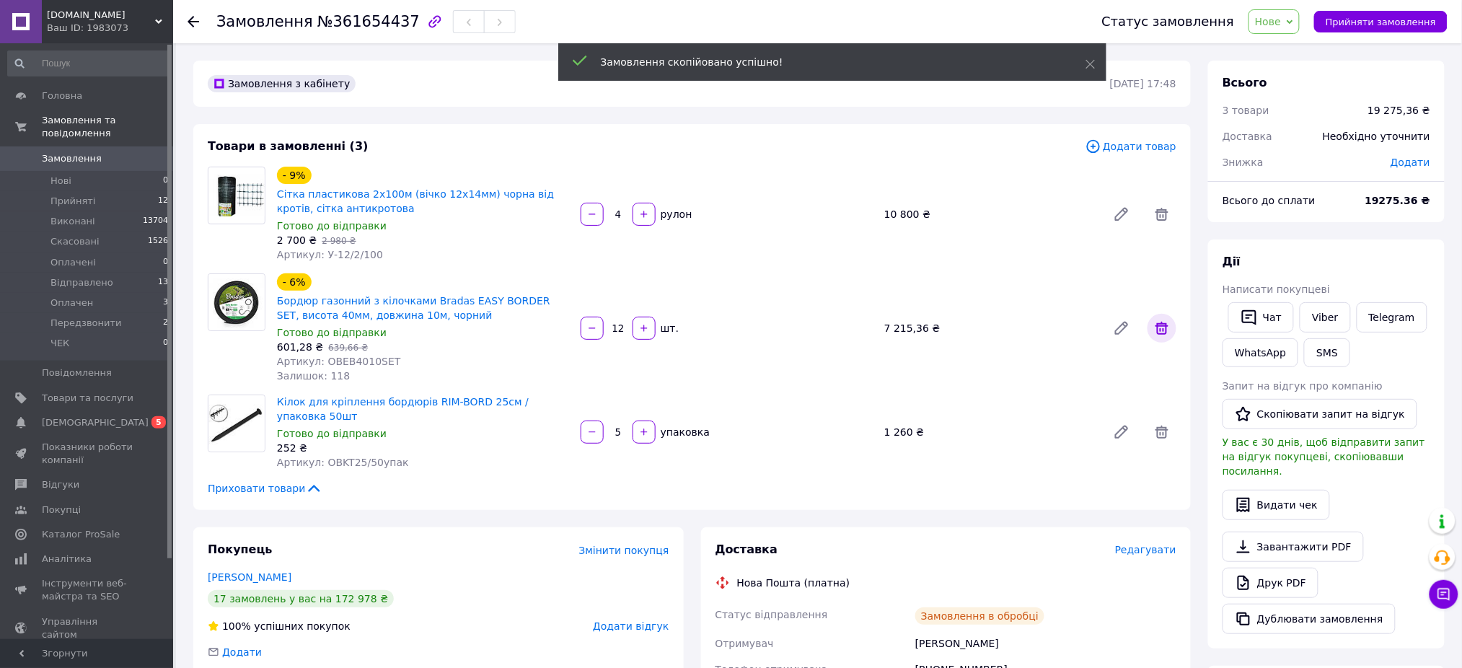
click at [1167, 327] on icon at bounding box center [1161, 328] width 13 height 13
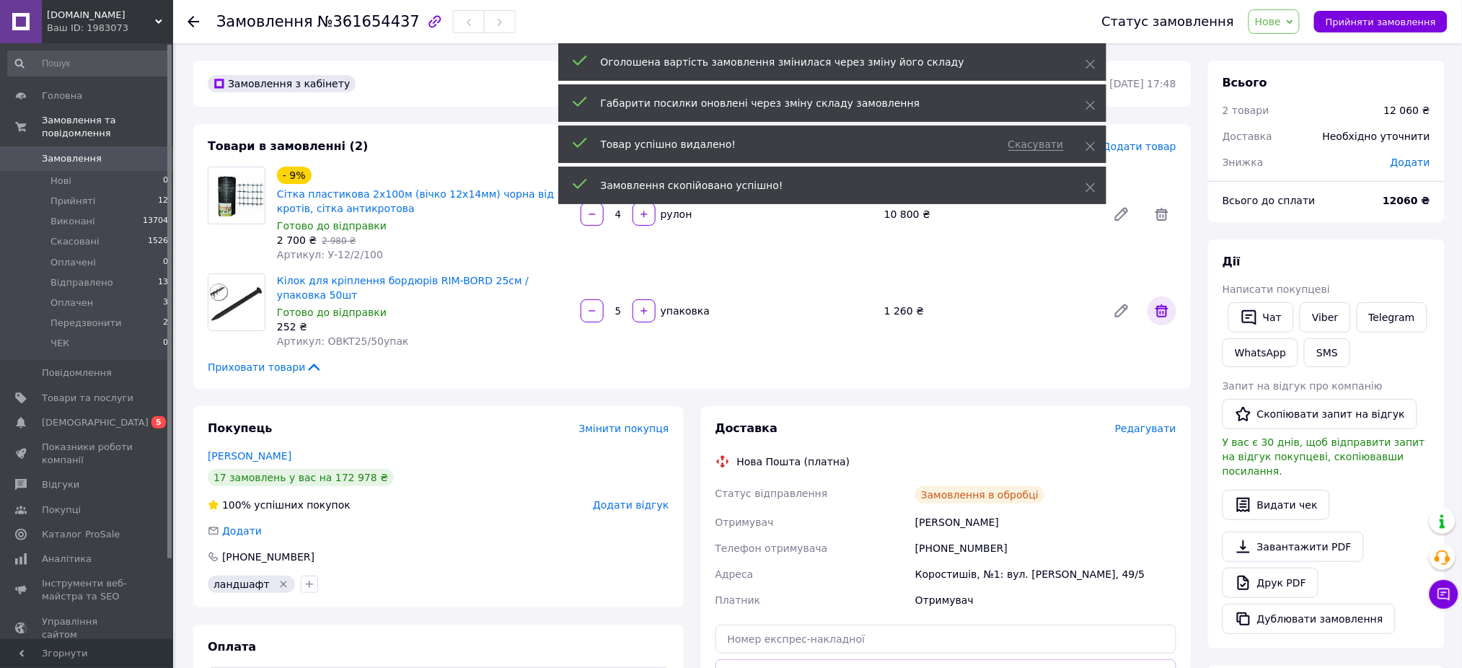
click at [1155, 302] on icon at bounding box center [1161, 310] width 17 height 17
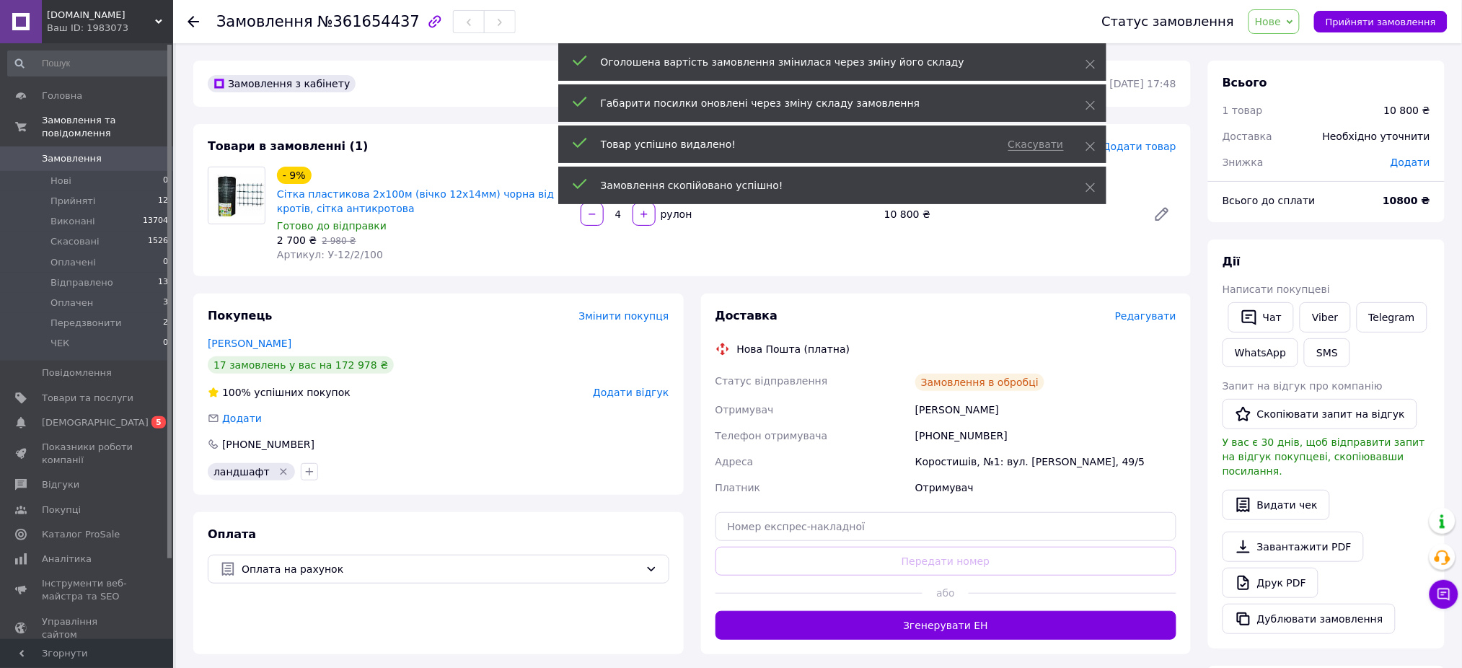
click at [593, 213] on icon "button" at bounding box center [592, 214] width 10 height 10
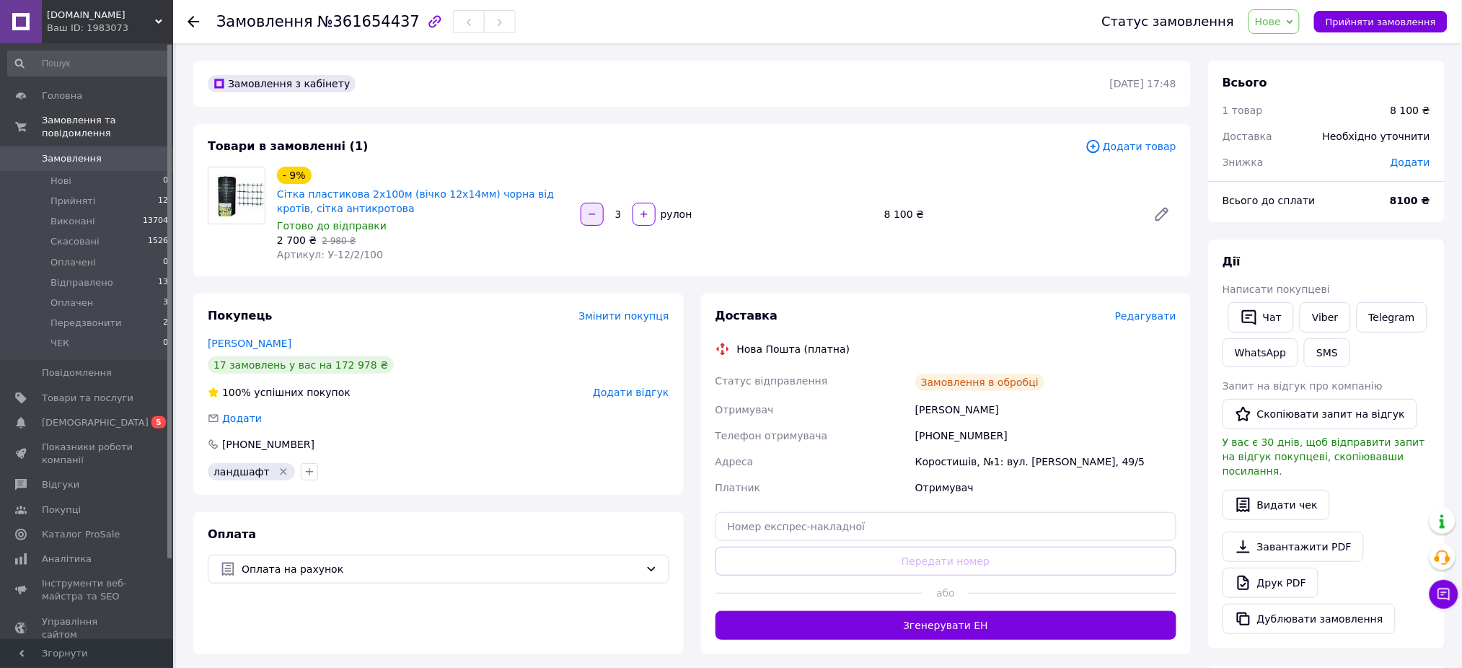
click at [590, 213] on icon "button" at bounding box center [592, 214] width 10 height 10
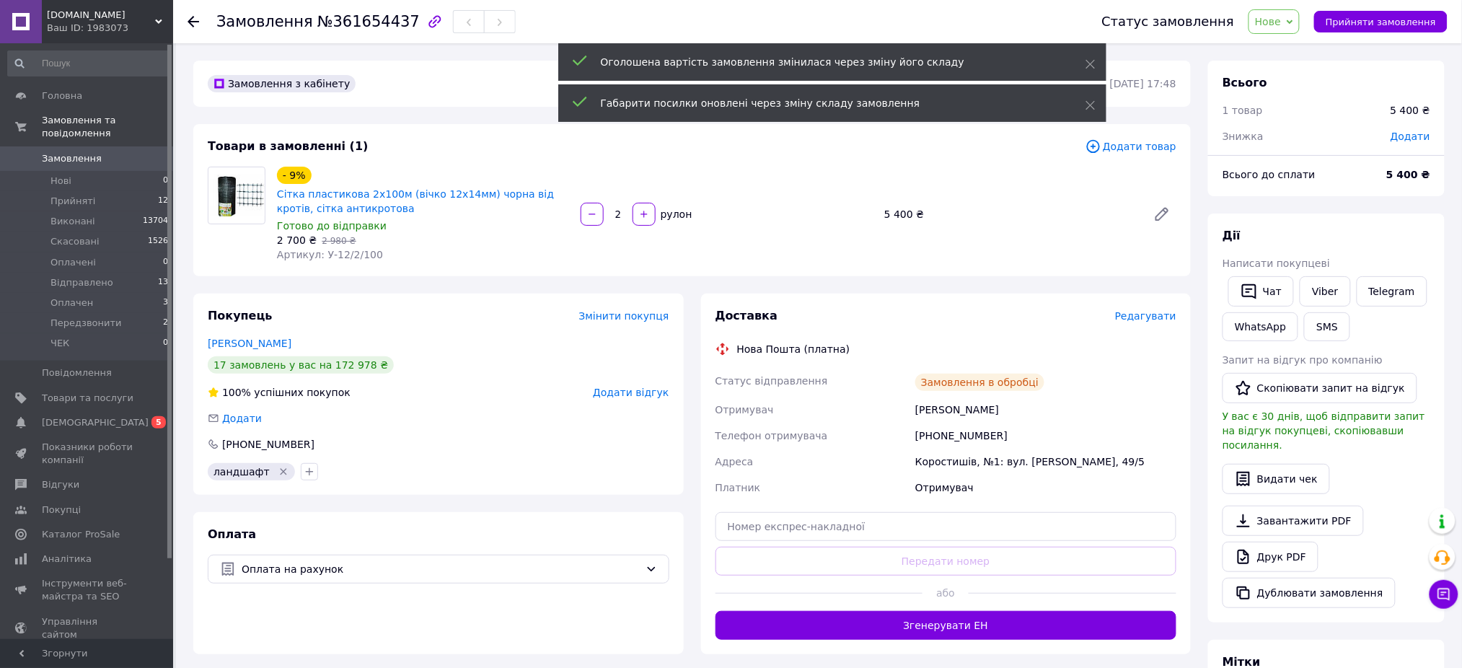
click at [589, 215] on icon "button" at bounding box center [592, 214] width 10 height 10
type input "1"
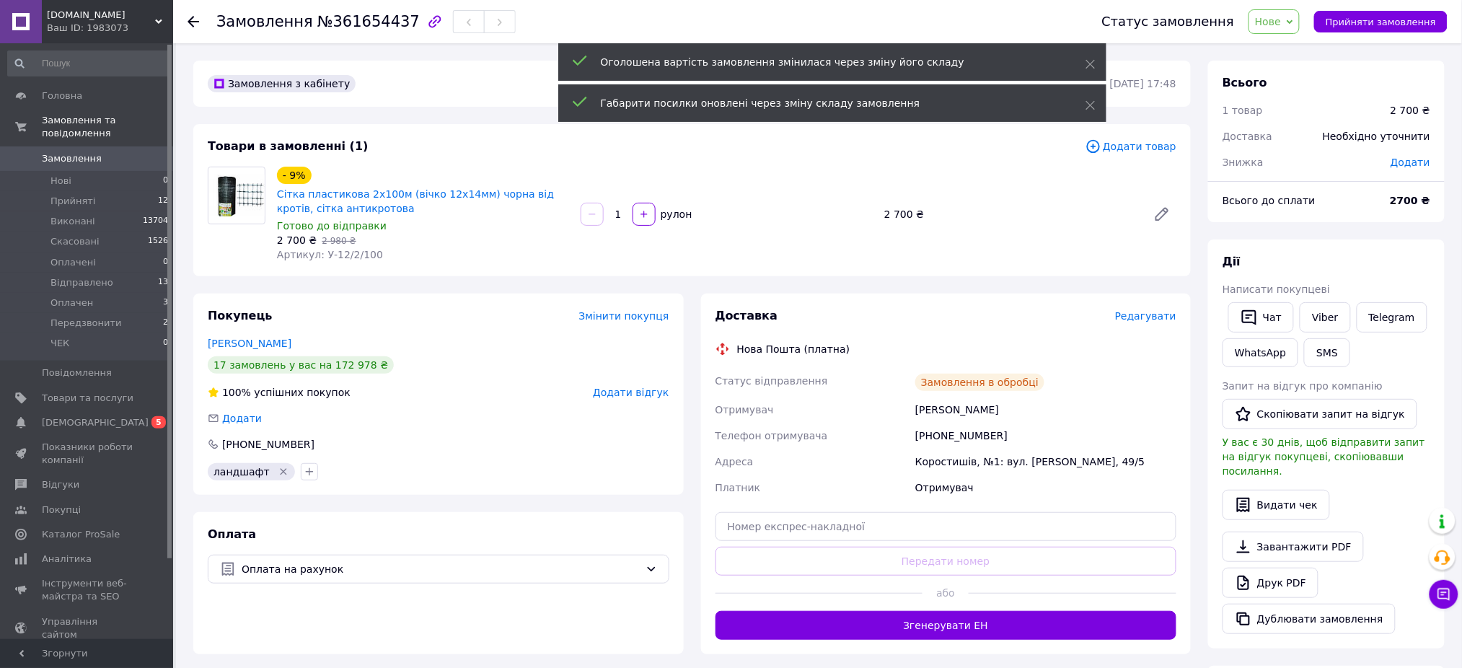
click at [1406, 160] on span "Додати" at bounding box center [1410, 162] width 40 height 12
click at [1307, 219] on input "text" at bounding box center [1310, 220] width 85 height 29
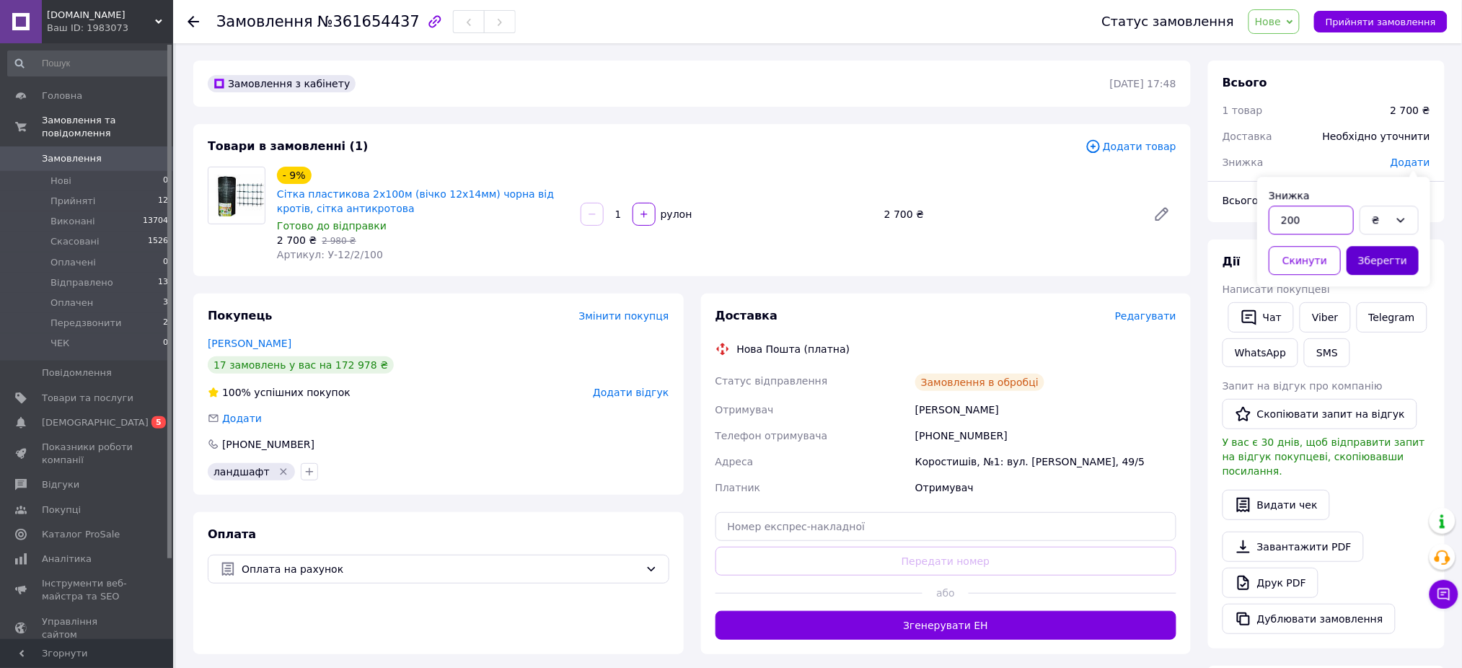
type input "200"
click at [1382, 258] on button "Зберегти" at bounding box center [1382, 260] width 72 height 29
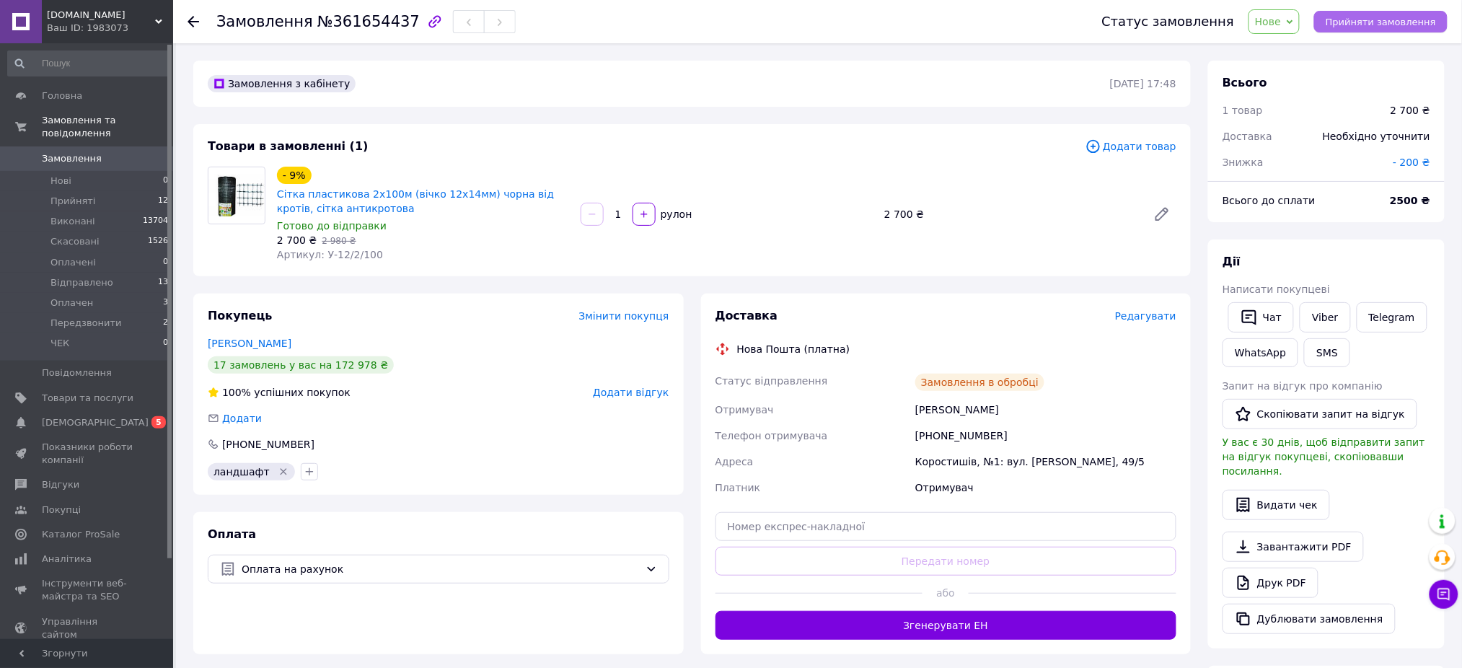
click at [1351, 24] on span "Прийняти замовлення" at bounding box center [1380, 22] width 110 height 11
click at [1284, 570] on link "Друк PDF" at bounding box center [1270, 583] width 96 height 30
